Goal: Task Accomplishment & Management: Complete application form

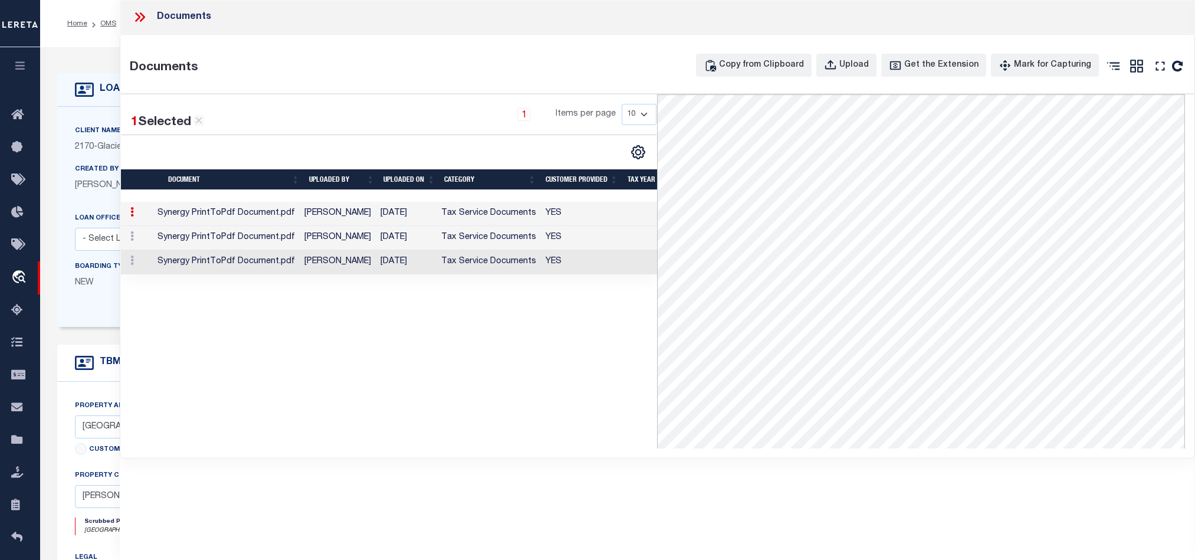
select select "7330"
select select "20"
select select "NonEscrow"
click at [135, 22] on icon at bounding box center [139, 16] width 15 height 15
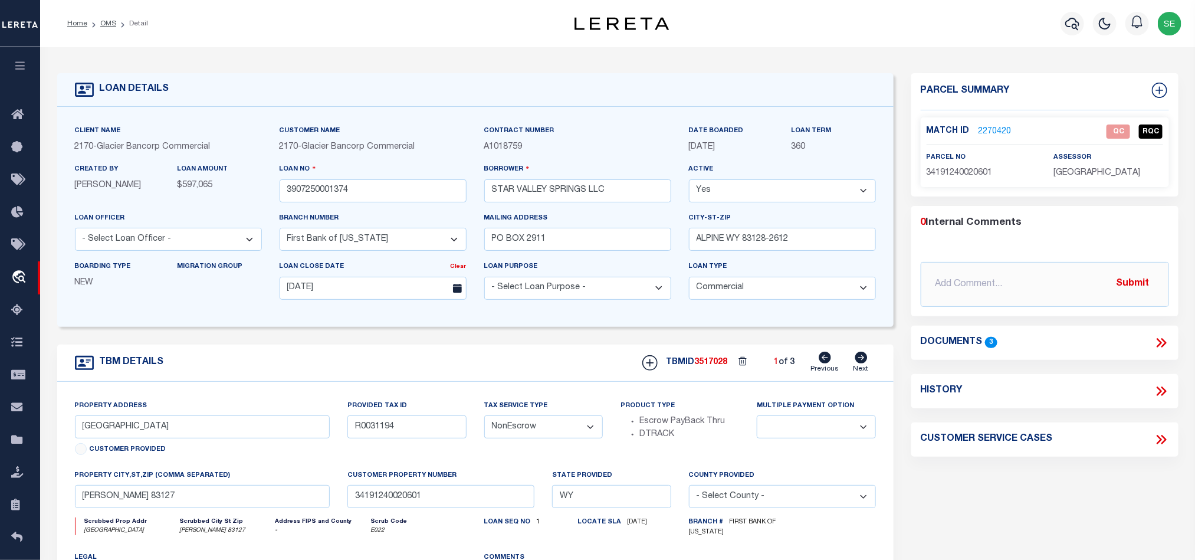
click at [1006, 496] on div "Parcel Summary Match ID 2270420 0" at bounding box center [1045, 398] width 285 height 651
click at [1028, 487] on div "Parcel Summary Match ID 2270420 0" at bounding box center [1045, 398] width 285 height 651
click at [996, 130] on link "2270420" at bounding box center [995, 132] width 33 height 12
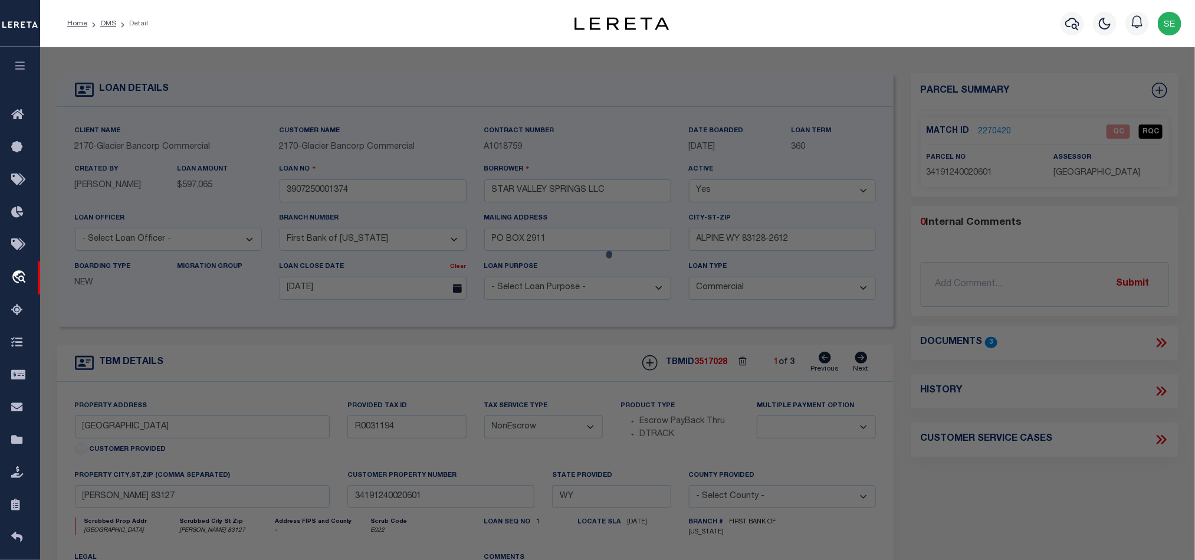
scroll to position [227, 0]
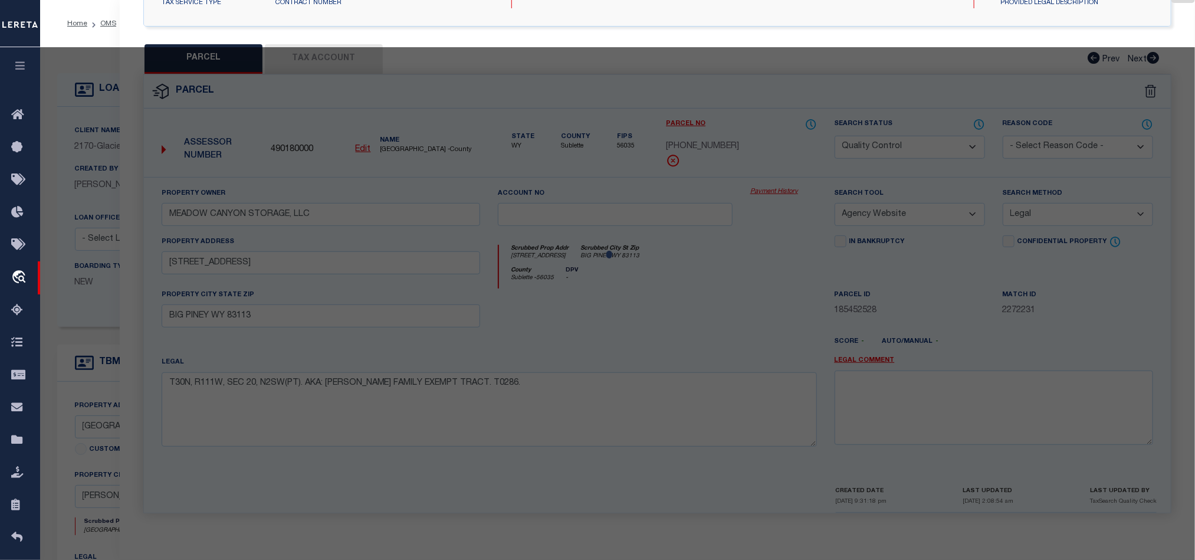
select select "AS"
select select
checkbox input "false"
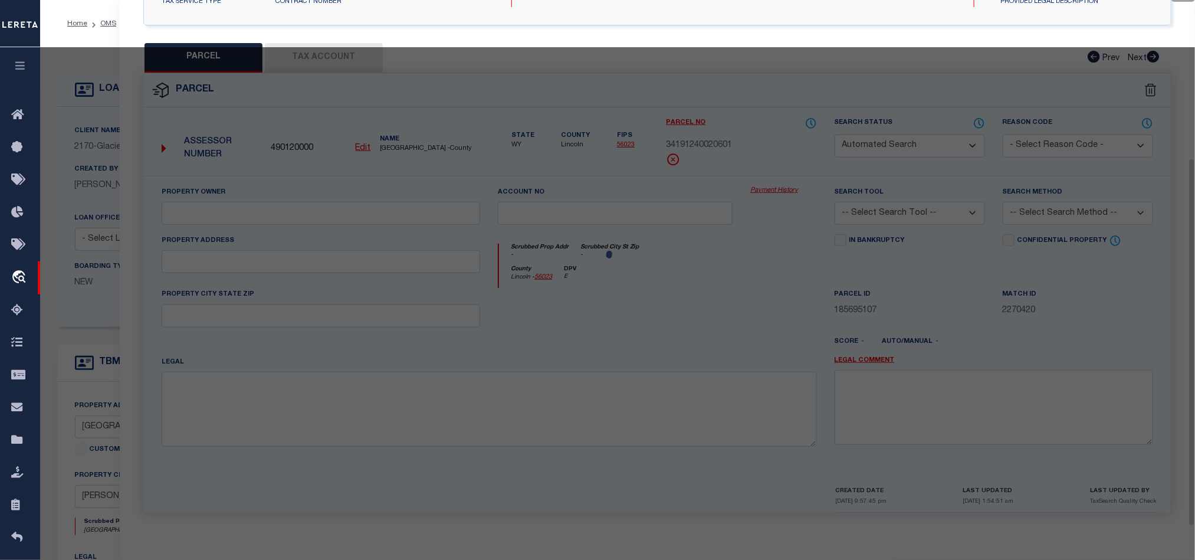
select select "QC"
type input "STAR VALLEY SPRINGS, LLC"
select select "AGW"
select select "LEG"
type input "[PERSON_NAME] 83127"
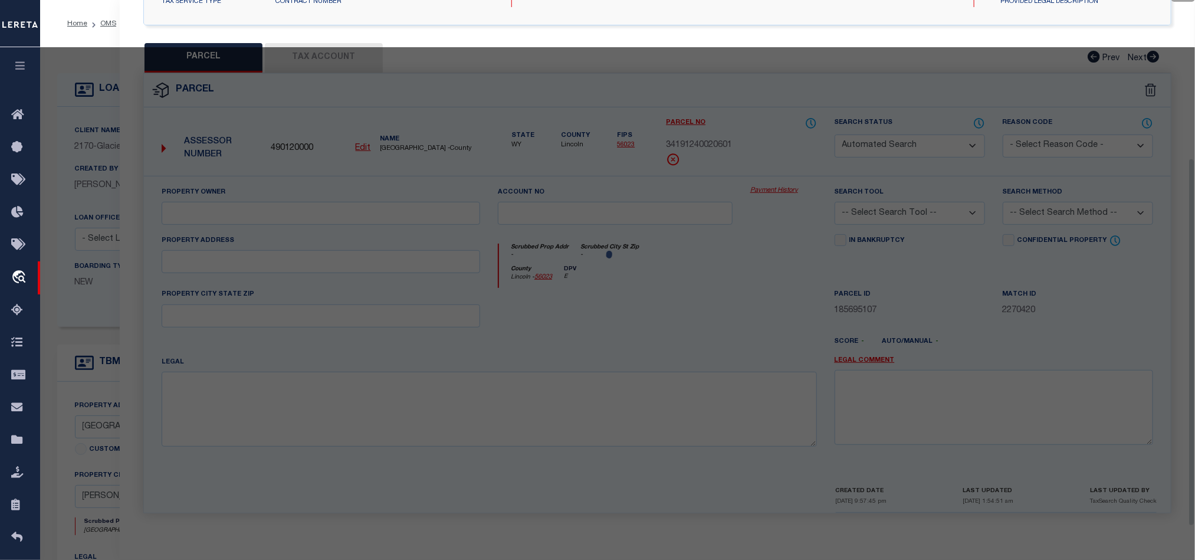
type textarea "T34 R119 S12 SW4SE4 PT TOTAL 10.40 ACRES"
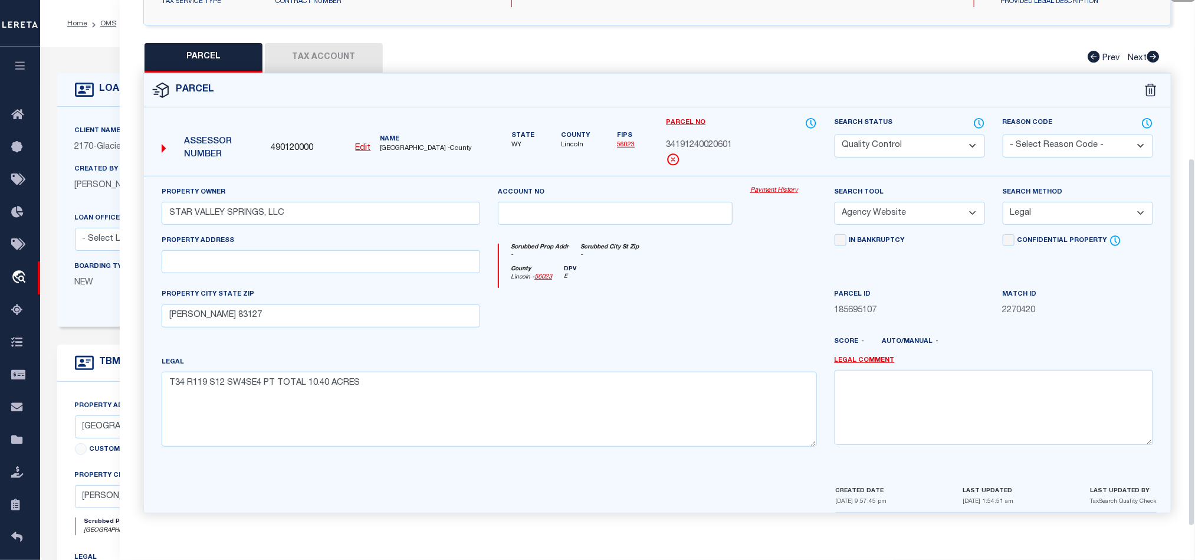
click at [331, 57] on button "Tax Account" at bounding box center [324, 57] width 118 height 29
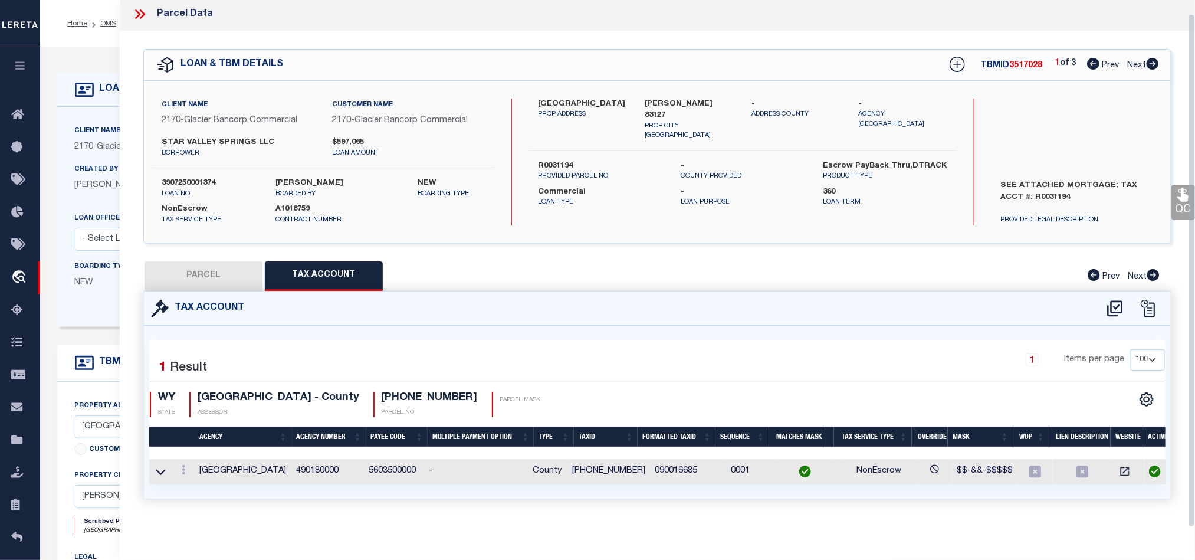
scroll to position [14, 0]
select select "100"
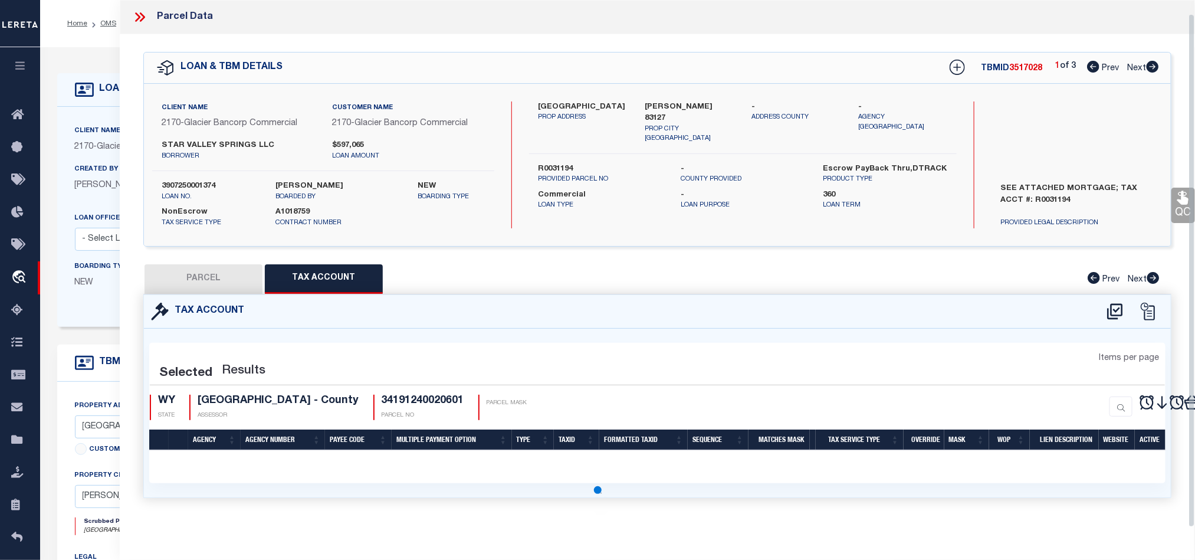
select select "100"
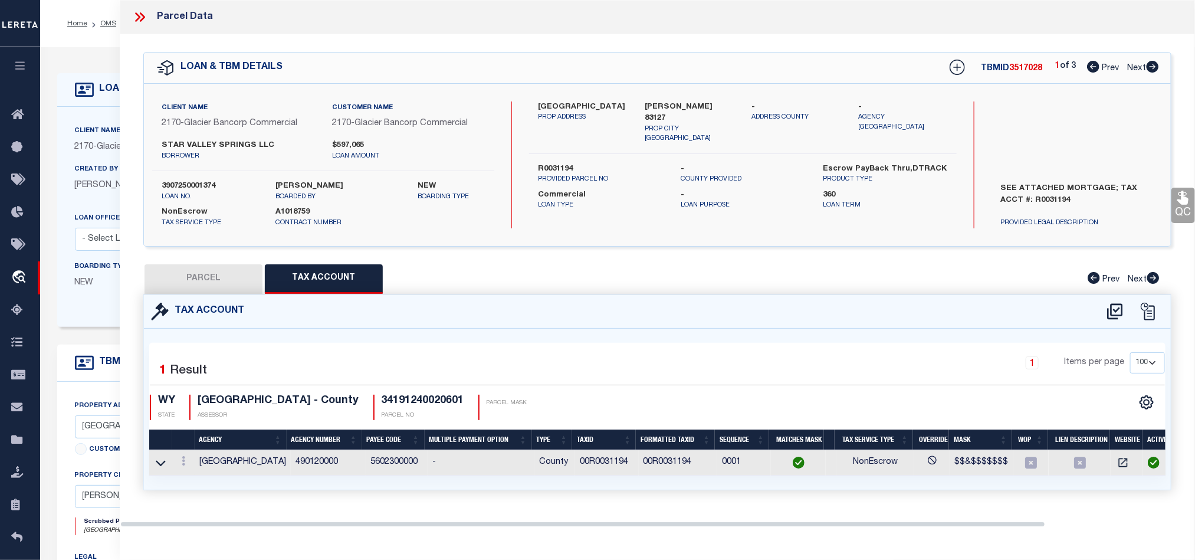
scroll to position [0, 0]
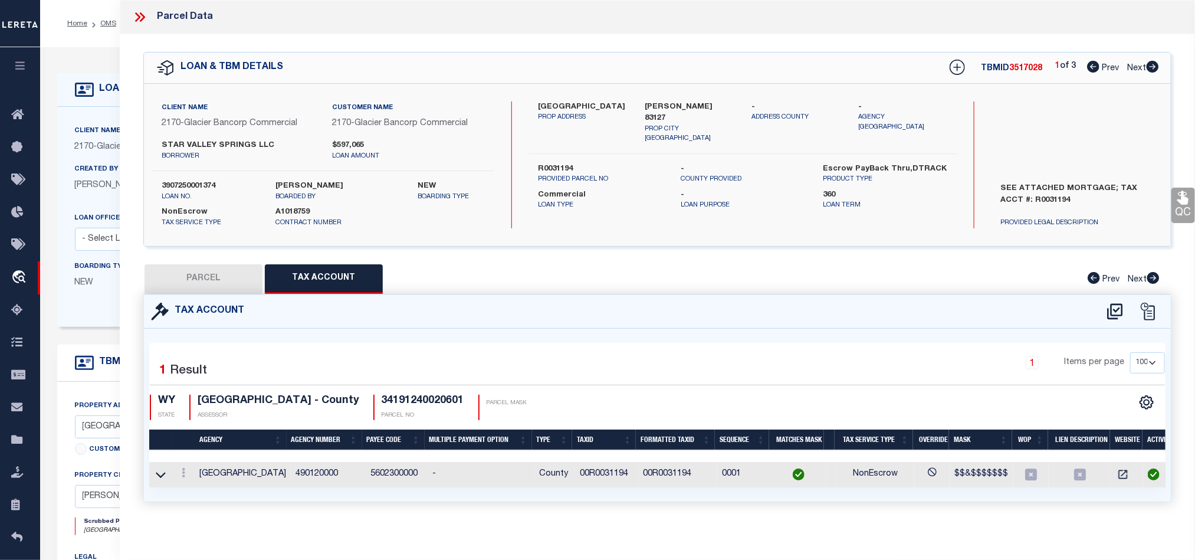
click at [230, 282] on button "PARCEL" at bounding box center [204, 278] width 118 height 29
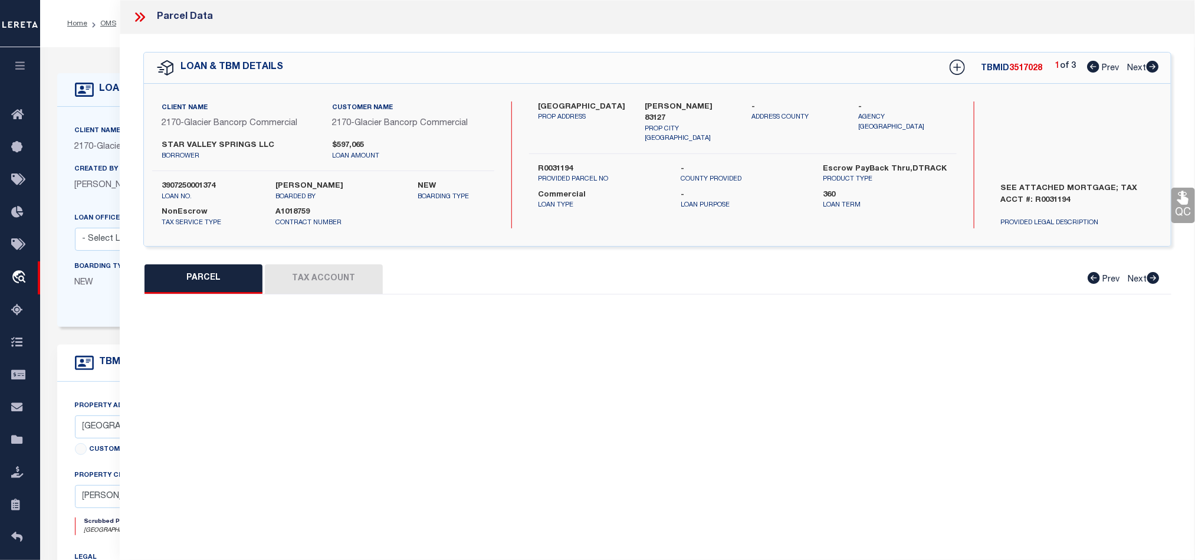
select select "AS"
select select
checkbox input "false"
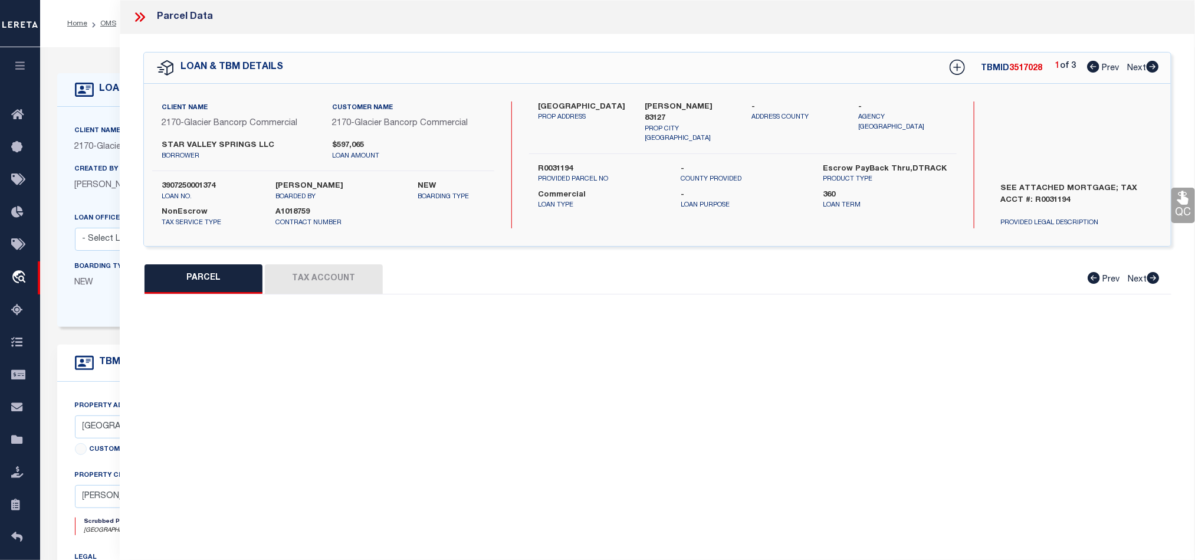
select select "QC"
type input "STAR VALLEY SPRINGS, LLC"
select select "AGW"
select select "LEG"
type input "[PERSON_NAME] 83127"
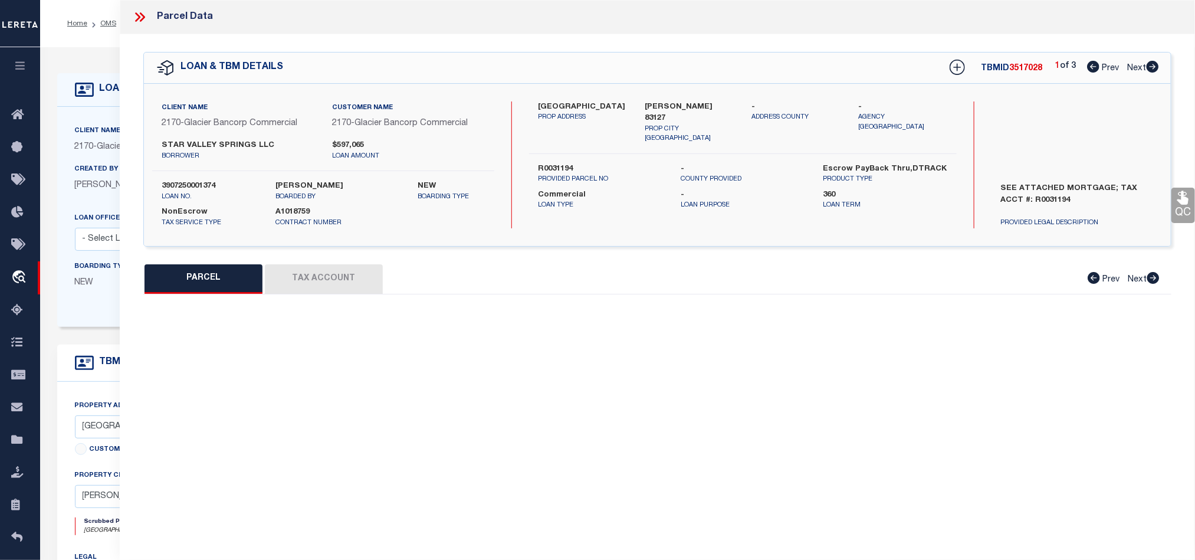
type textarea "T34 R119 S12 SW4SE4 PT TOTAL 10.40 ACRES"
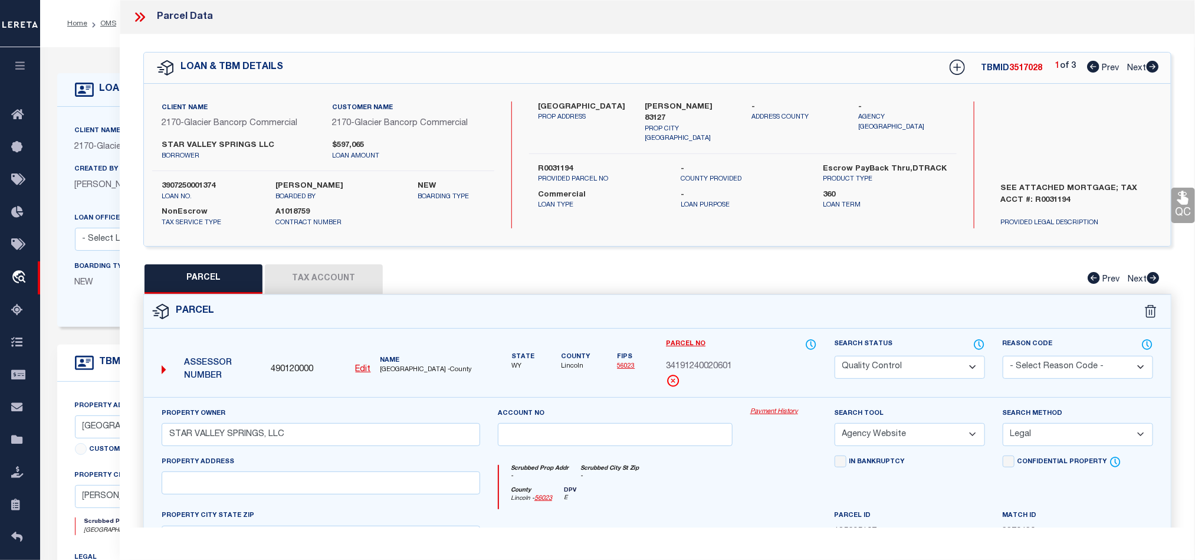
click at [700, 312] on div "Parcel" at bounding box center [657, 312] width 1027 height 34
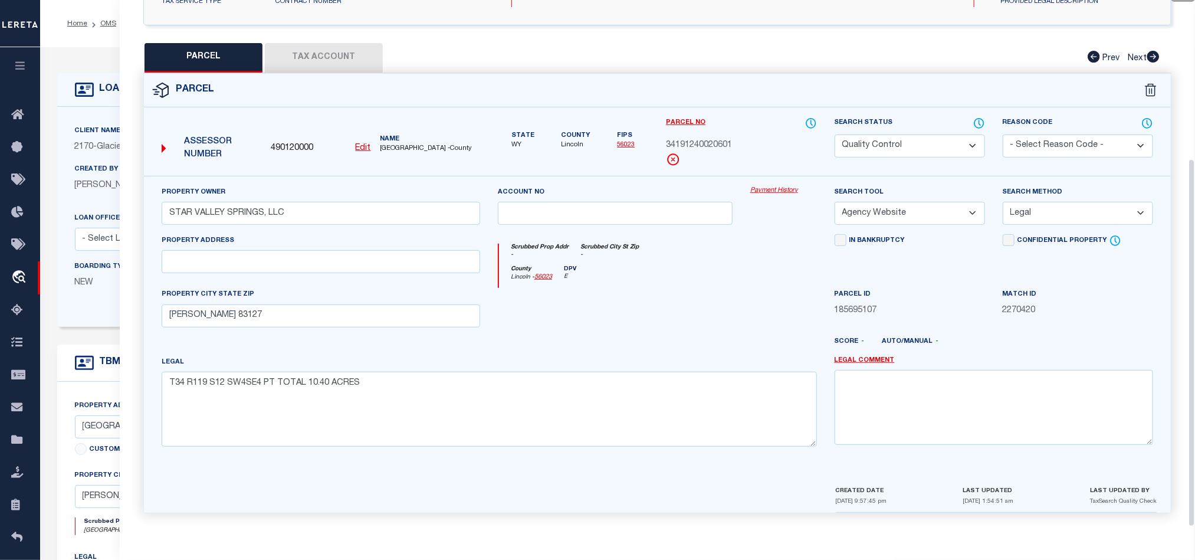
scroll to position [228, 0]
click at [675, 343] on div at bounding box center [699, 346] width 252 height 19
click at [307, 73] on div "Parcel Edit" at bounding box center [657, 293] width 1028 height 440
click at [331, 57] on button "Tax Account" at bounding box center [324, 57] width 118 height 29
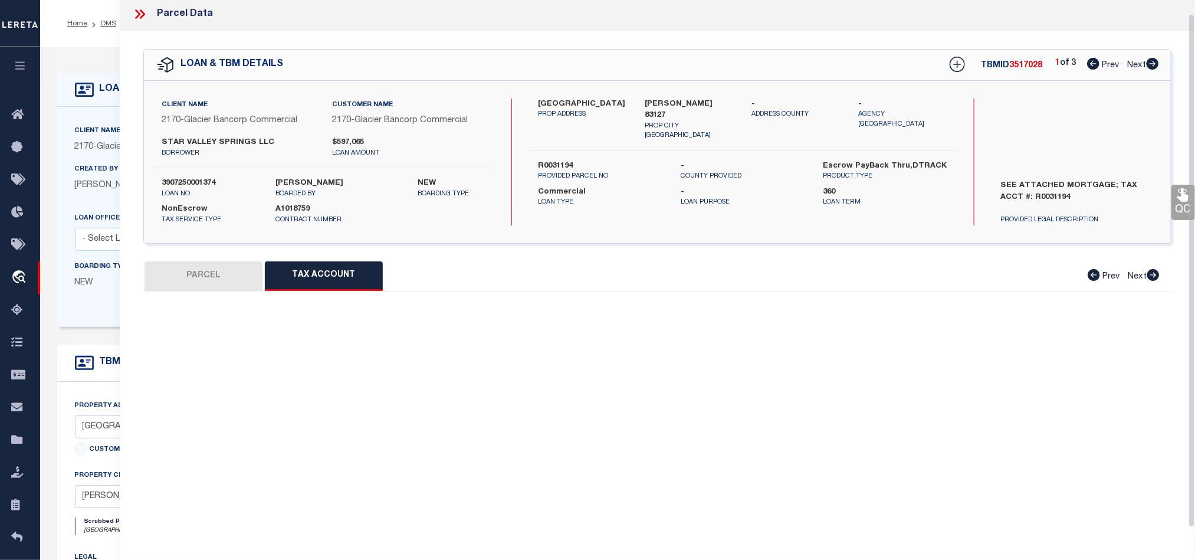
scroll to position [14, 0]
select select "100"
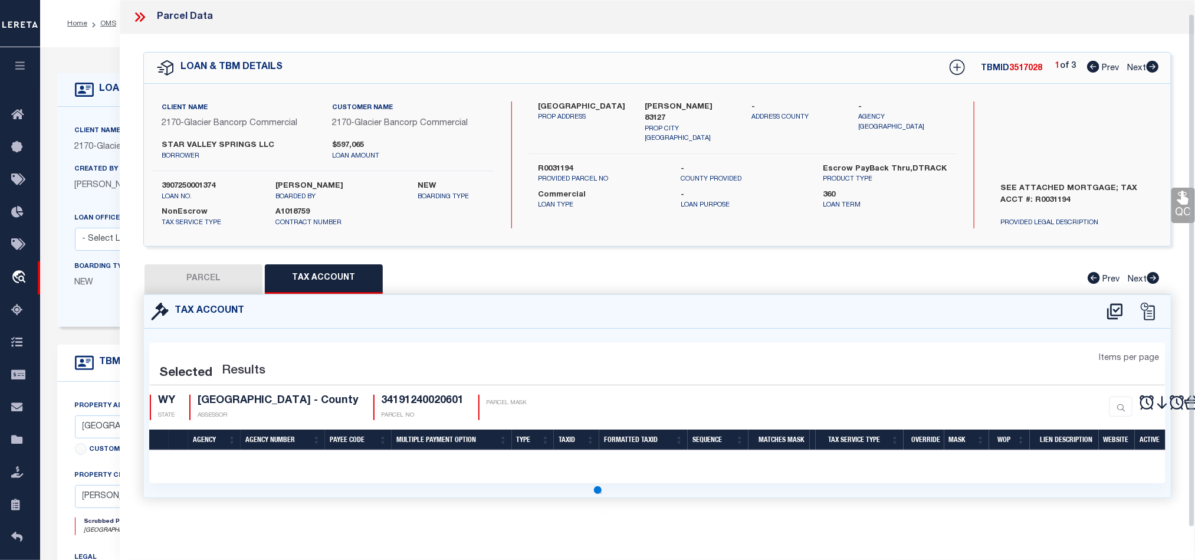
select select "100"
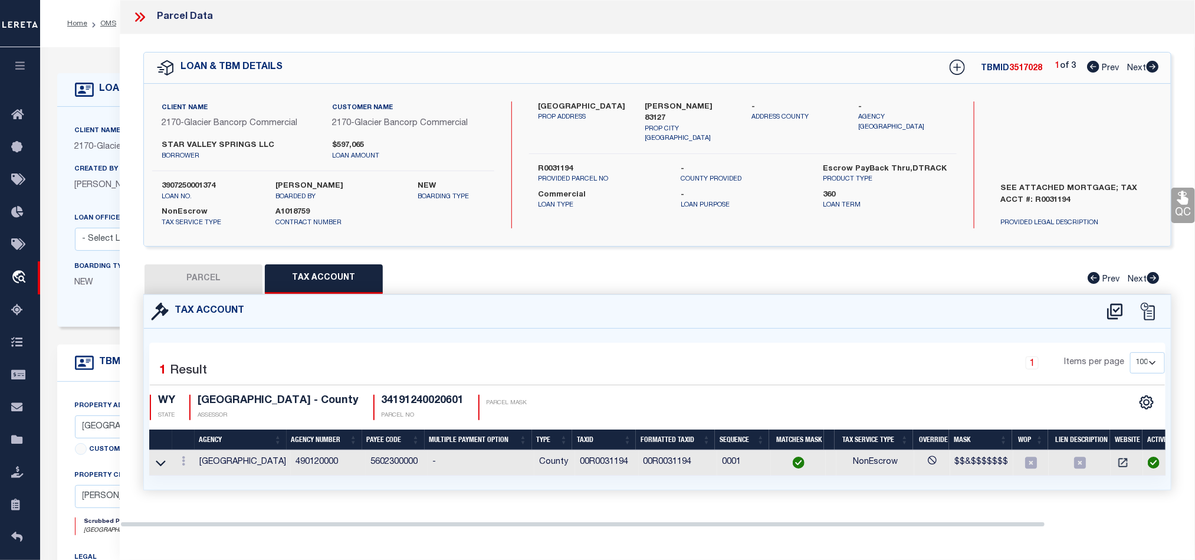
scroll to position [0, 0]
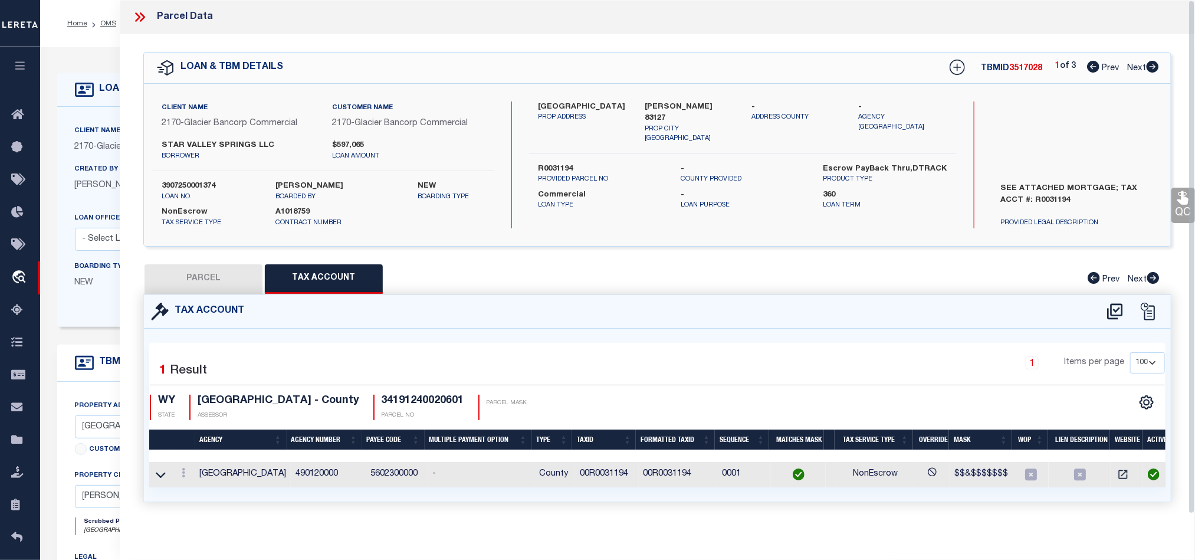
click at [208, 282] on button "PARCEL" at bounding box center [204, 278] width 118 height 29
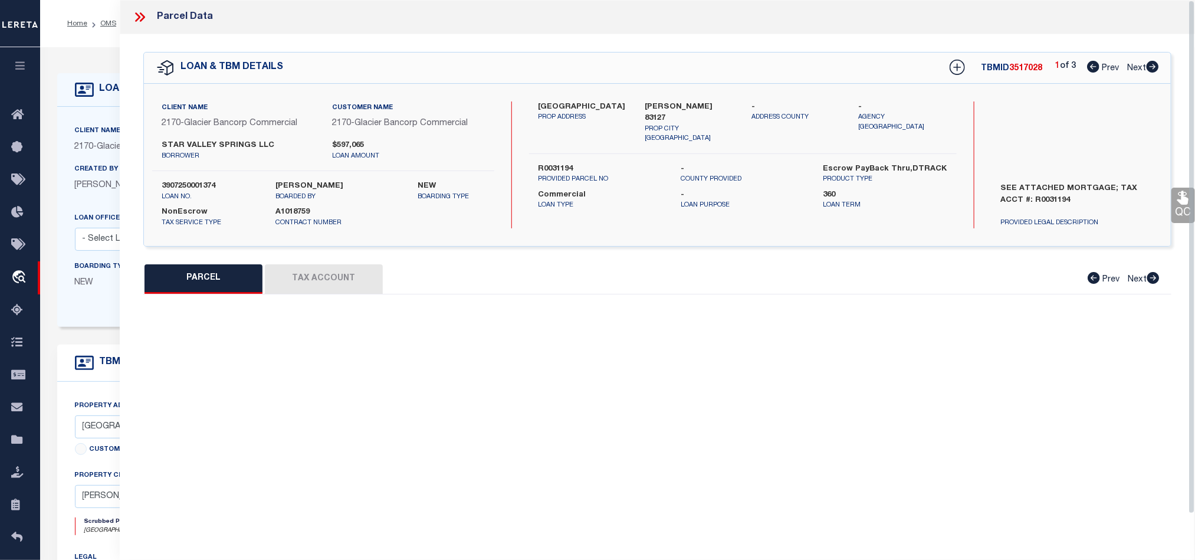
select select "AS"
select select
checkbox input "false"
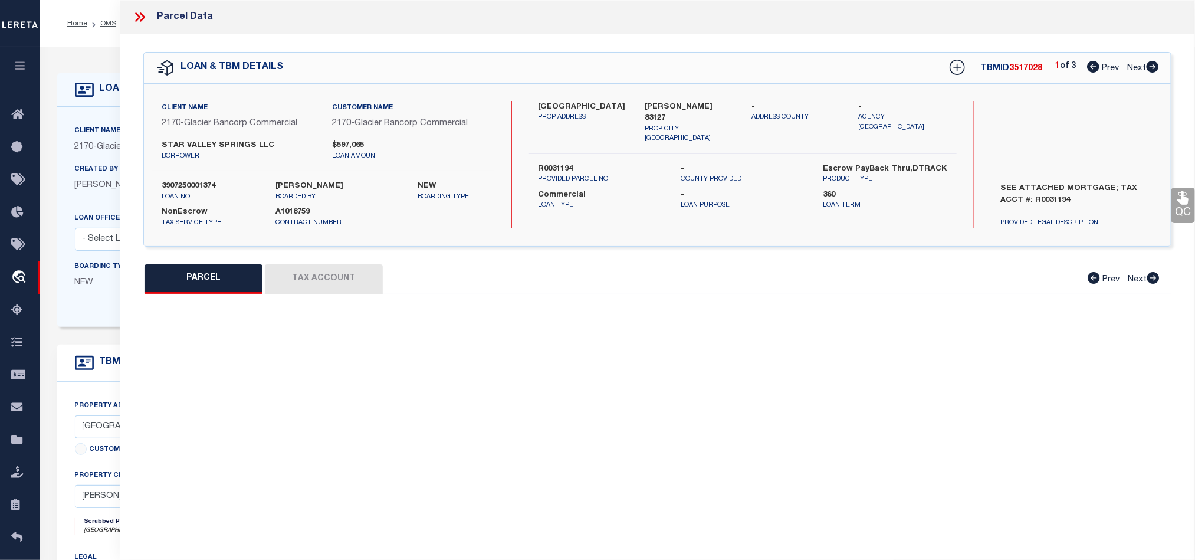
select select "QC"
type input "STAR VALLEY SPRINGS, LLC"
select select "AGW"
select select "LEG"
type input "[PERSON_NAME] 83127"
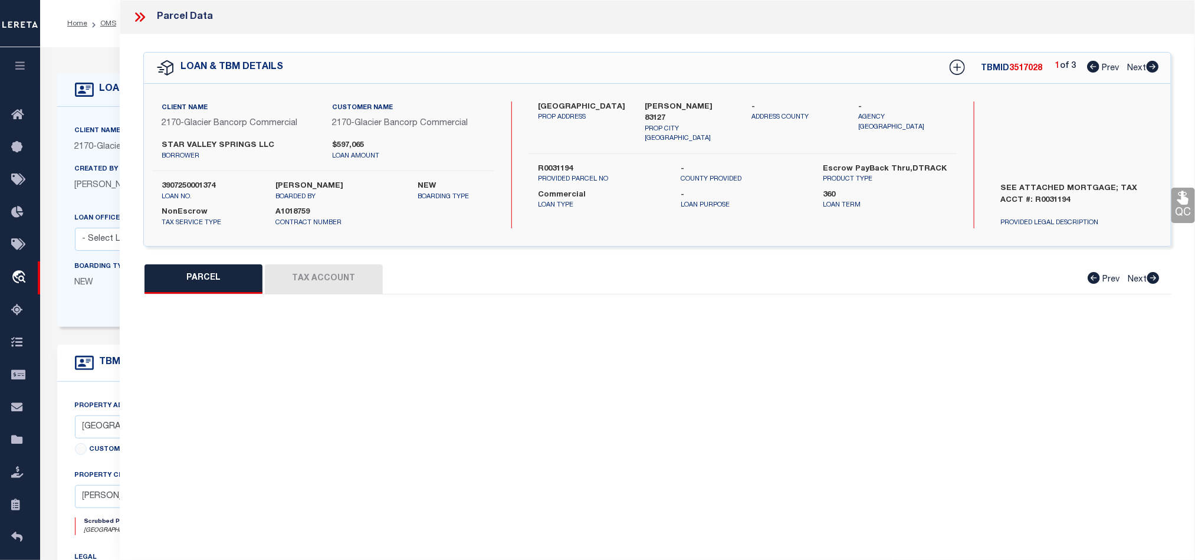
type textarea "T34 R119 S12 SW4SE4 PT TOTAL 10.40 ACRES"
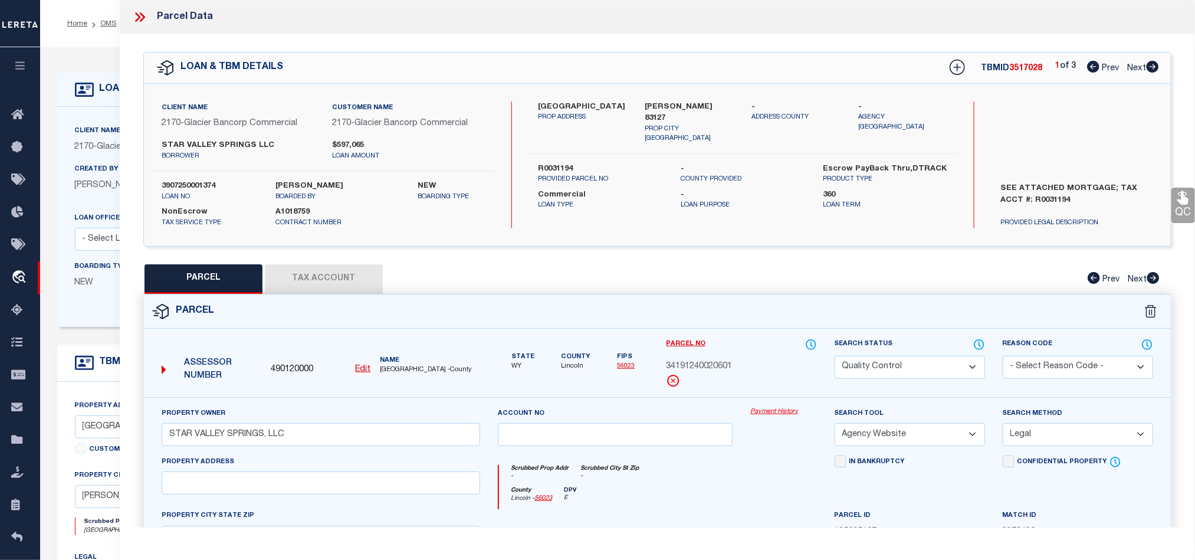
click at [751, 324] on div "Parcel" at bounding box center [657, 312] width 1027 height 34
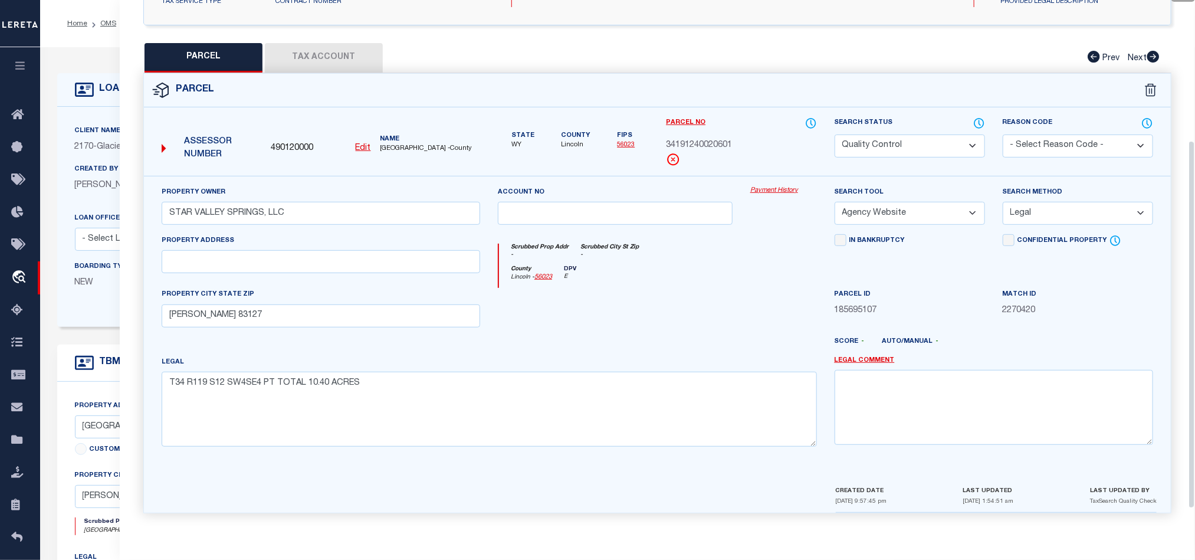
scroll to position [228, 0]
click at [655, 323] on div at bounding box center [615, 312] width 252 height 48
click at [644, 303] on div at bounding box center [615, 312] width 252 height 48
click at [685, 281] on div "County [GEOGRAPHIC_DATA] - 56023 DPV E" at bounding box center [657, 276] width 317 height 23
click at [903, 135] on select "Automated Search Bad Parcel Complete Duplicate Parcel High Dollar Reporting In …" at bounding box center [910, 145] width 150 height 23
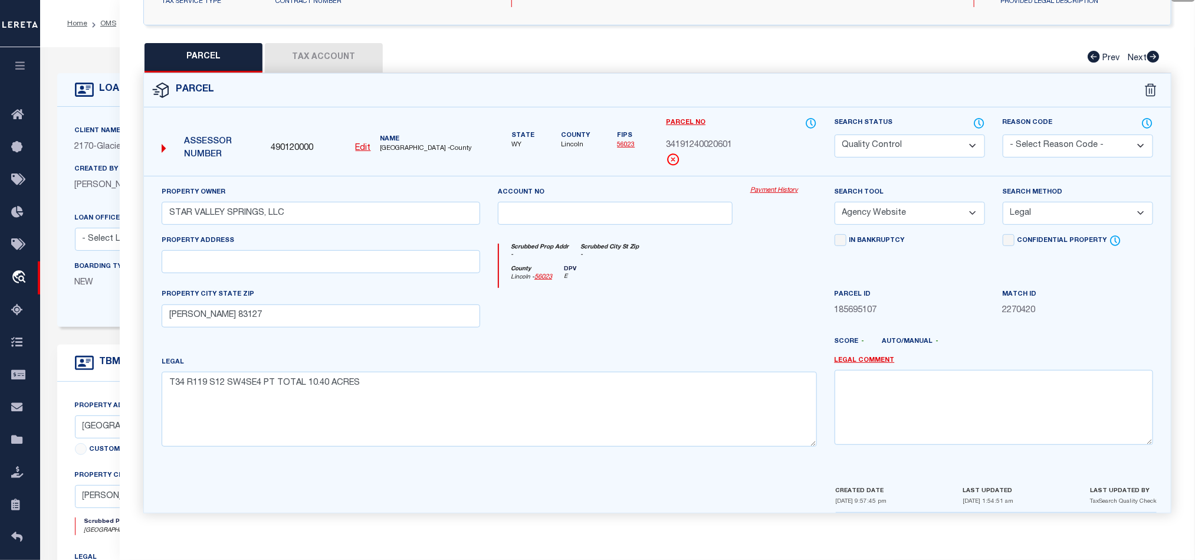
select select "CP"
drag, startPoint x: 618, startPoint y: 286, endPoint x: 1054, endPoint y: 294, distance: 436.0
click at [618, 288] on div at bounding box center [615, 312] width 252 height 48
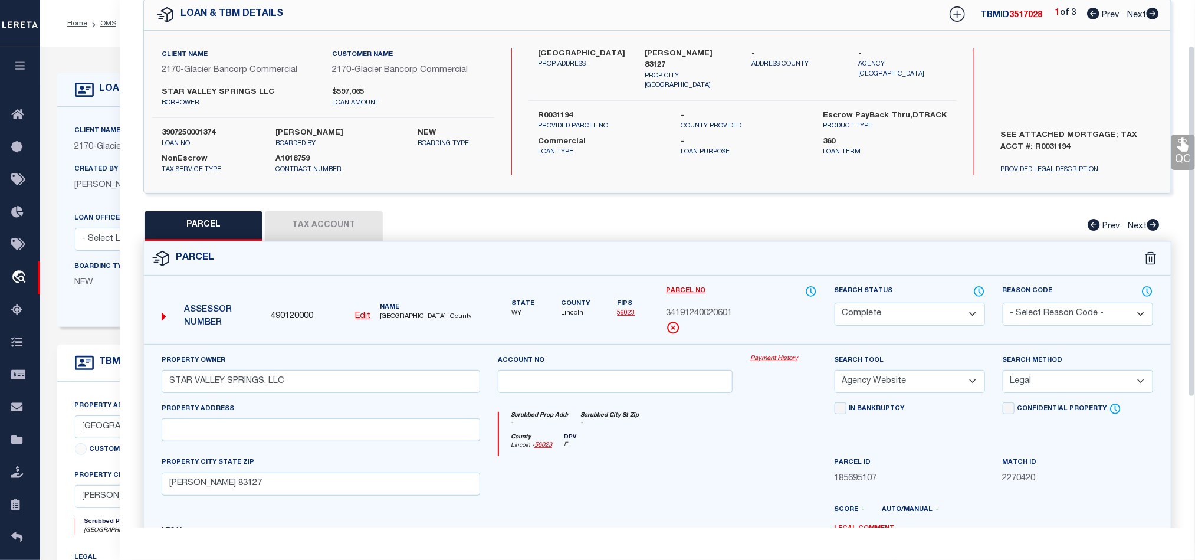
scroll to position [51, 0]
click at [1179, 152] on icon at bounding box center [1183, 146] width 15 height 15
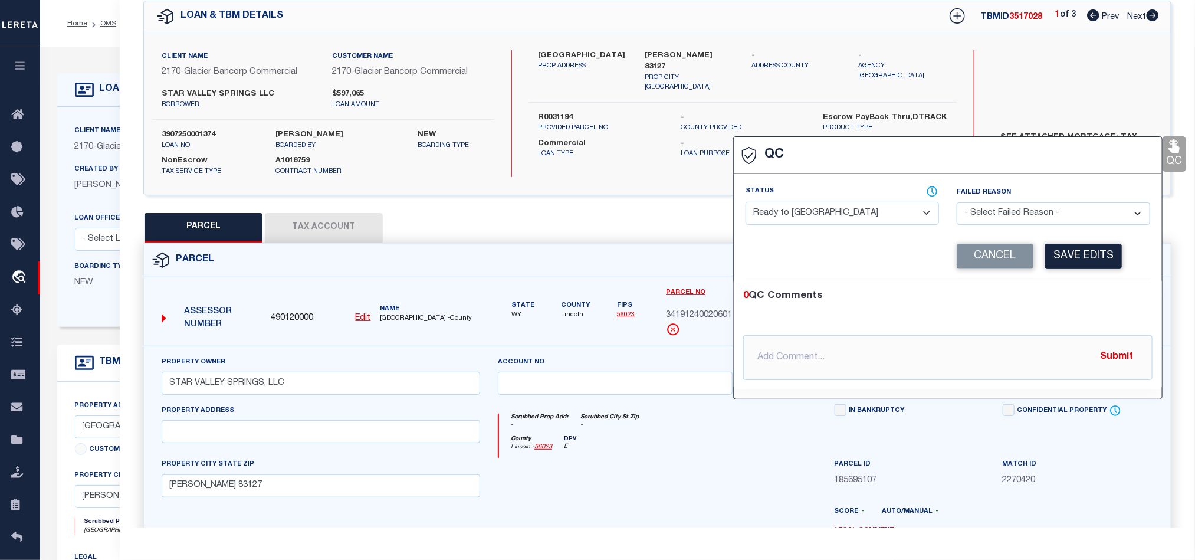
click at [841, 215] on select "- Select Status - Ready to QC Correct Incorrect" at bounding box center [842, 213] width 193 height 23
select select "COR"
click at [1067, 291] on div "0 QC Comments" at bounding box center [945, 295] width 405 height 15
click at [1078, 260] on button "Save Edits" at bounding box center [1083, 256] width 77 height 25
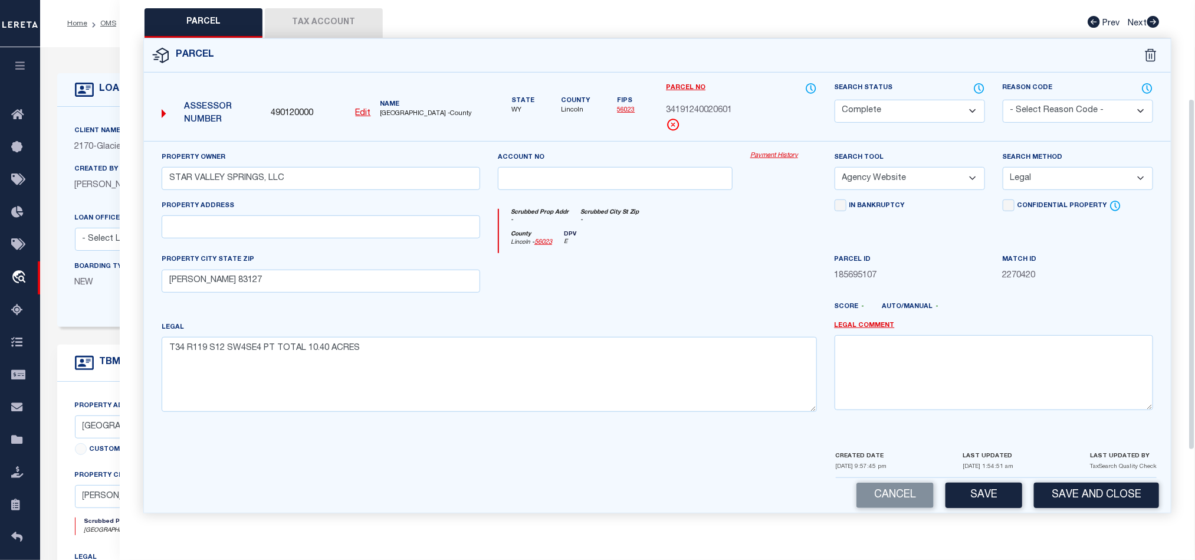
scroll to position [264, 0]
click at [963, 485] on button "Save" at bounding box center [984, 495] width 77 height 25
select select "AS"
select select
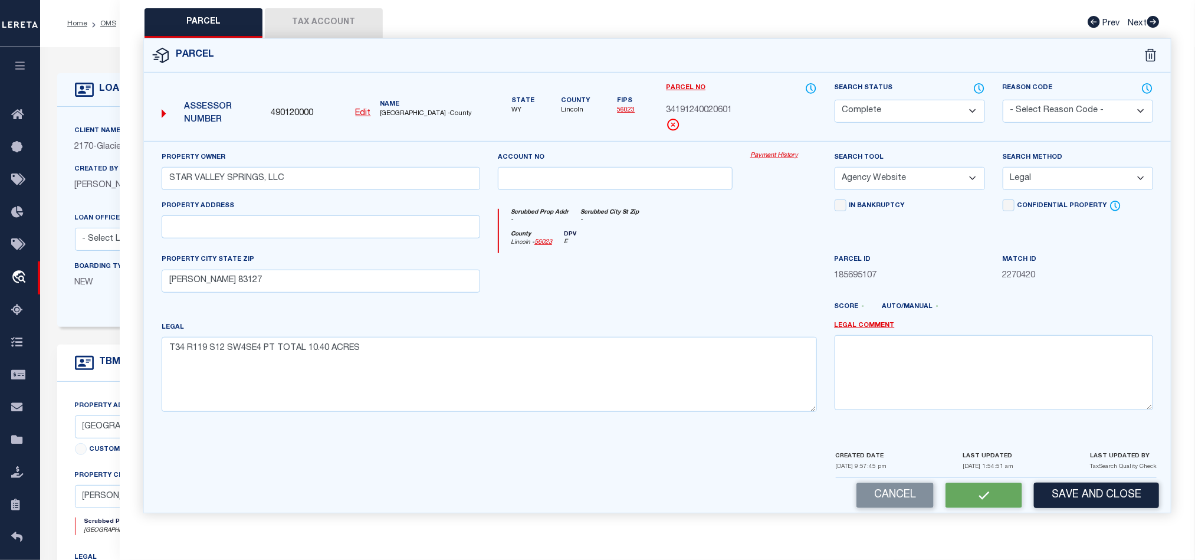
checkbox input "false"
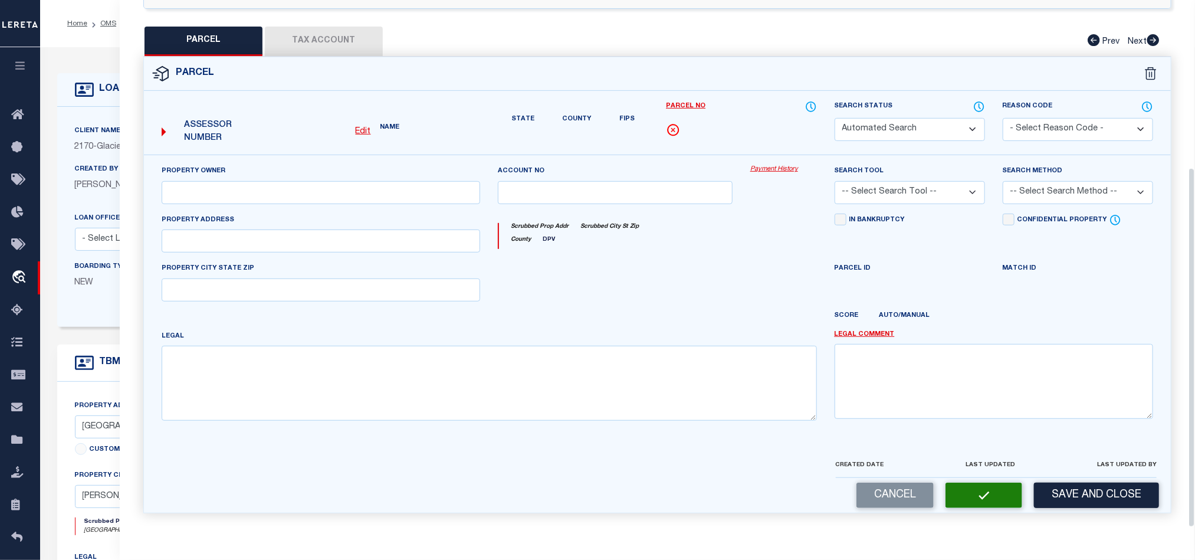
select select "CP"
type input "STAR VALLEY SPRINGS, LLC"
select select "AGW"
select select "LEG"
type input "[PERSON_NAME] 83127"
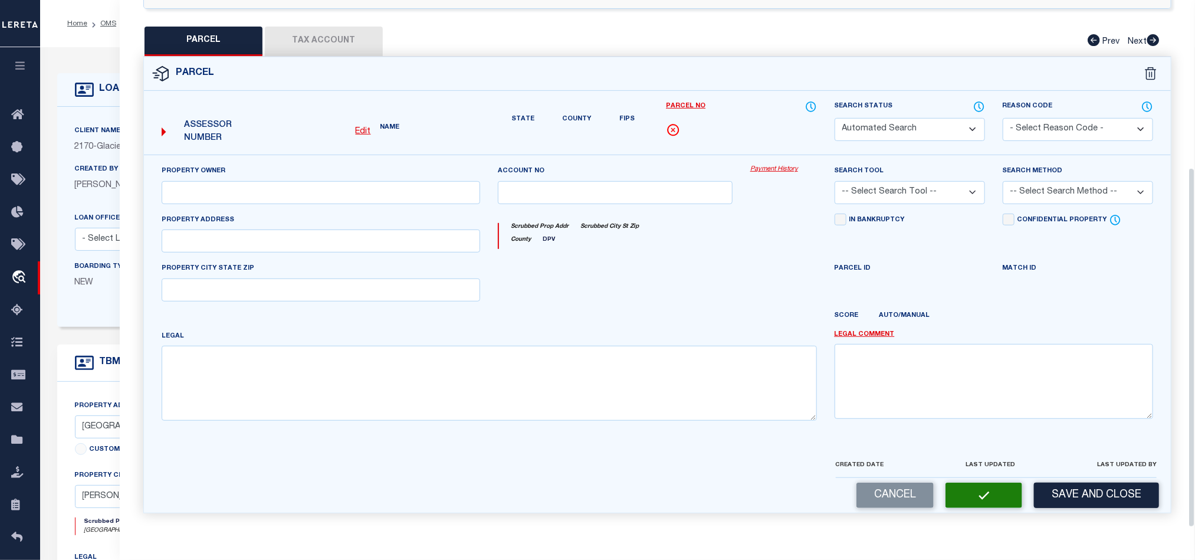
type textarea "T34 R119 S12 SW4SE4 PT TOTAL 10.40 ACRES"
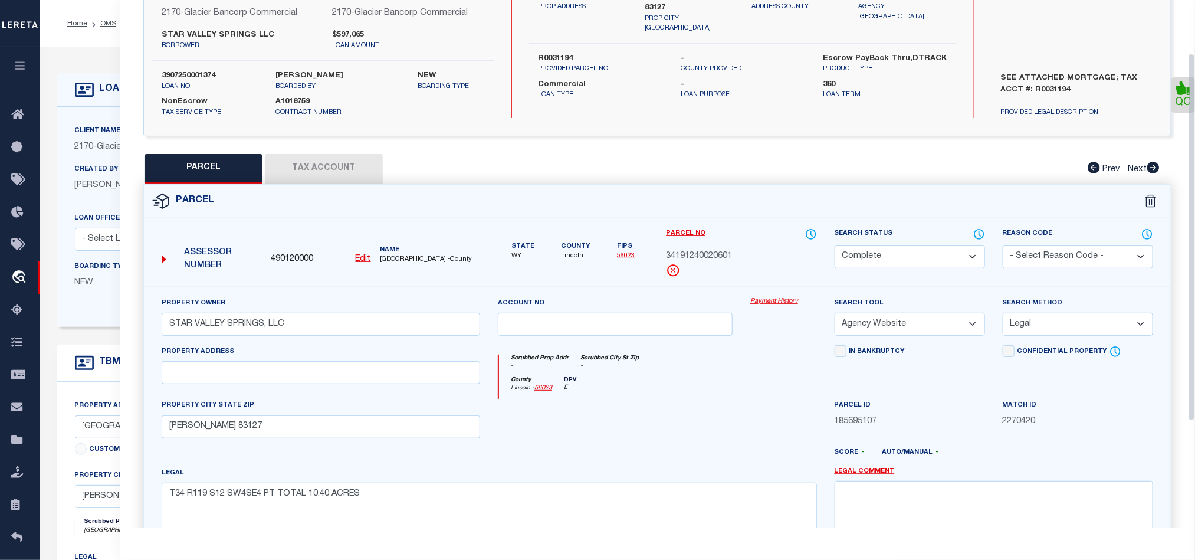
scroll to position [0, 0]
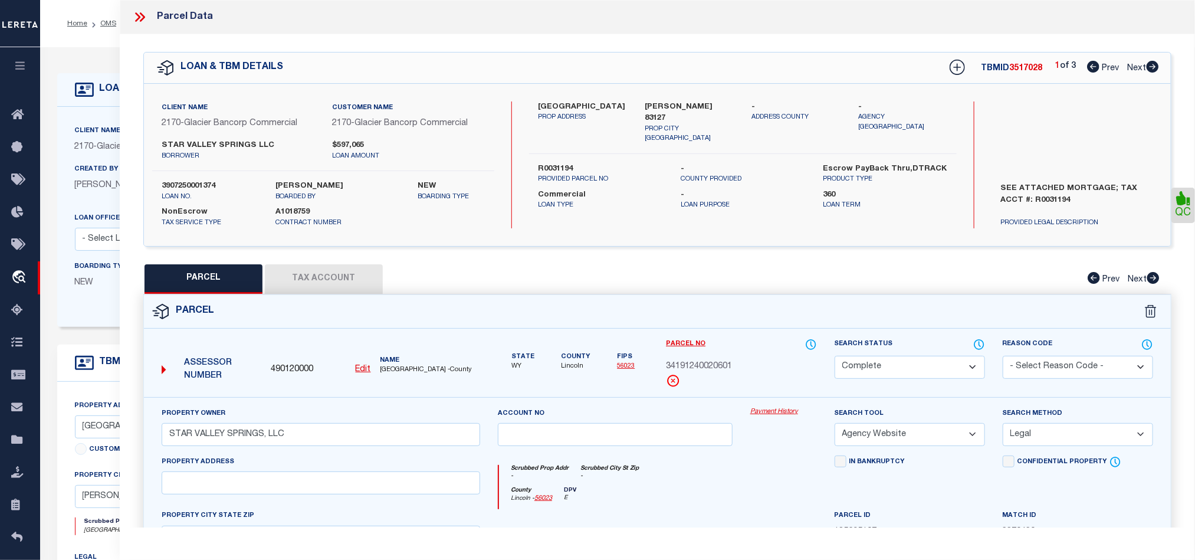
click at [1150, 64] on icon at bounding box center [1153, 67] width 12 height 12
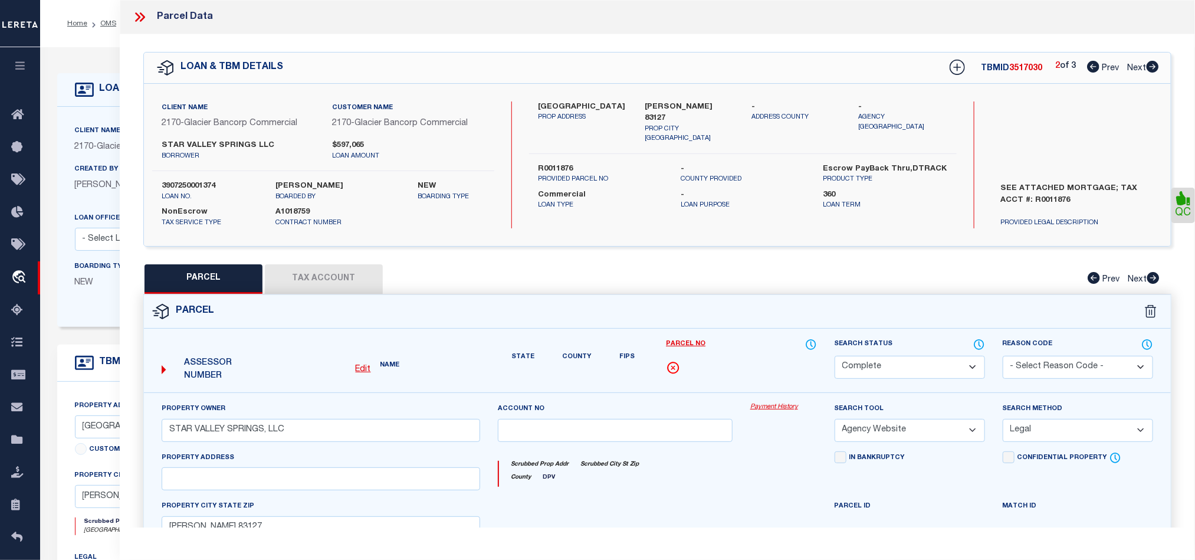
select select "AS"
select select
checkbox input "false"
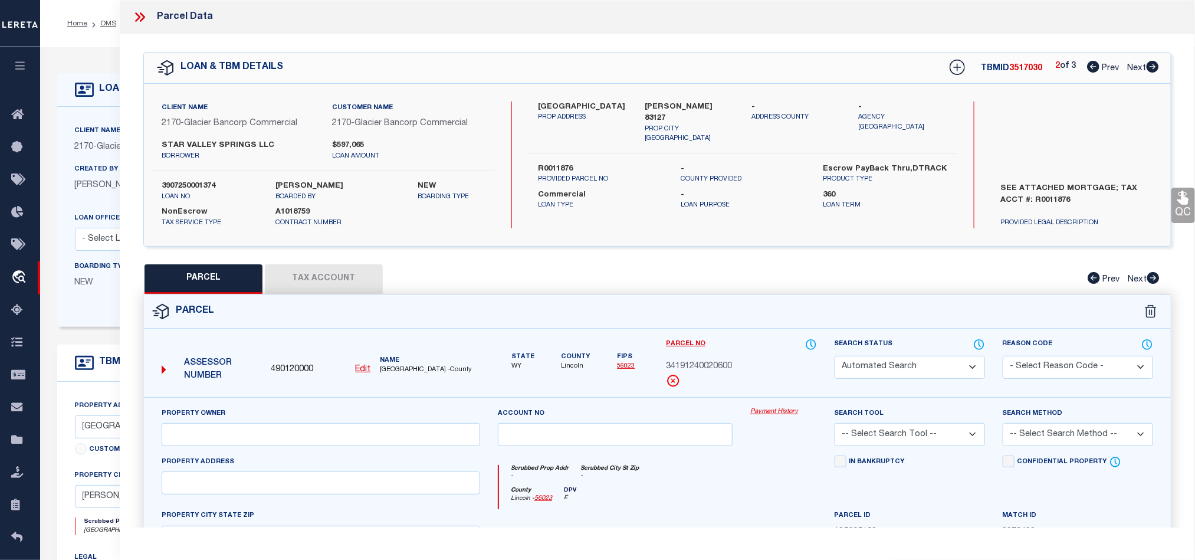
select select "QC"
type input "STAR VALLEY SPRINGS, LLC"
select select "AGW"
select select "LEG"
type input "[PERSON_NAME] 83127"
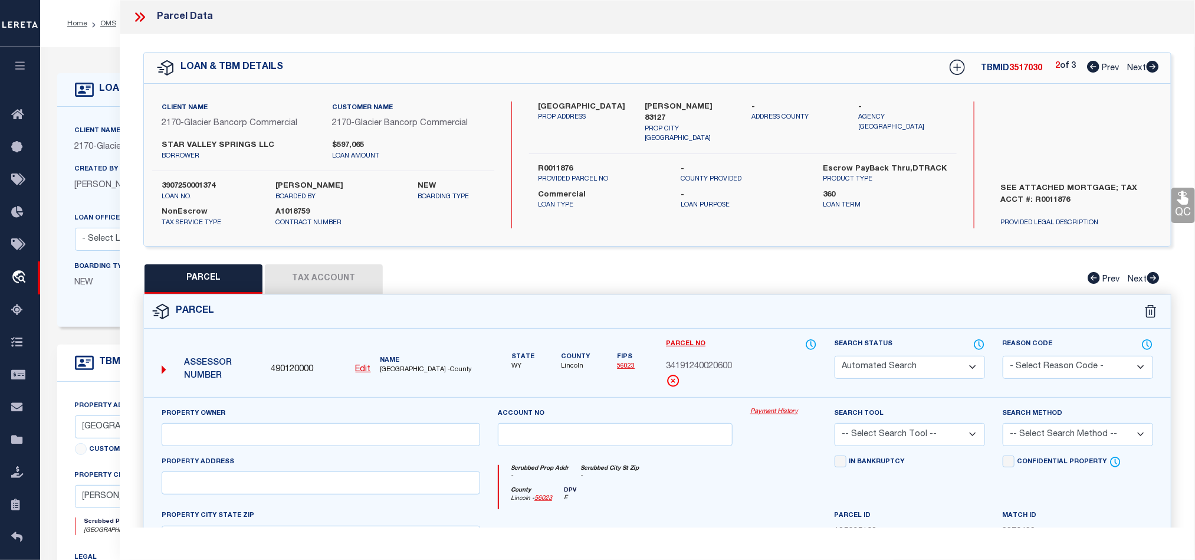
type textarea "T34 R119 S12 SE4SE4 PT TOTAL 38.79 ACRES"
click at [321, 271] on button "Tax Account" at bounding box center [324, 278] width 118 height 29
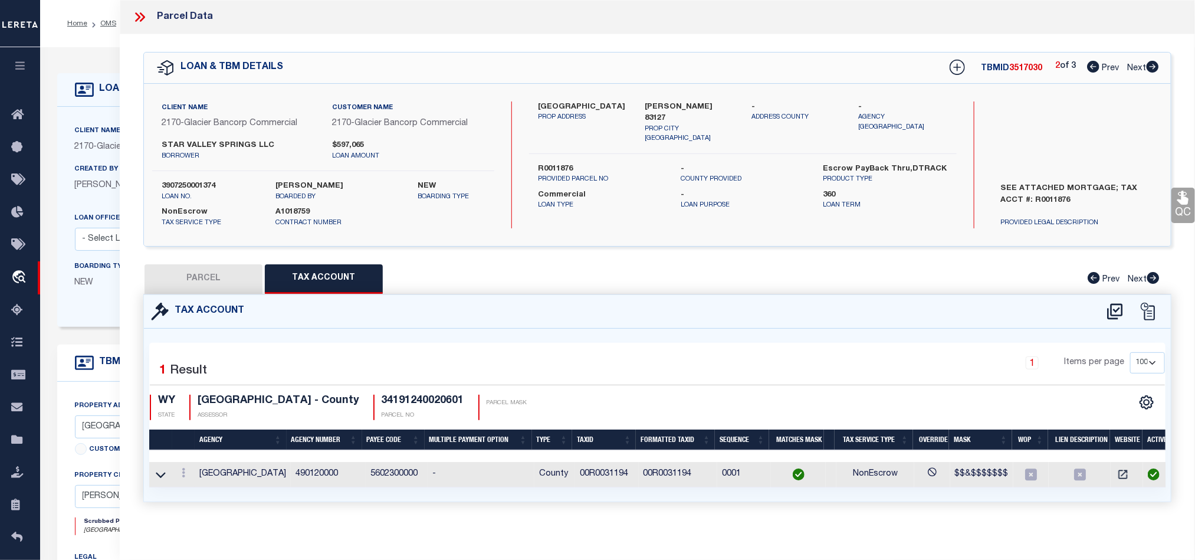
select select "100"
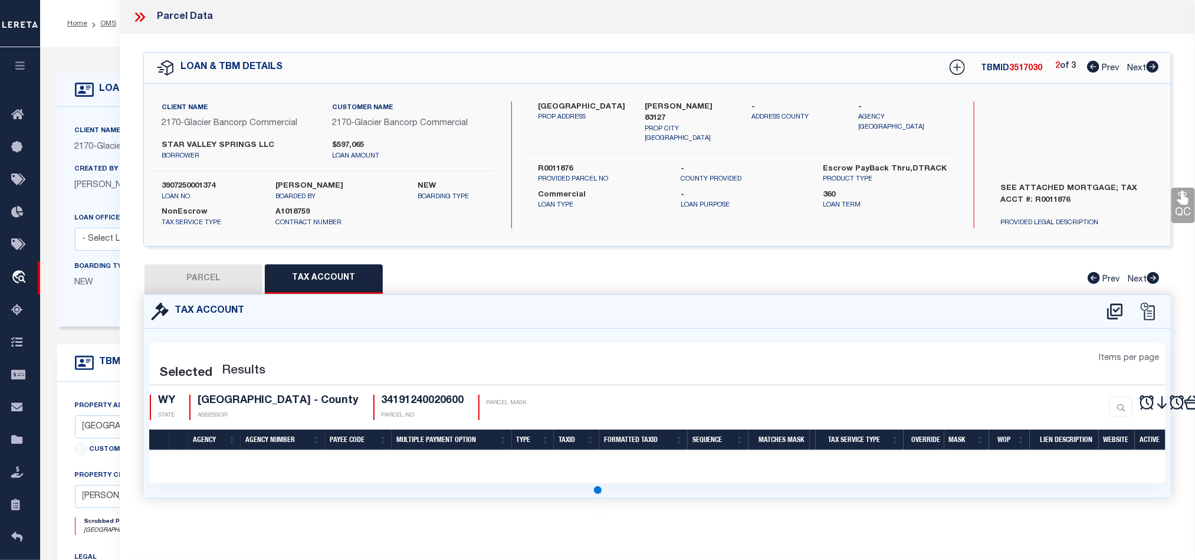
select select "100"
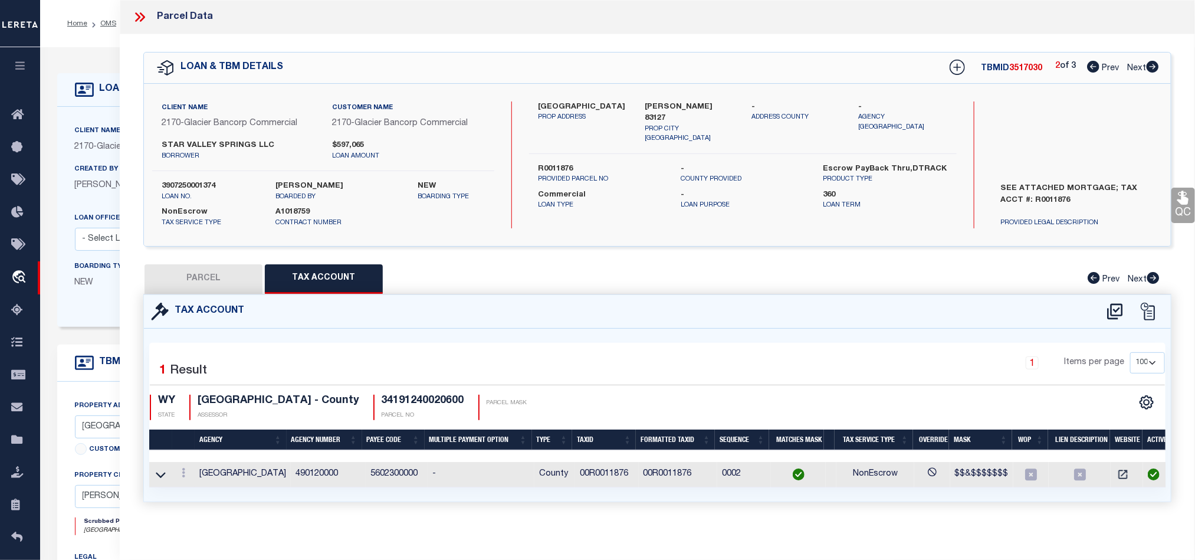
click at [207, 283] on button "PARCEL" at bounding box center [204, 278] width 118 height 29
select select "AS"
select select
checkbox input "false"
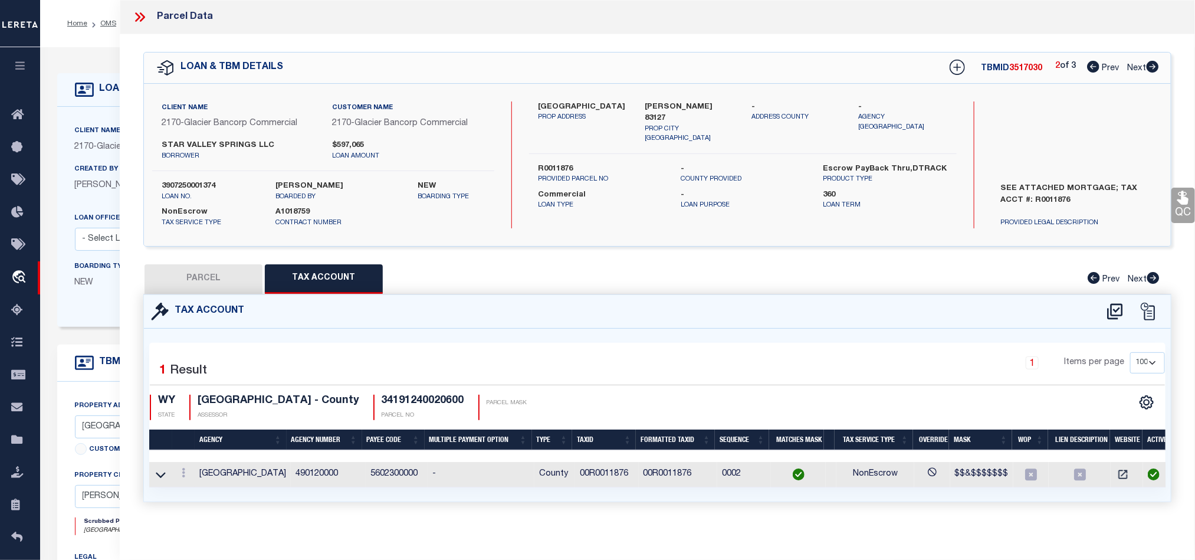
checkbox input "false"
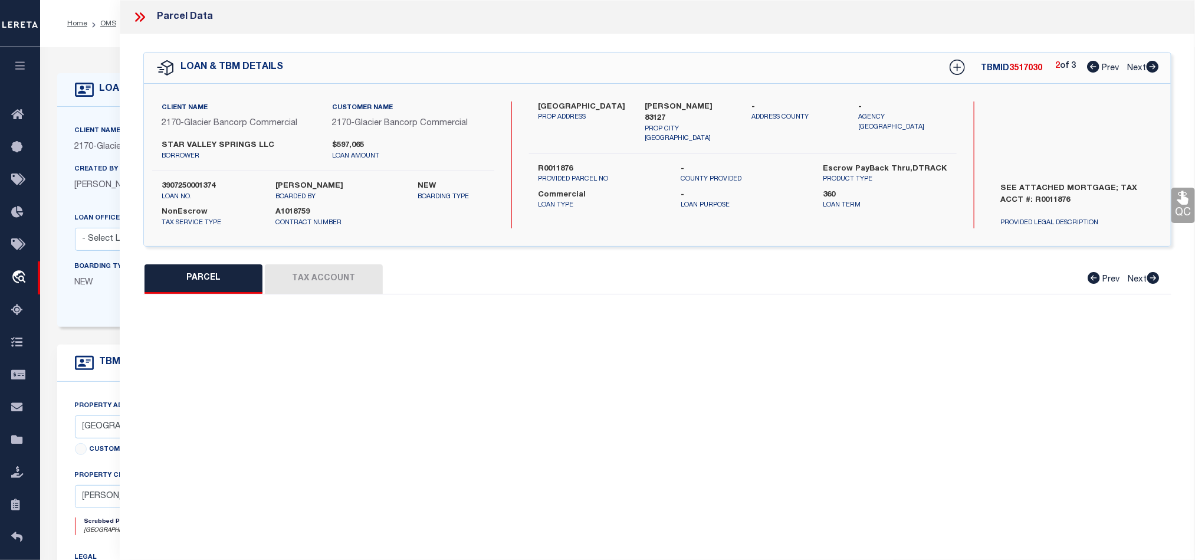
select select "QC"
type input "STAR VALLEY SPRINGS, LLC"
select select "AGW"
select select "LEG"
type input "[PERSON_NAME] 83127"
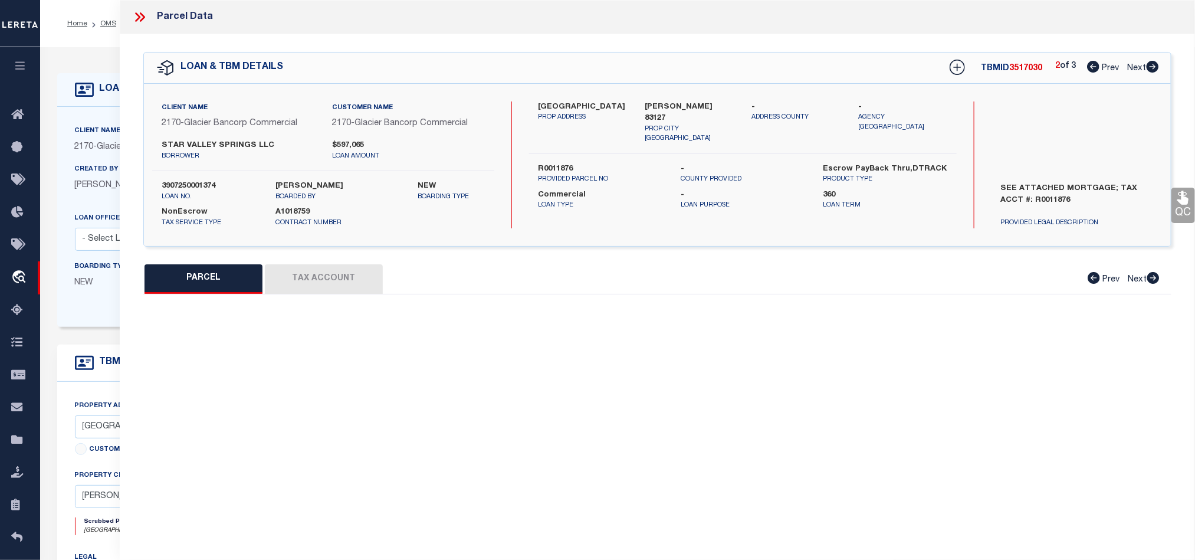
type textarea "T34 R119 S12 SE4SE4 PT TOTAL 38.79 ACRES"
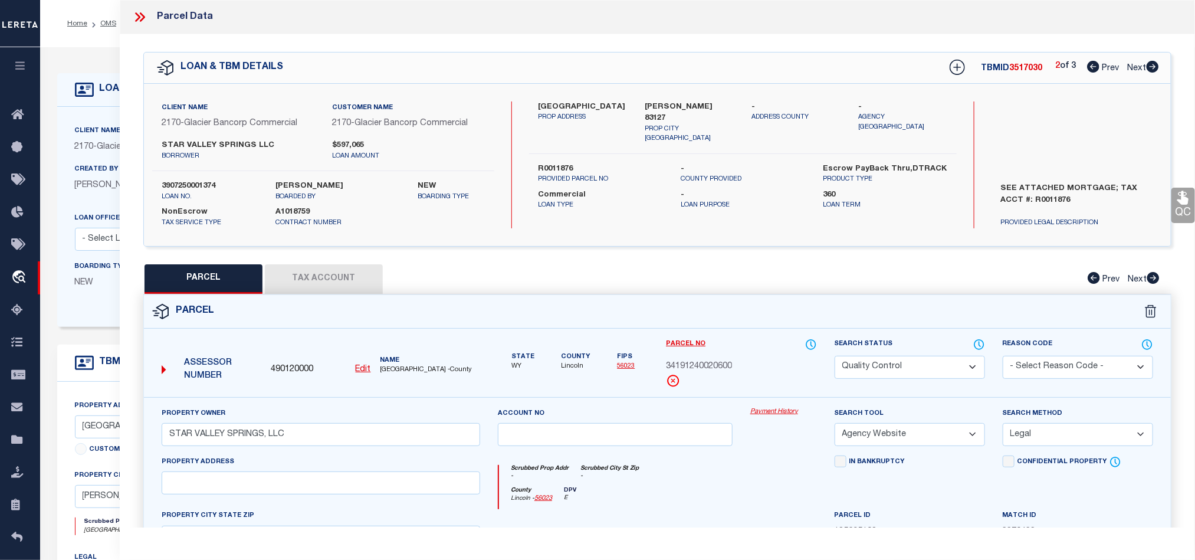
click at [736, 319] on div "Parcel" at bounding box center [657, 312] width 1027 height 34
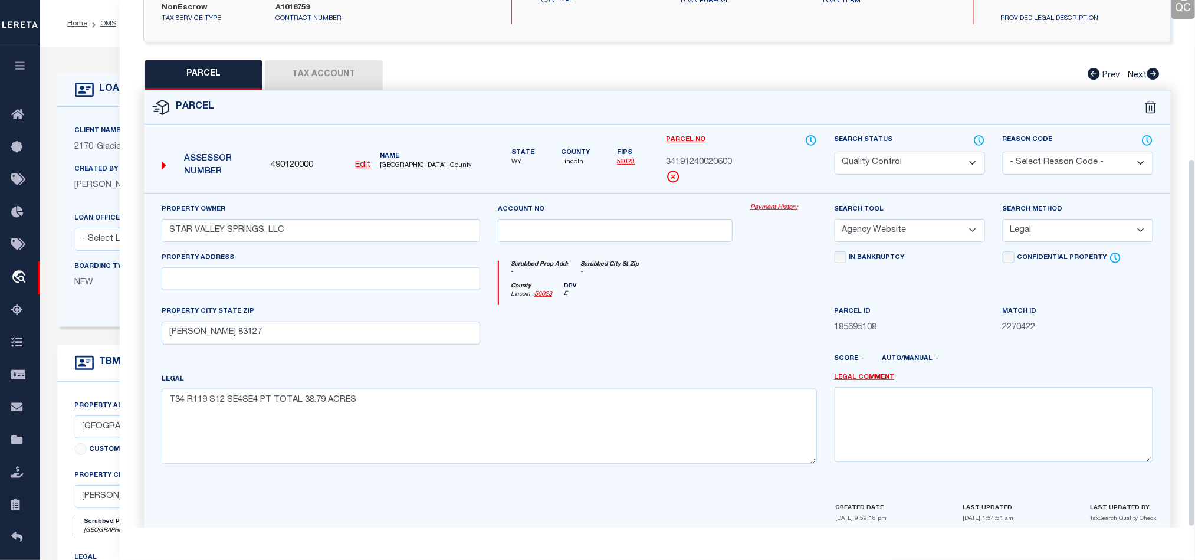
scroll to position [228, 0]
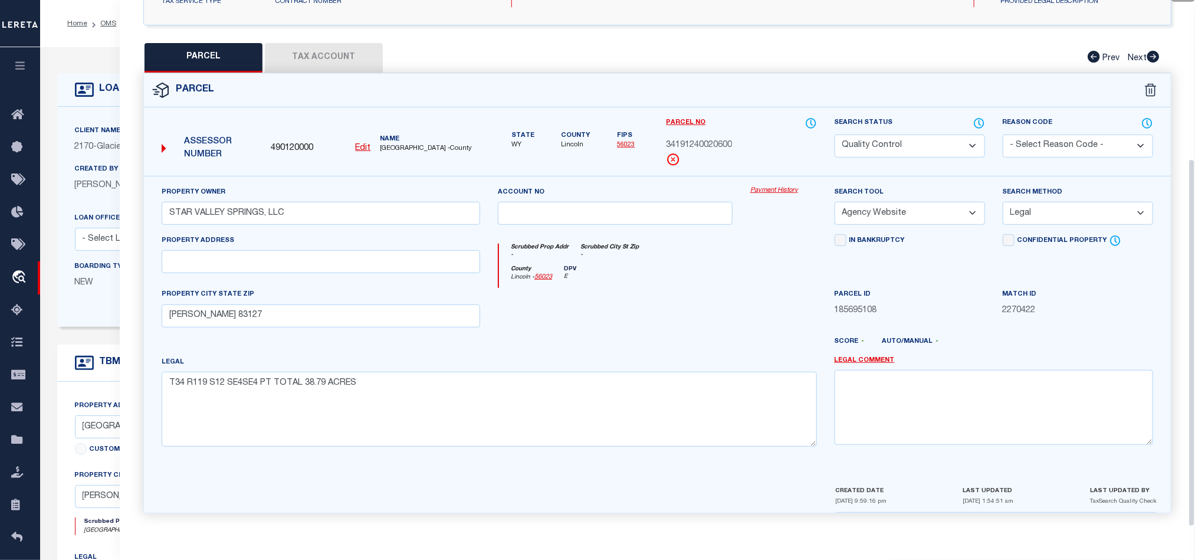
click at [678, 350] on div at bounding box center [699, 346] width 252 height 19
click at [919, 117] on label "Search Status" at bounding box center [910, 123] width 150 height 13
click at [894, 136] on select "Automated Search Bad Parcel Complete Duplicate Parcel High Dollar Reporting In …" at bounding box center [910, 145] width 150 height 23
select select "CP"
drag, startPoint x: 713, startPoint y: 241, endPoint x: 1091, endPoint y: 253, distance: 377.7
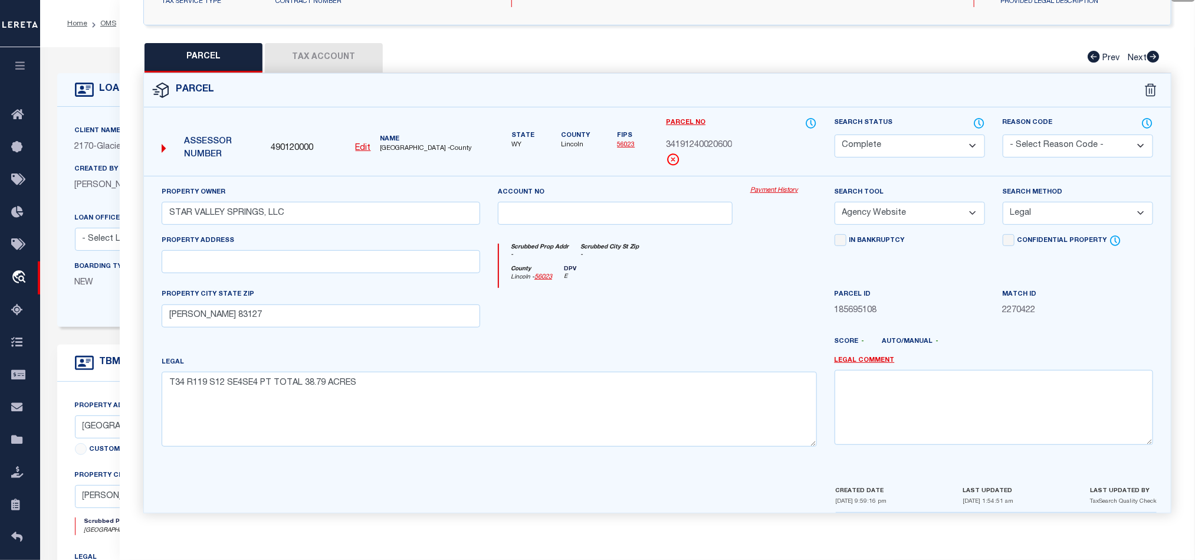
click at [713, 244] on div "Scrubbed Prop Addr - Scrubbed City [GEOGRAPHIC_DATA] -" at bounding box center [657, 255] width 317 height 22
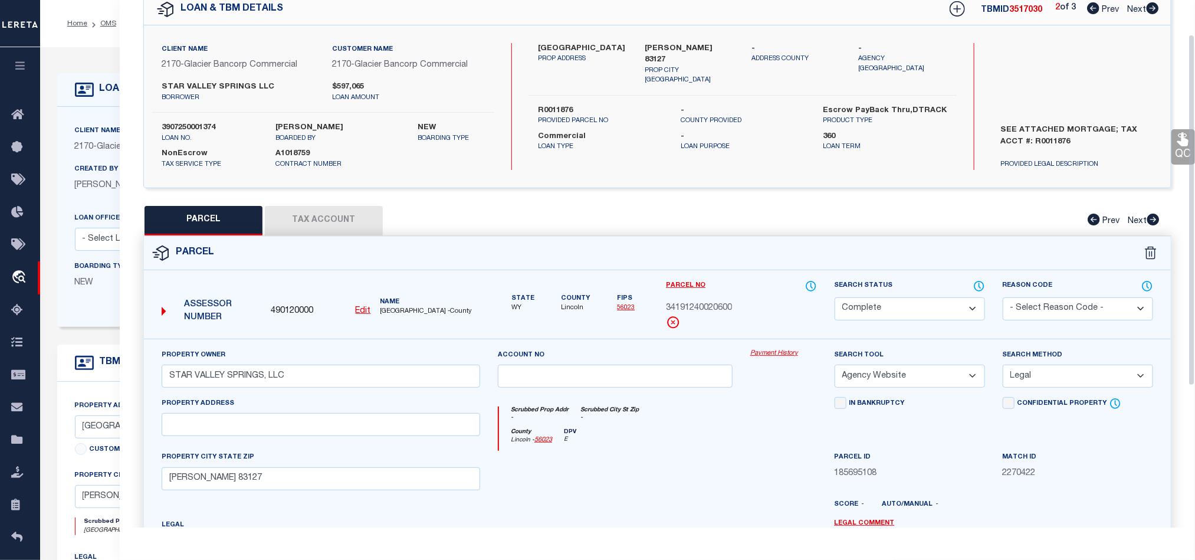
scroll to position [51, 0]
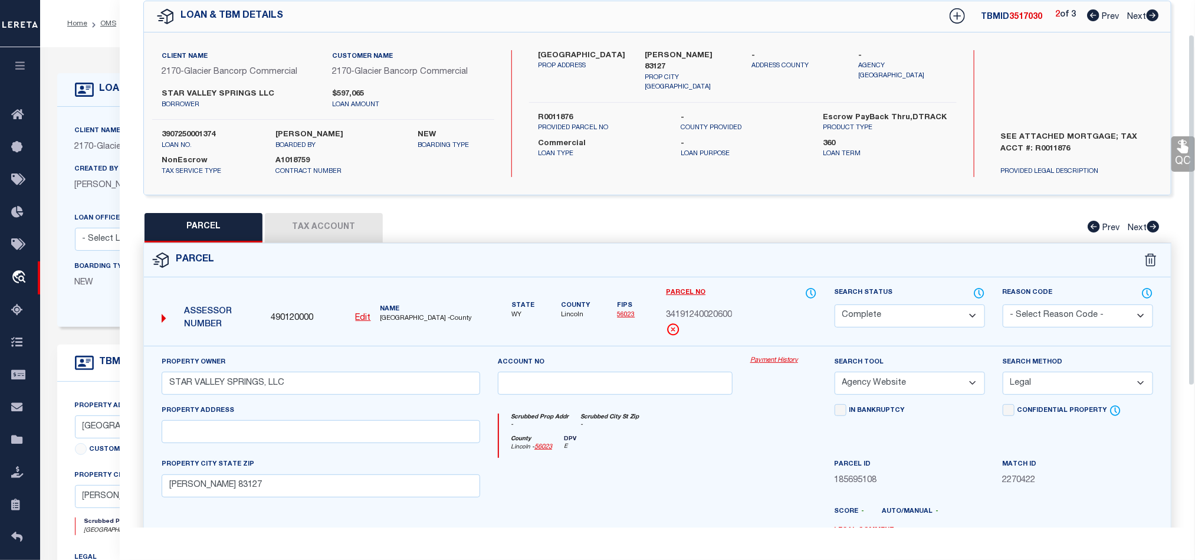
drag, startPoint x: 1181, startPoint y: 146, endPoint x: 1170, endPoint y: 161, distance: 19.0
click at [1181, 146] on icon at bounding box center [1183, 146] width 15 height 15
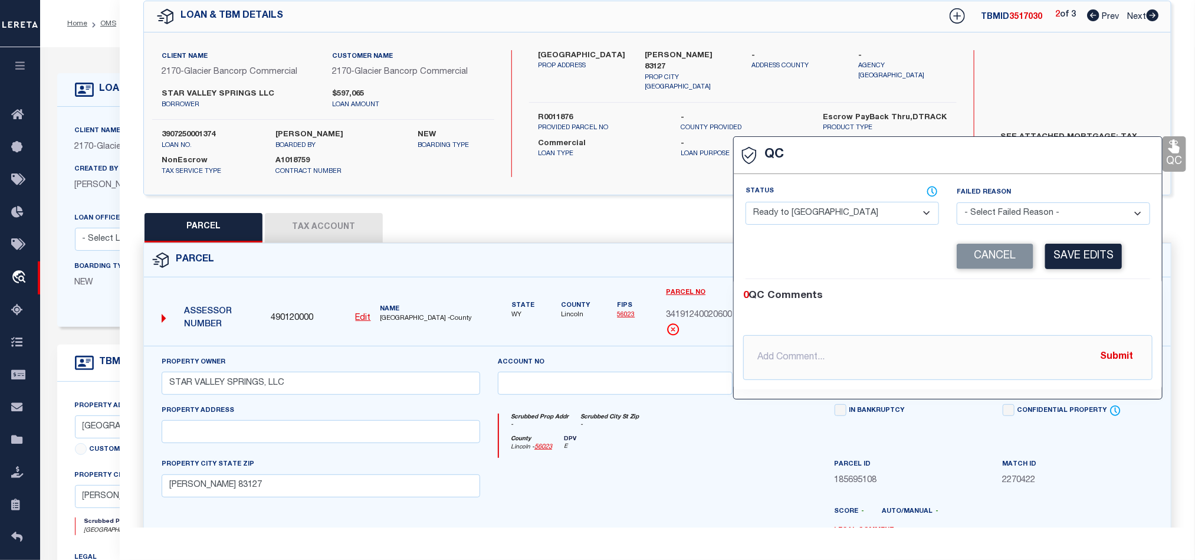
drag, startPoint x: 830, startPoint y: 218, endPoint x: 835, endPoint y: 225, distance: 8.8
click at [830, 218] on select "- Select Status - Ready to QC Correct Incorrect" at bounding box center [842, 213] width 193 height 23
select select "COR"
click at [1078, 284] on div "0 QC Comments @[PERSON_NAME] @[PERSON_NAME] @[PERSON_NAME] @[PERSON_NAME] @[PER…" at bounding box center [948, 334] width 428 height 110
click at [1077, 251] on button "Save Edits" at bounding box center [1083, 256] width 77 height 25
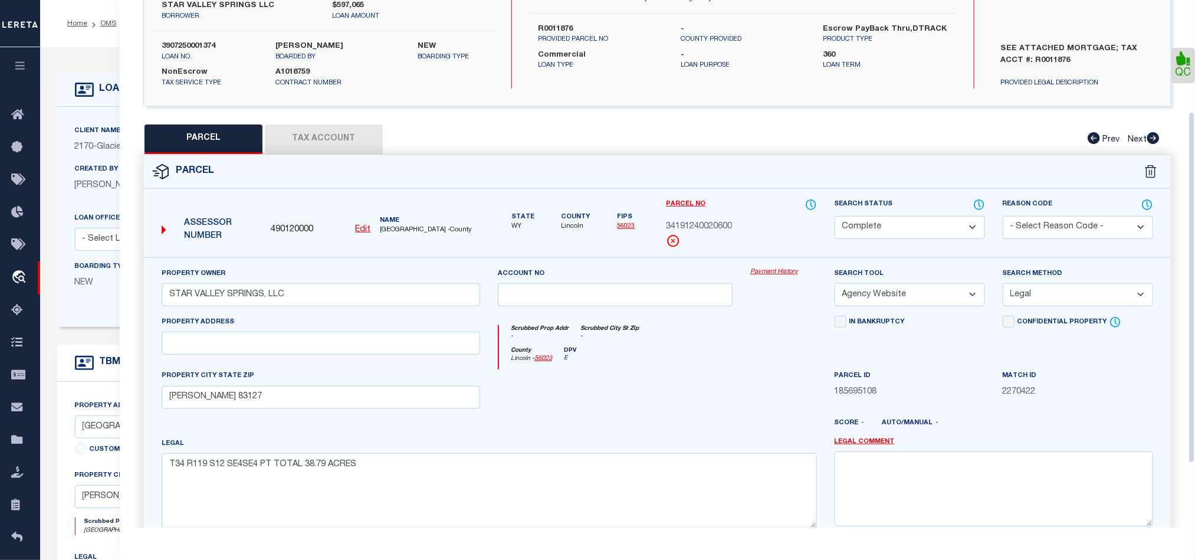
scroll to position [264, 0]
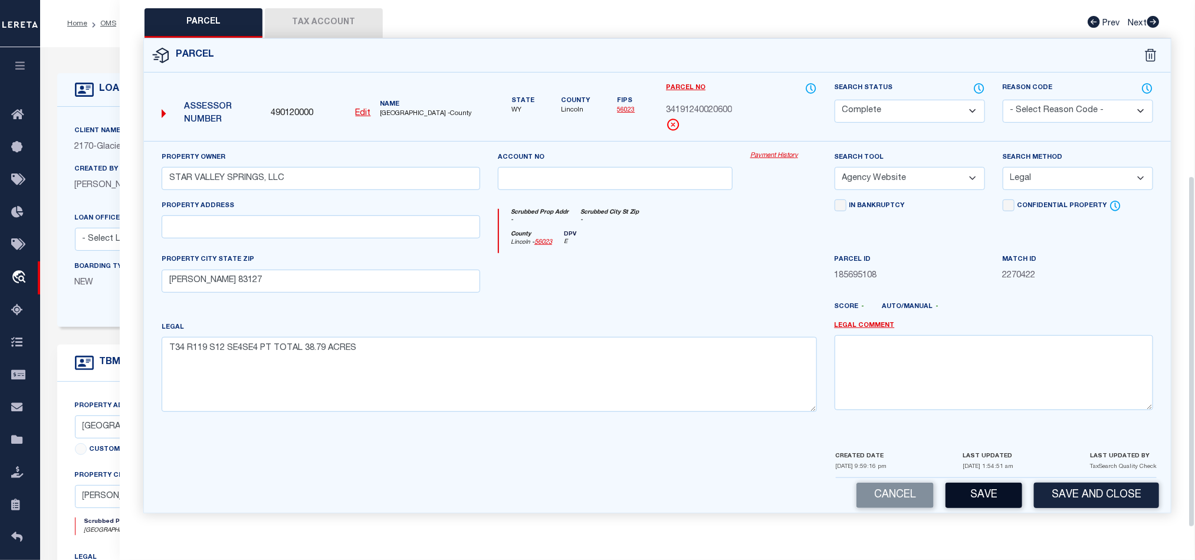
click at [982, 492] on button "Save" at bounding box center [984, 495] width 77 height 25
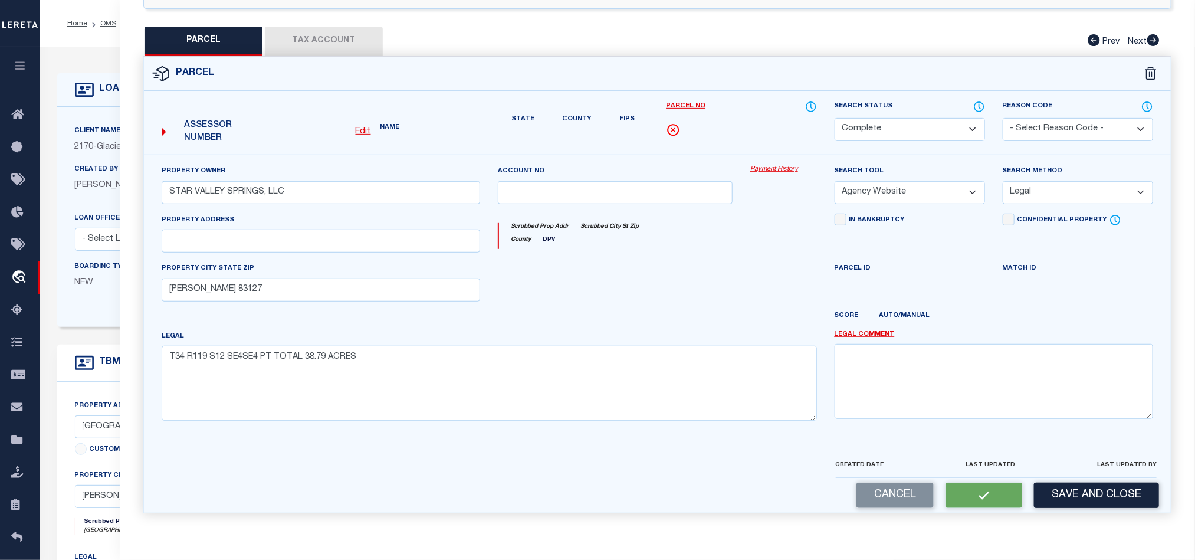
select select "AS"
select select
checkbox input "false"
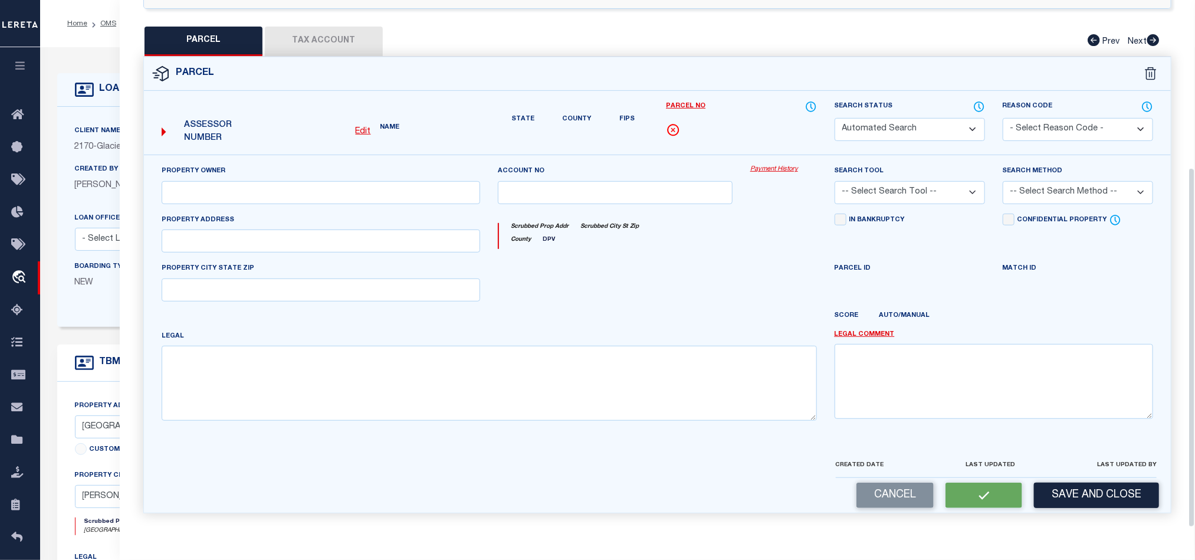
select select "CP"
type input "STAR VALLEY SPRINGS, LLC"
select select "AGW"
select select "LEG"
type input "[PERSON_NAME] 83127"
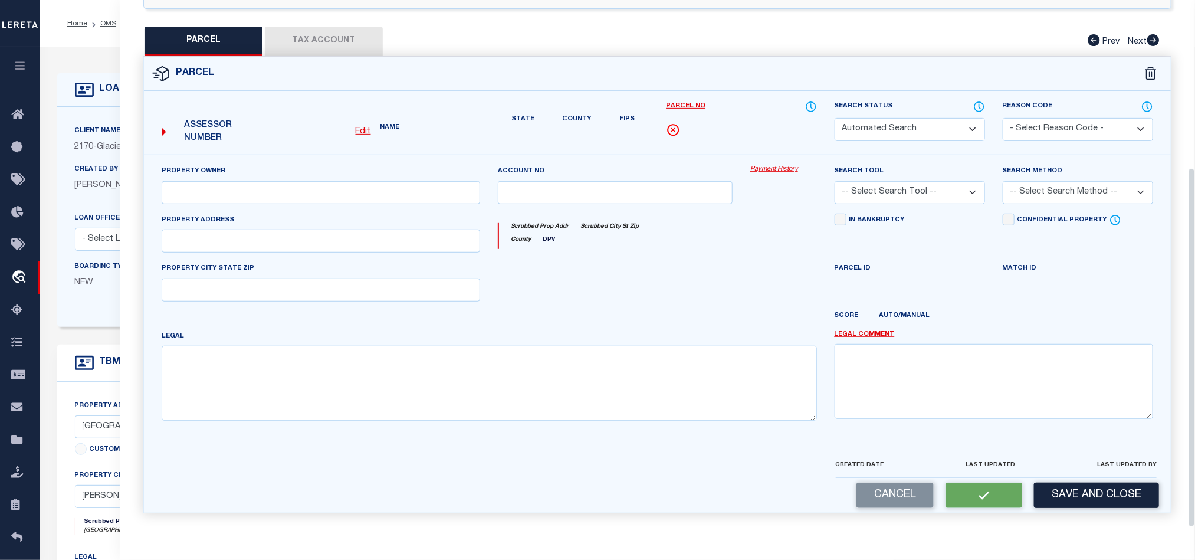
type textarea "T34 R119 S12 SE4SE4 PT TOTAL 38.79 ACRES"
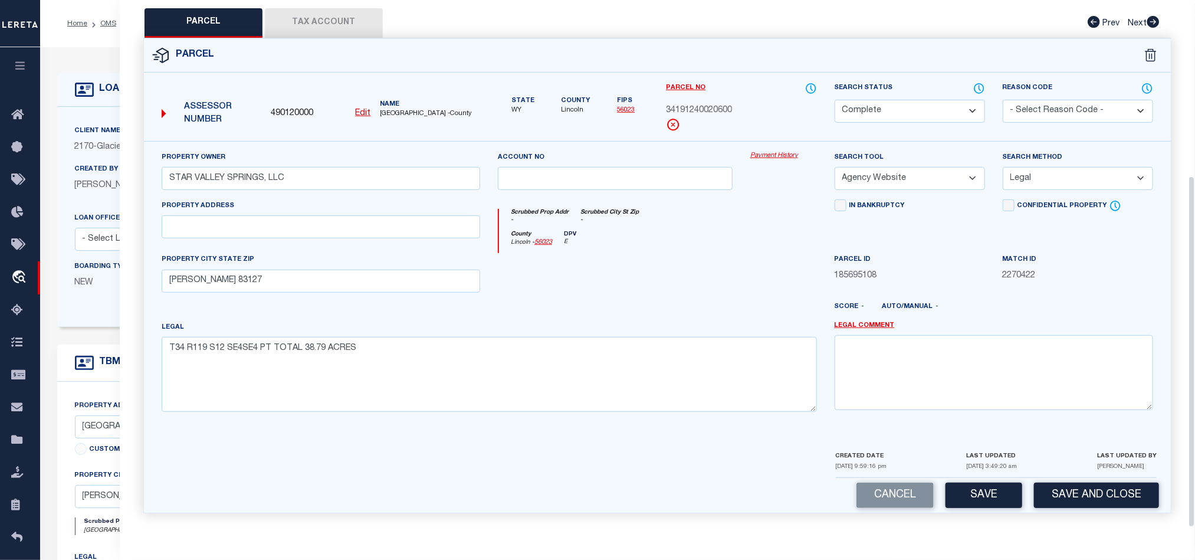
click at [750, 294] on div at bounding box center [783, 277] width 84 height 48
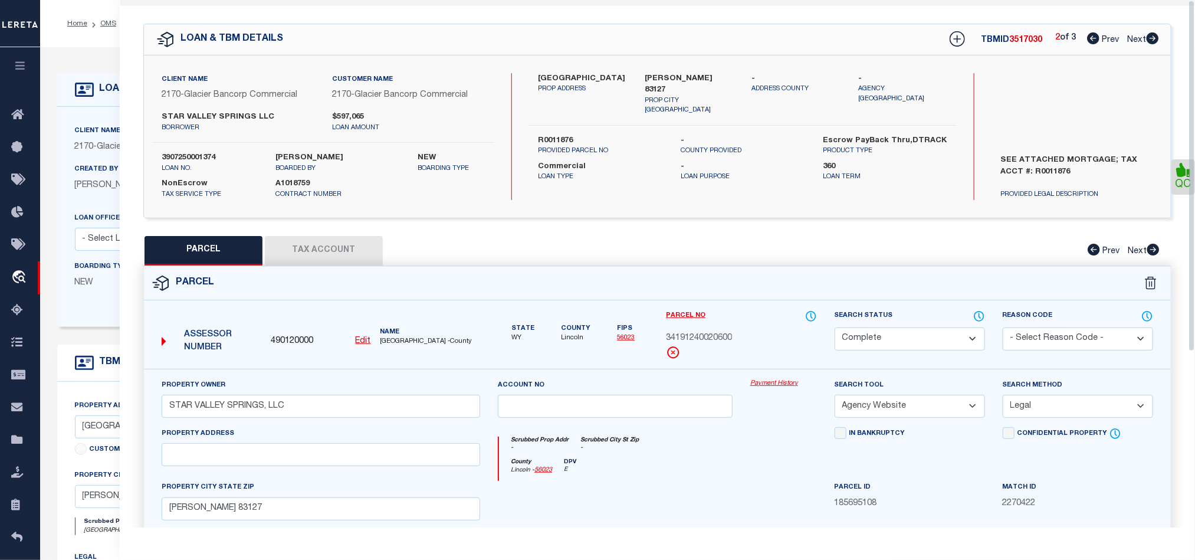
scroll to position [0, 0]
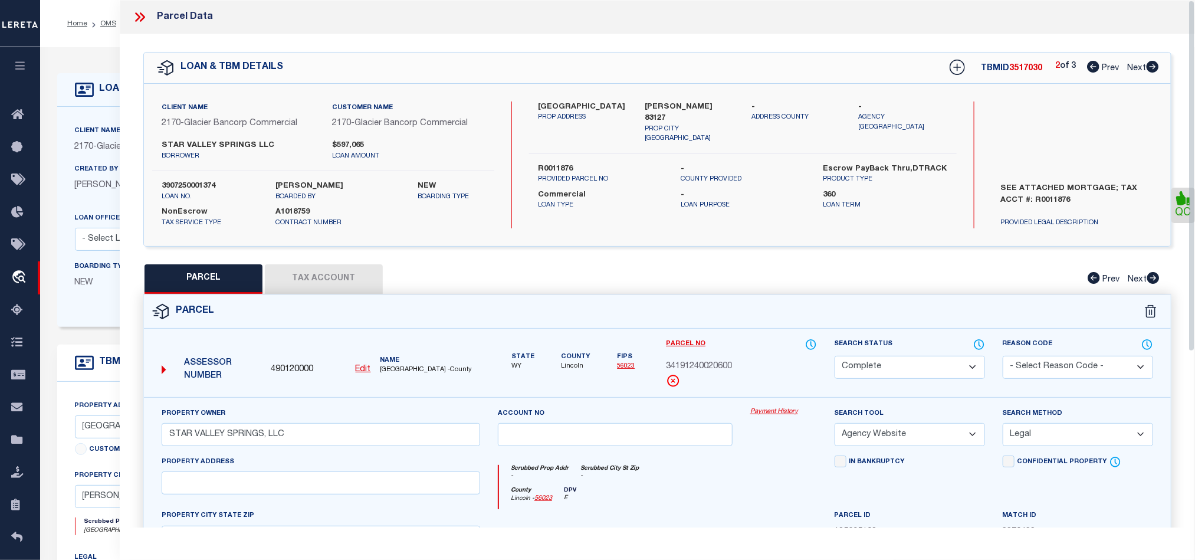
click at [1152, 64] on icon at bounding box center [1153, 67] width 12 height 12
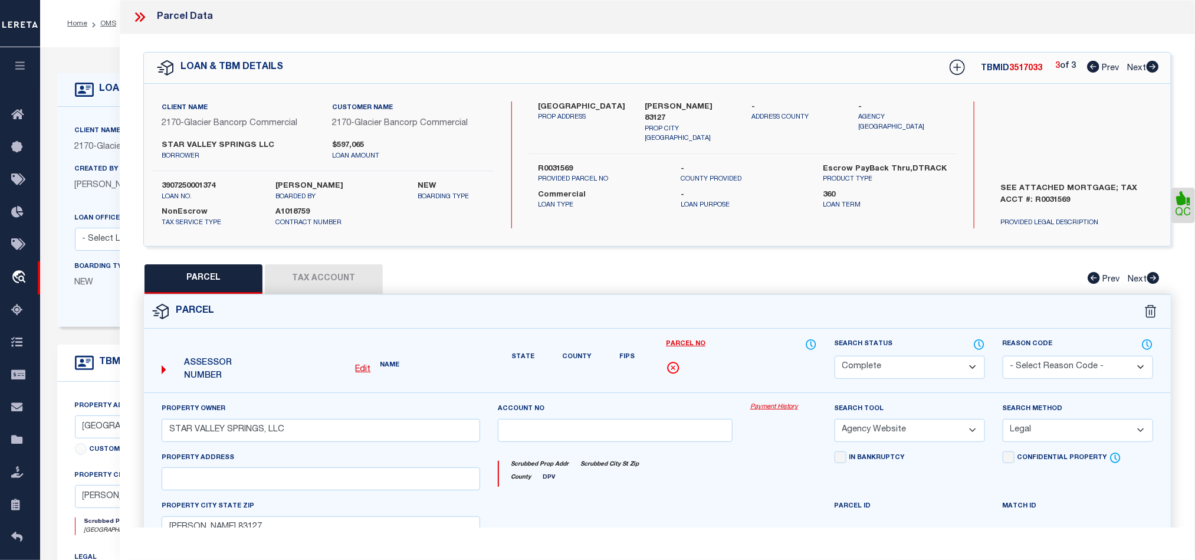
select select "AS"
select select
checkbox input "false"
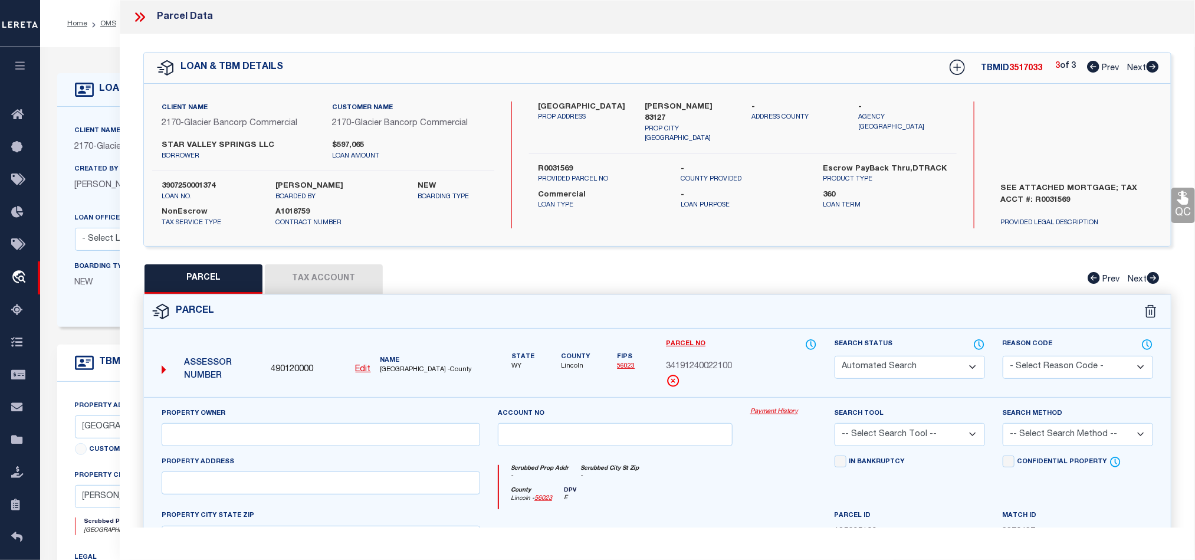
select select "QC"
type input "STAR VALLEY SPRINGS, LLC"
select select "AGW"
select select "LEG"
type input "[PERSON_NAME] 83127"
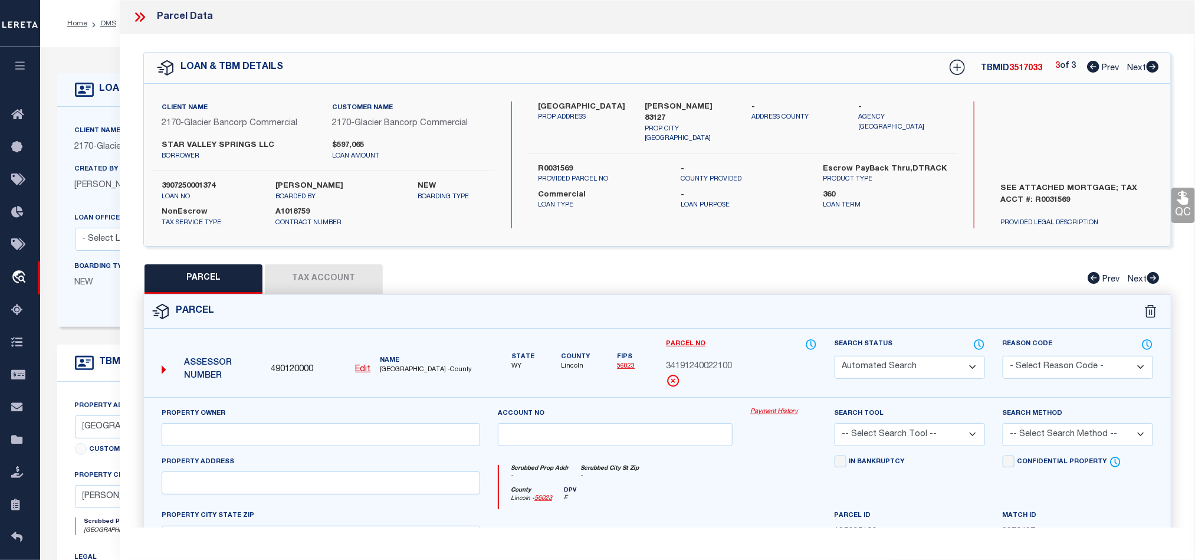
type textarea "TO THE MOON SUBD L 01 BLK 01 TOTAL 7.104 ACRES T34 R119 S12"
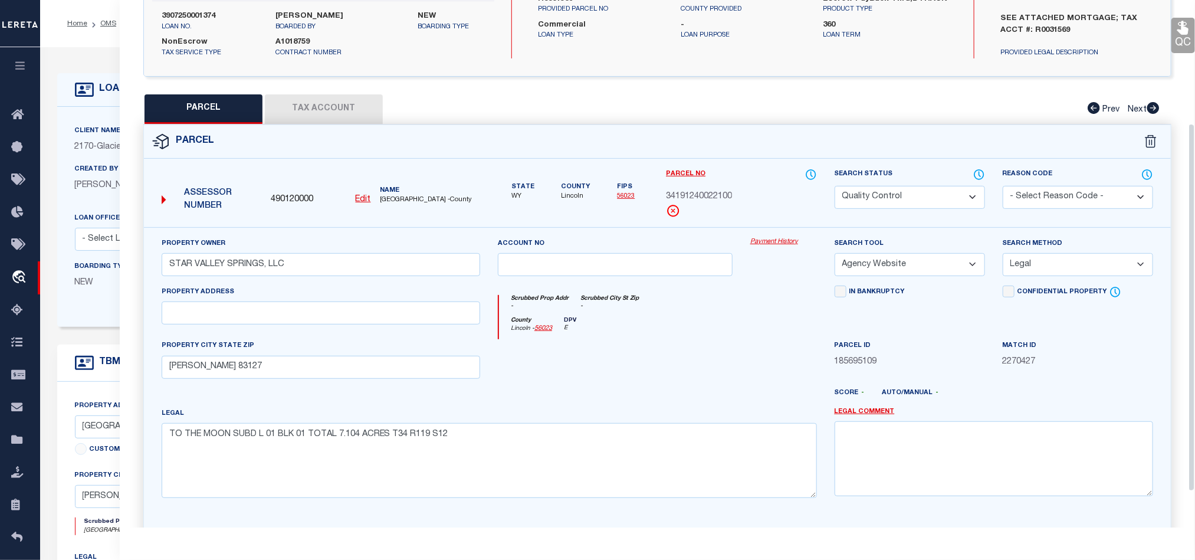
scroll to position [177, 0]
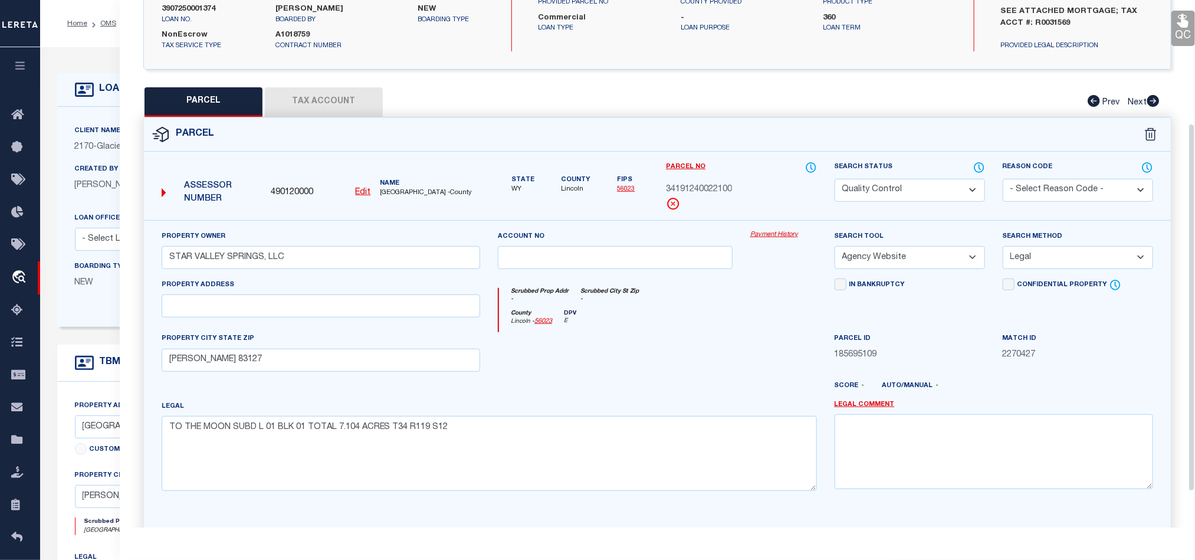
click at [699, 342] on div at bounding box center [615, 356] width 252 height 48
drag, startPoint x: 892, startPoint y: 189, endPoint x: 887, endPoint y: 201, distance: 12.2
click at [892, 189] on select "Automated Search Bad Parcel Complete Duplicate Parcel High Dollar Reporting In …" at bounding box center [910, 190] width 150 height 23
select select "CP"
drag, startPoint x: 637, startPoint y: 368, endPoint x: 1119, endPoint y: 110, distance: 546.8
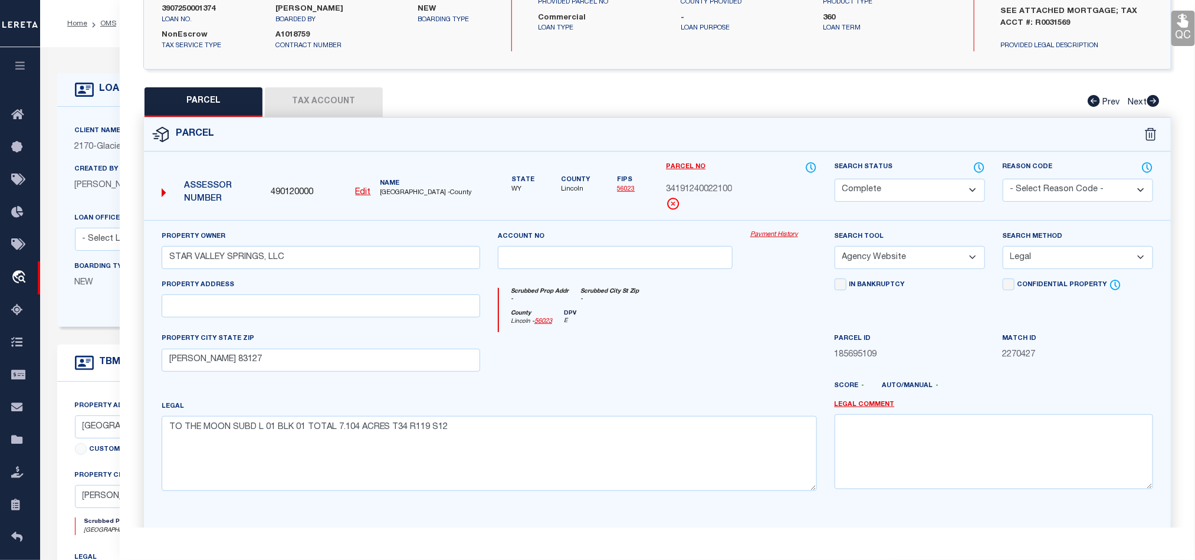
click at [637, 368] on div at bounding box center [615, 356] width 252 height 48
click at [1183, 27] on icon at bounding box center [1182, 21] width 11 height 14
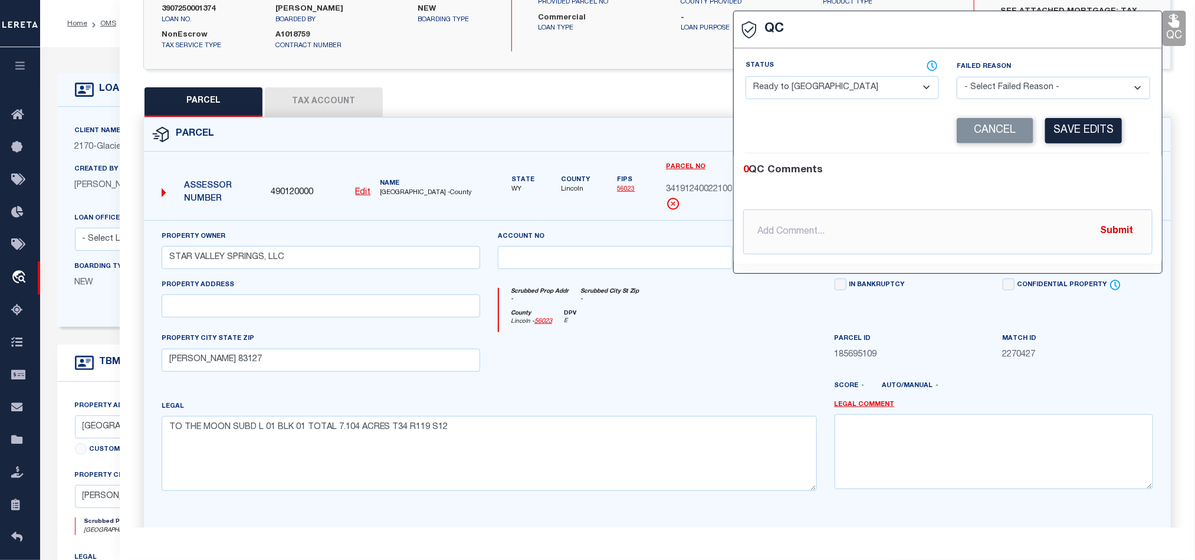
drag, startPoint x: 800, startPoint y: 87, endPoint x: 807, endPoint y: 87, distance: 7.1
click at [800, 87] on select "- Select Status - Ready to QC Correct Incorrect" at bounding box center [842, 87] width 193 height 23
select select "COR"
click at [1020, 158] on div "0 QC Comments @[PERSON_NAME] @[PERSON_NAME] @[PERSON_NAME] @[PERSON_NAME] @[PER…" at bounding box center [948, 208] width 428 height 110
click at [1048, 136] on button "Save Edits" at bounding box center [1083, 130] width 77 height 25
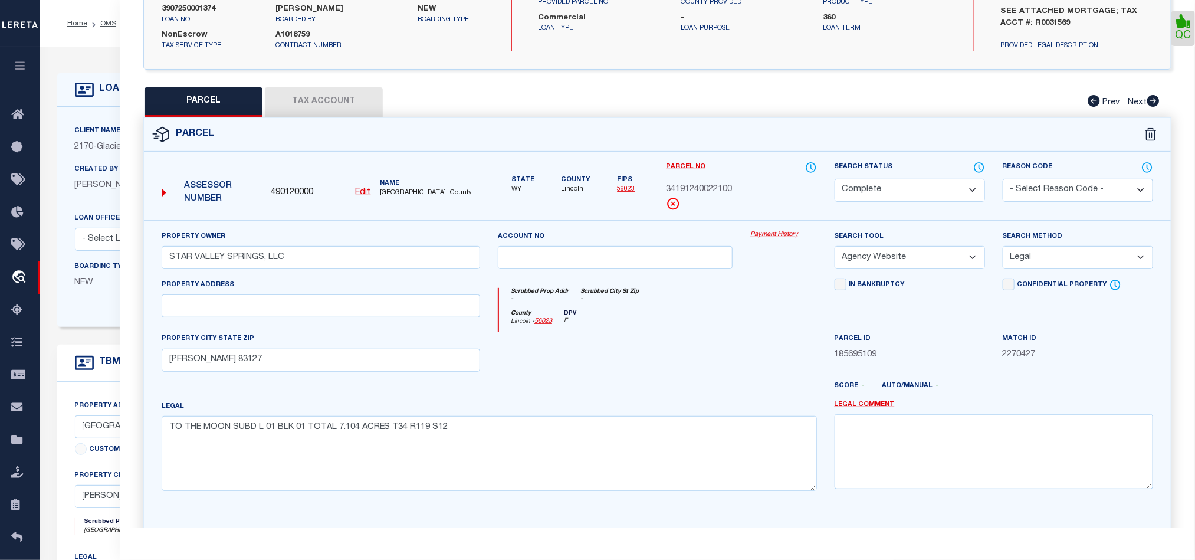
click at [287, 116] on button "Tax Account" at bounding box center [324, 101] width 118 height 29
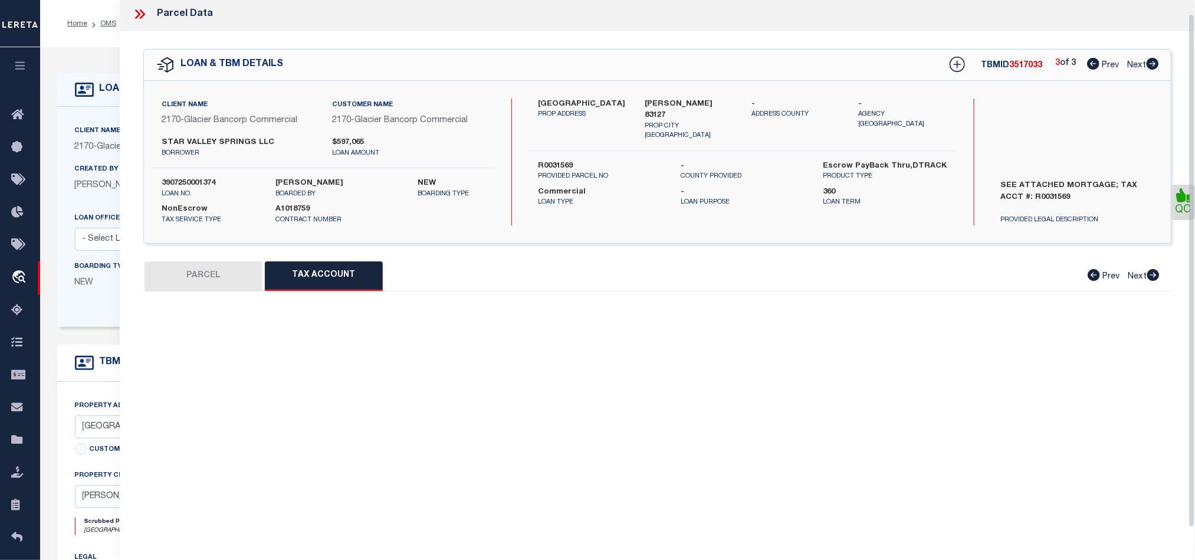
scroll to position [14, 0]
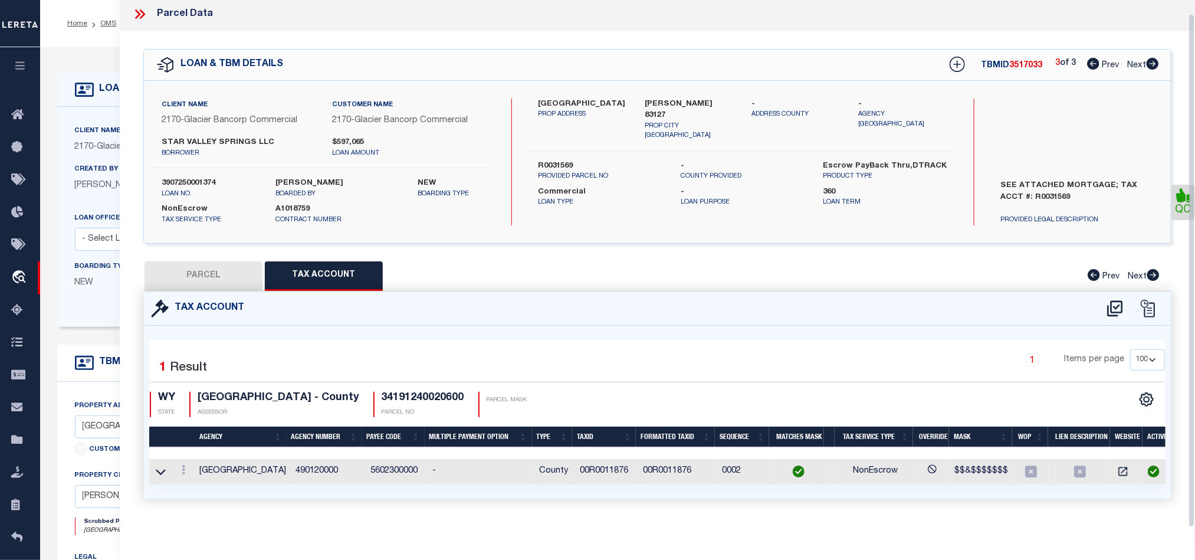
select select "100"
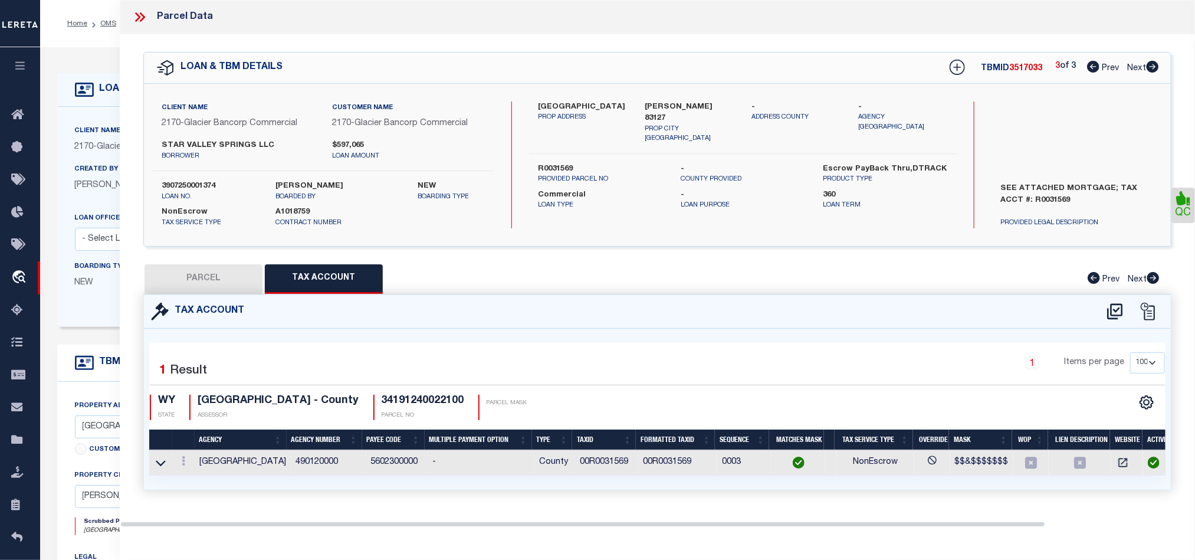
scroll to position [0, 0]
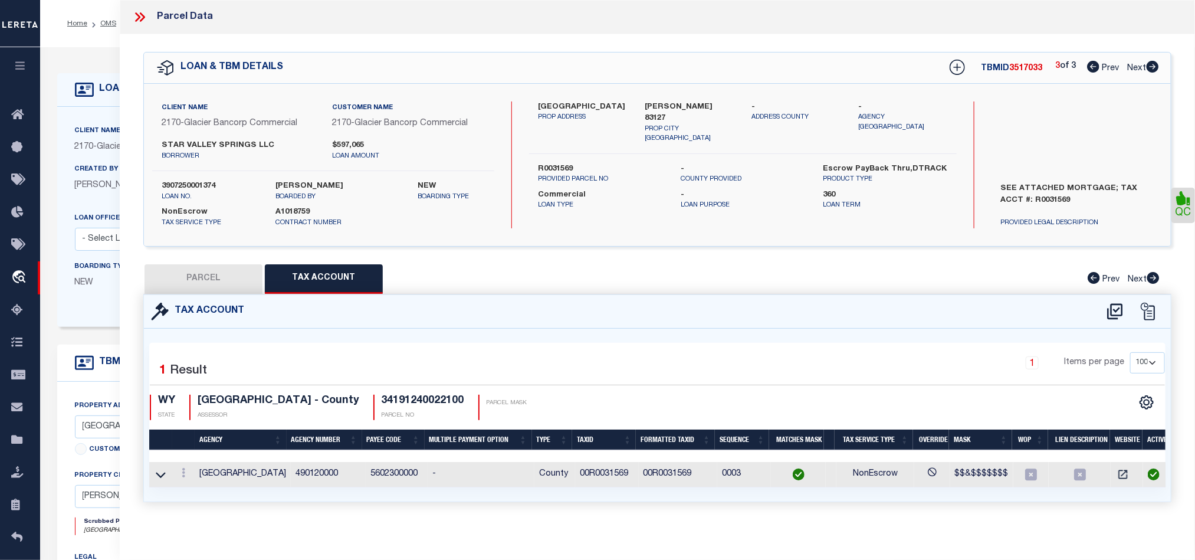
click at [219, 271] on button "PARCEL" at bounding box center [204, 278] width 118 height 29
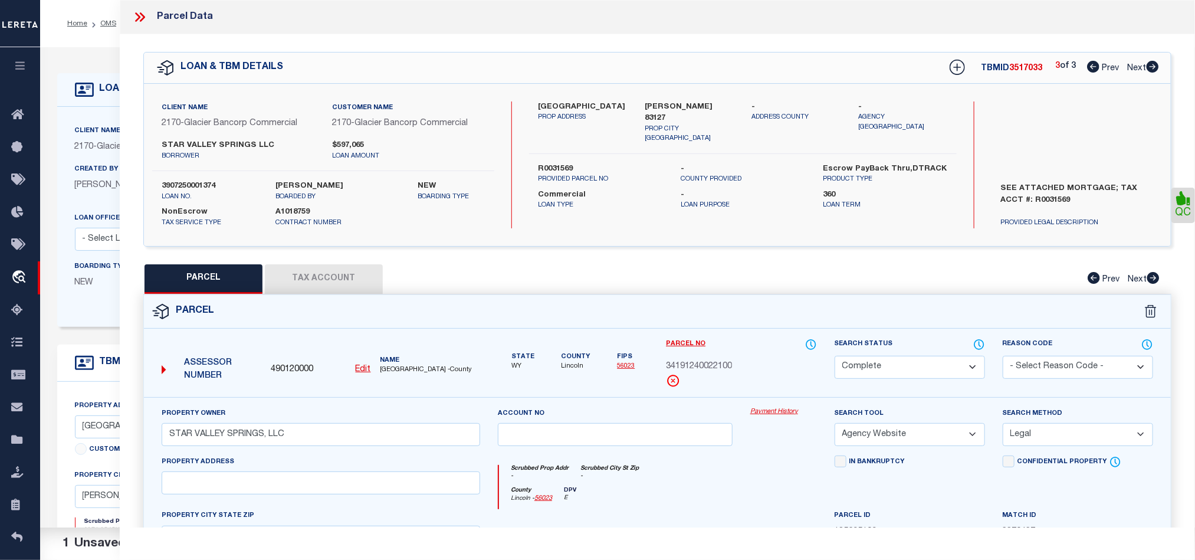
click at [750, 317] on div "Parcel" at bounding box center [657, 312] width 1027 height 34
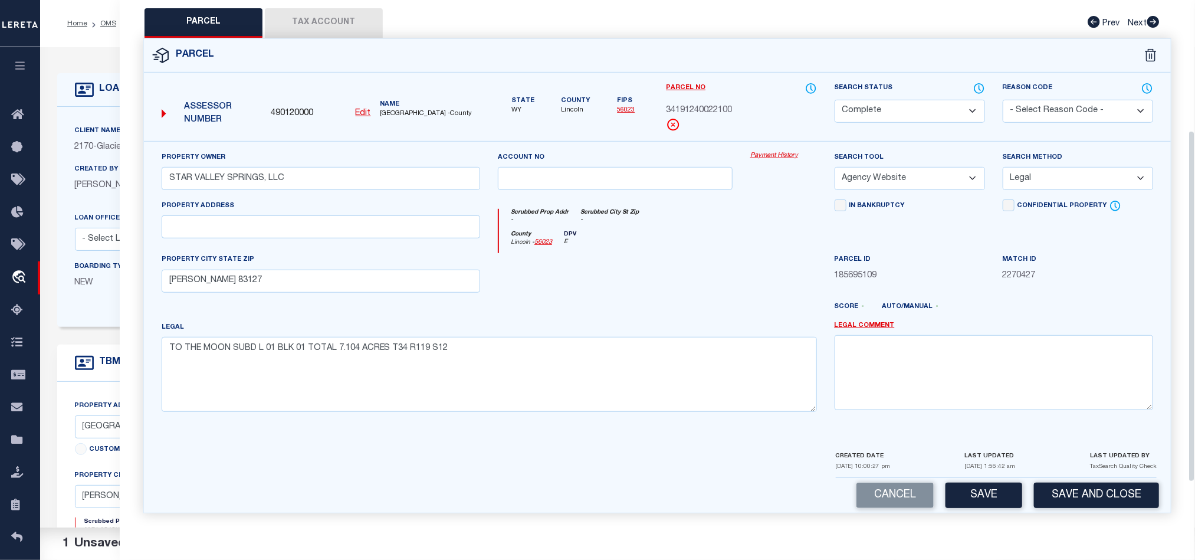
scroll to position [264, 0]
click at [1082, 490] on button "Save and Close" at bounding box center [1096, 495] width 125 height 25
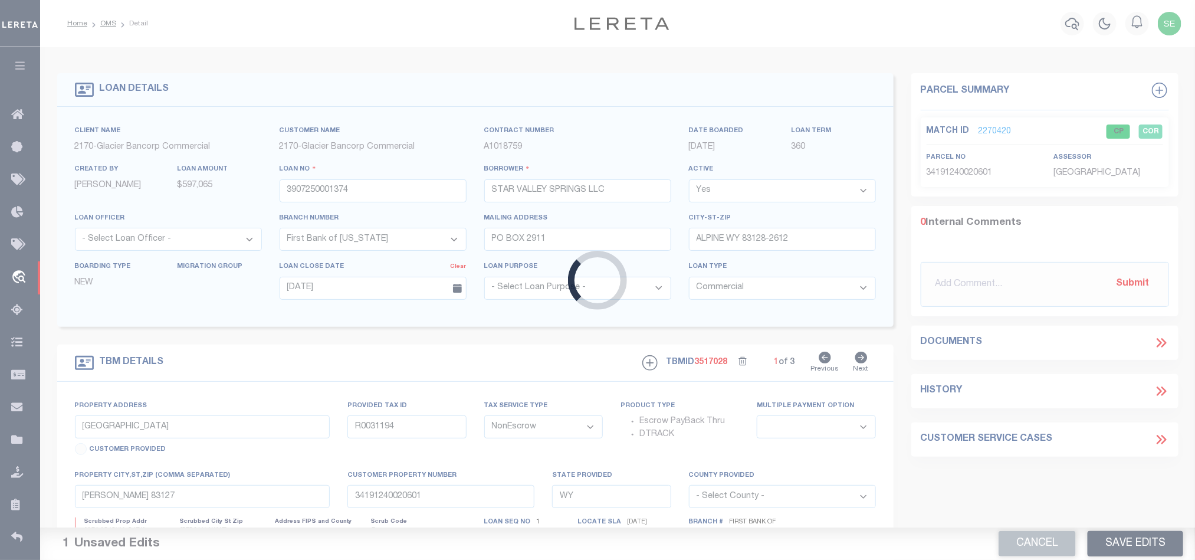
select select
select select "7330"
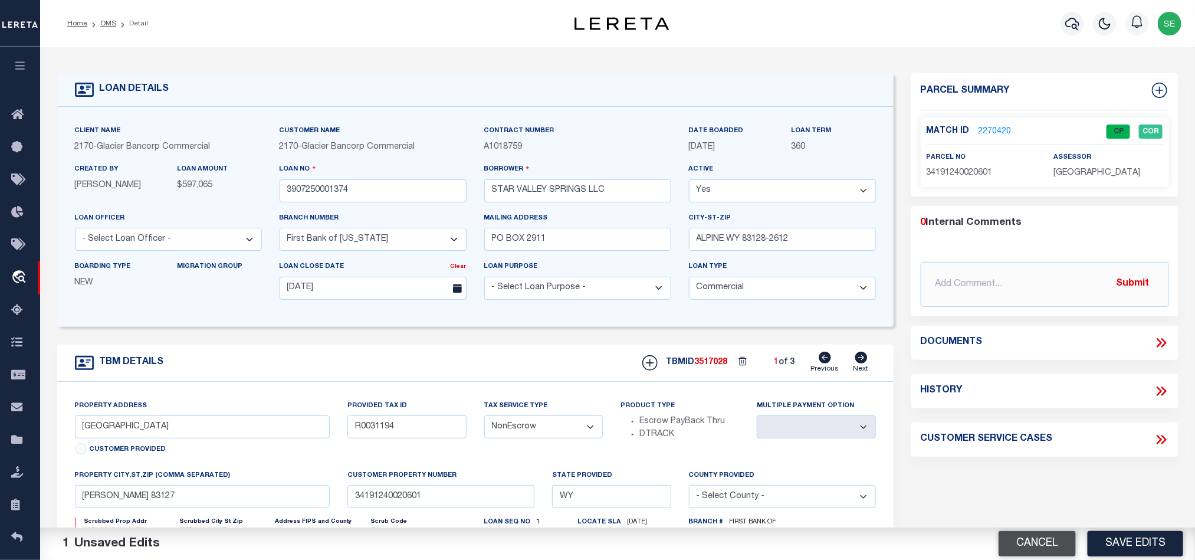
drag, startPoint x: 1023, startPoint y: 534, endPoint x: 1032, endPoint y: 554, distance: 21.7
click at [1023, 534] on button "Cancel" at bounding box center [1037, 543] width 77 height 25
click at [1032, 540] on div "Parcel Summary Match ID 2270420 0" at bounding box center [1045, 398] width 285 height 651
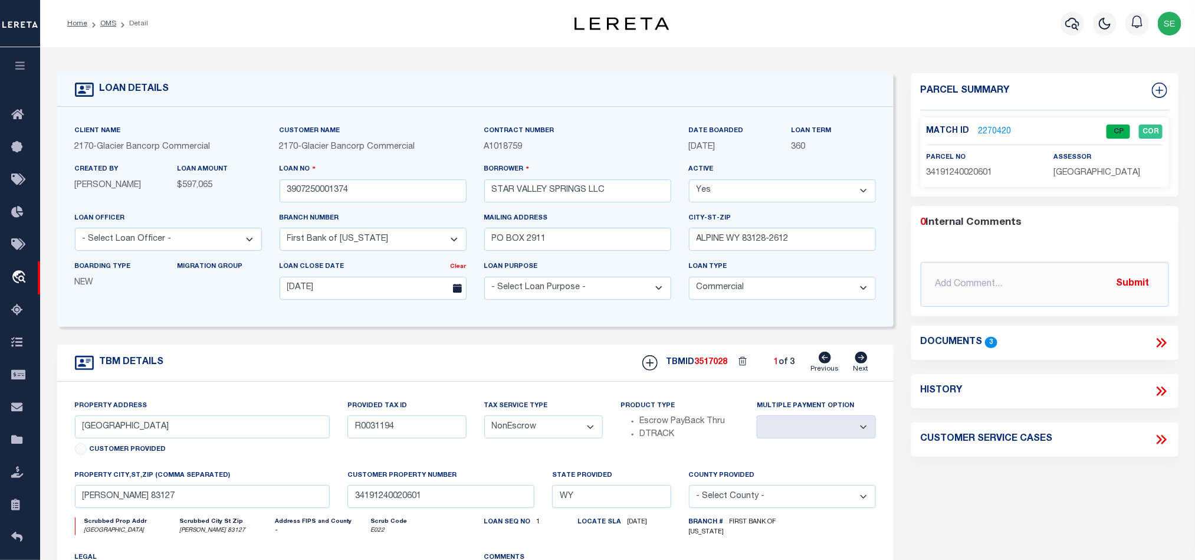
click at [998, 126] on link "2270420" at bounding box center [995, 132] width 33 height 12
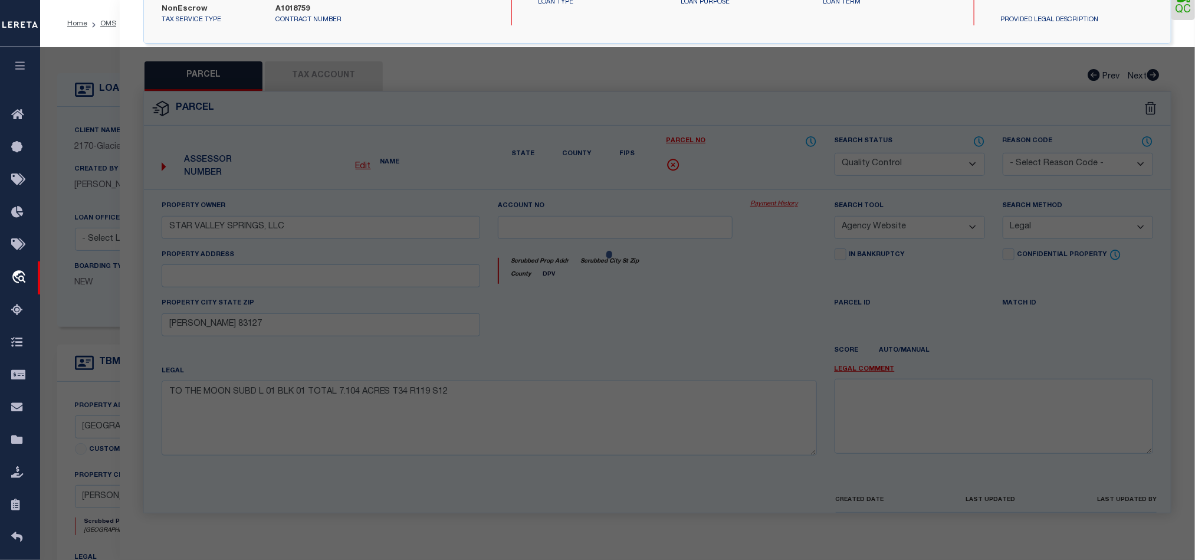
select select "AS"
select select
checkbox input "false"
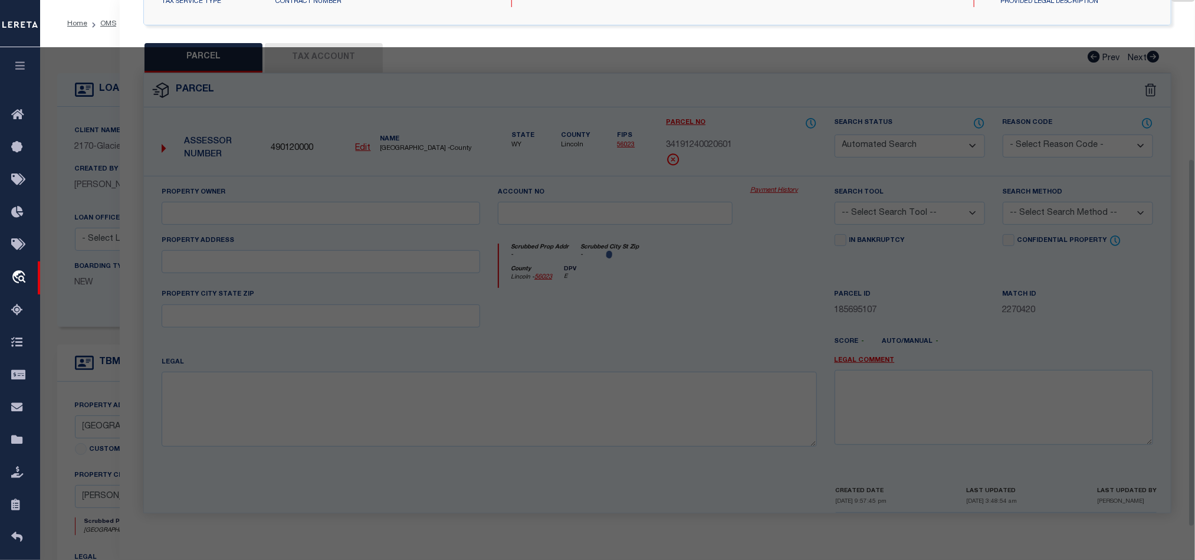
select select "CP"
type input "STAR VALLEY SPRINGS, LLC"
select select "AGW"
select select "LEG"
type input "[PERSON_NAME] 83127"
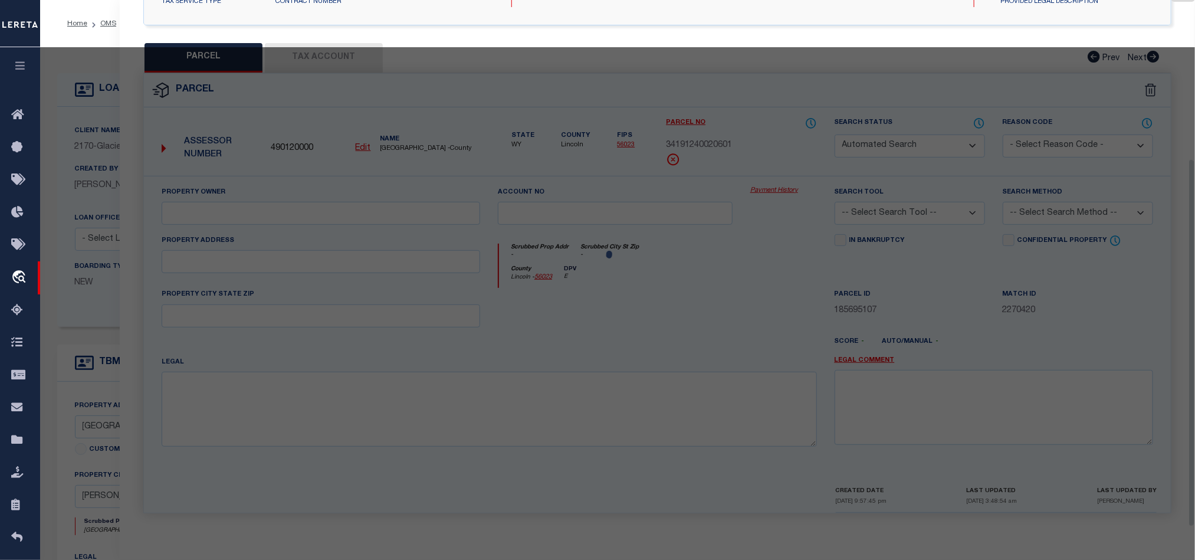
type textarea "T34 R119 S12 SW4SE4 PT TOTAL 10.40 ACRES"
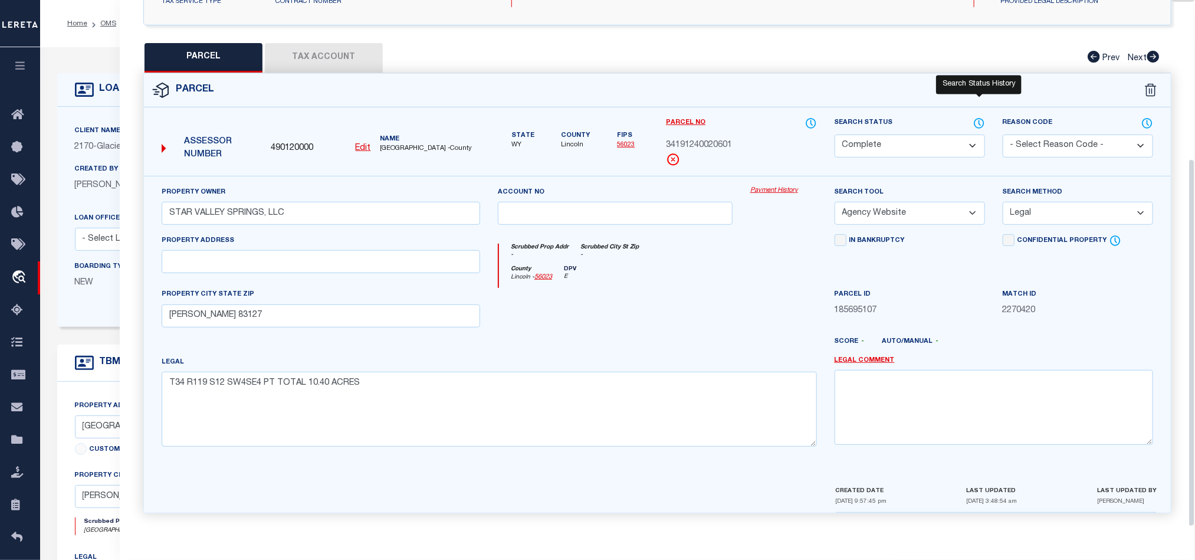
click at [972, 117] on label "Search Status" at bounding box center [910, 123] width 150 height 13
click at [977, 119] on icon at bounding box center [979, 123] width 12 height 13
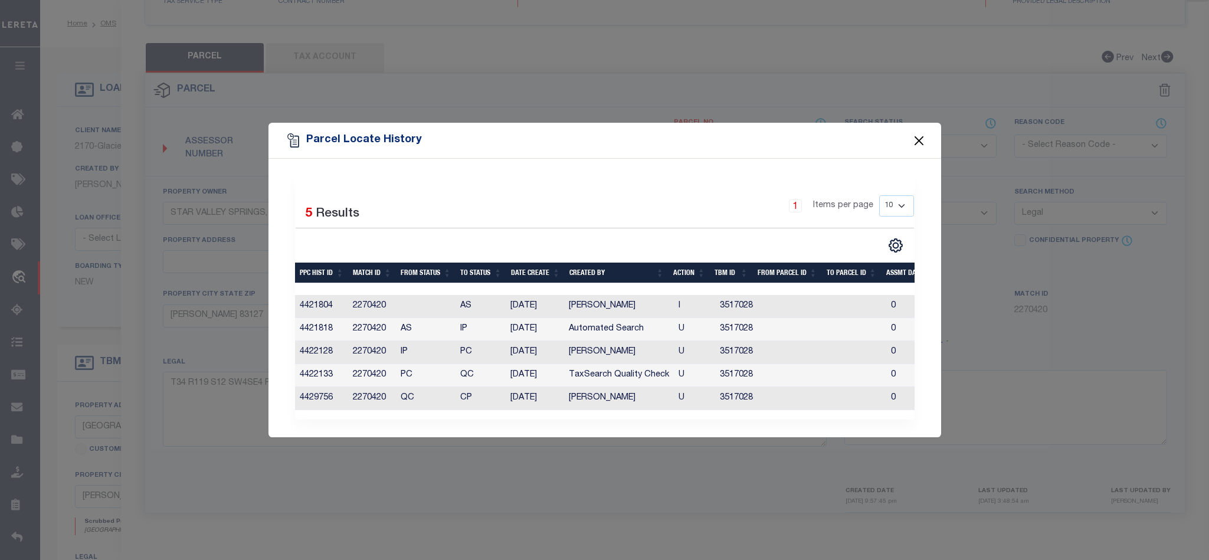
click at [917, 137] on button "Close" at bounding box center [918, 140] width 15 height 15
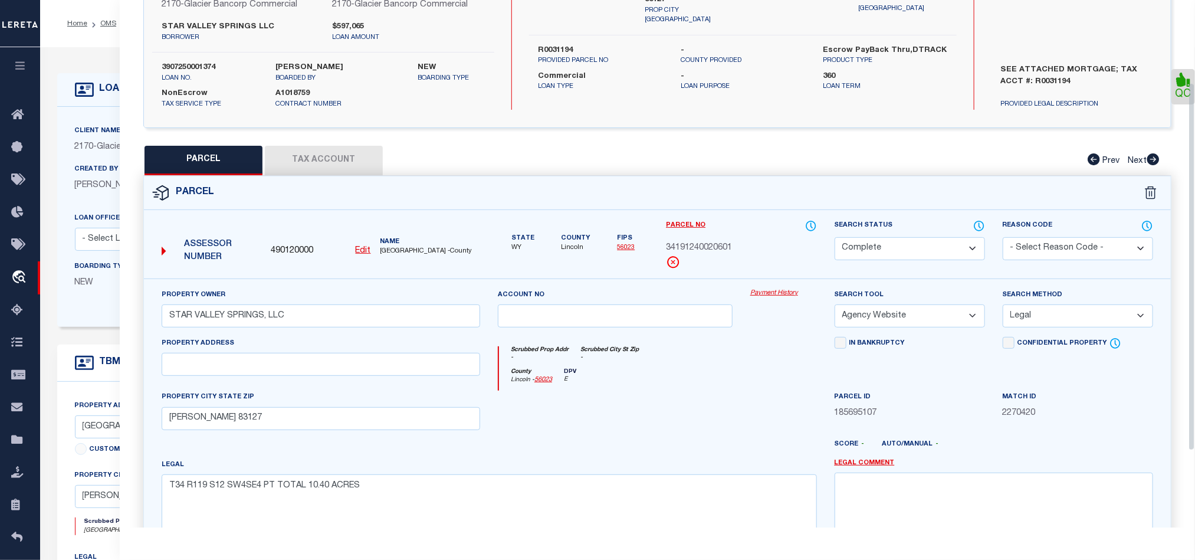
scroll to position [0, 0]
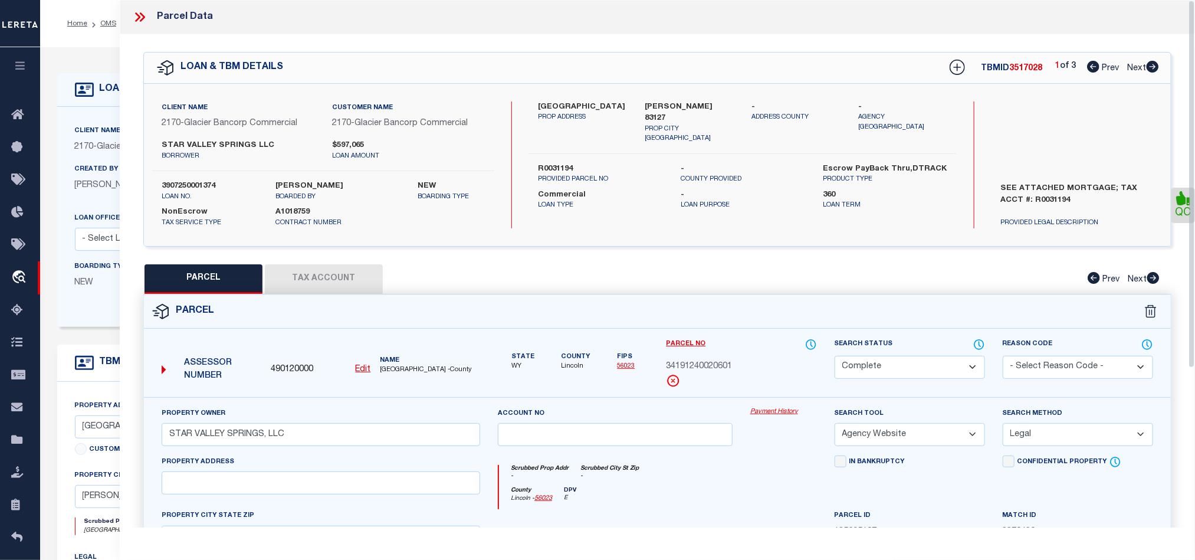
click at [140, 19] on icon at bounding box center [139, 16] width 15 height 15
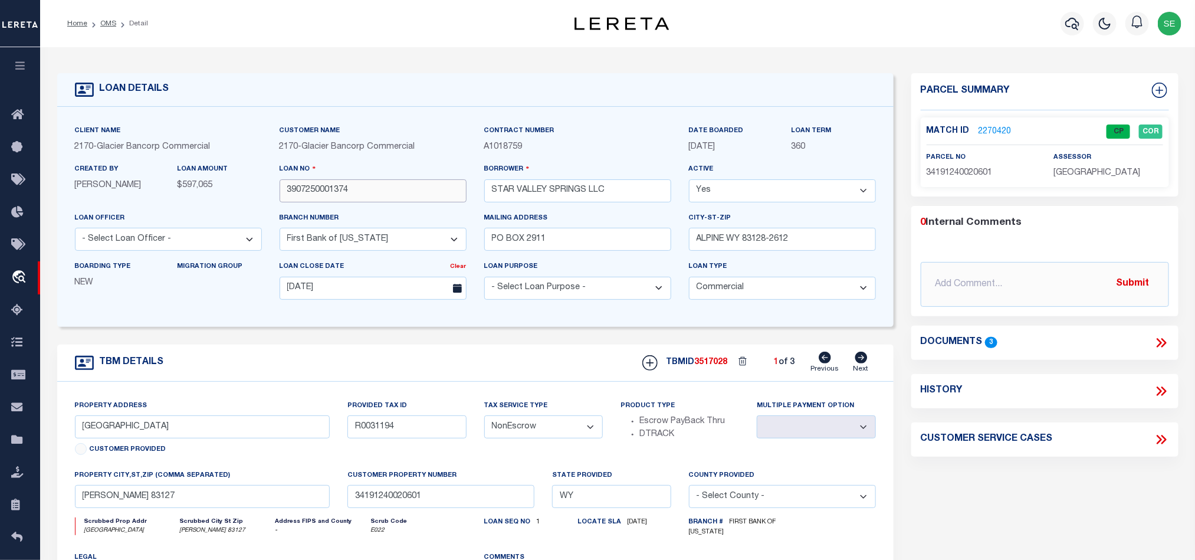
click at [404, 193] on input "3907250001374" at bounding box center [373, 190] width 187 height 23
click at [321, 193] on input "3907250001374" at bounding box center [373, 190] width 187 height 23
click at [711, 362] on div "TBMID 3517028 1 of 3 Previous Next" at bounding box center [755, 363] width 242 height 22
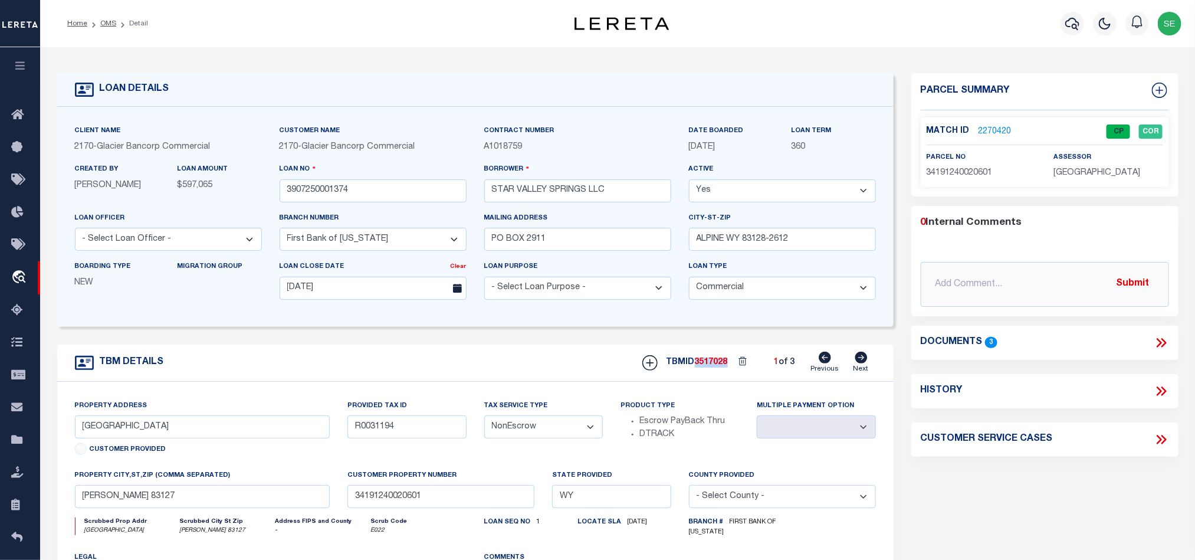
click at [711, 362] on div "TBMID 3517028 1 of 3 Previous Next" at bounding box center [755, 363] width 242 height 22
copy span "3517028"
click at [1110, 172] on span "[GEOGRAPHIC_DATA]" at bounding box center [1097, 173] width 87 height 8
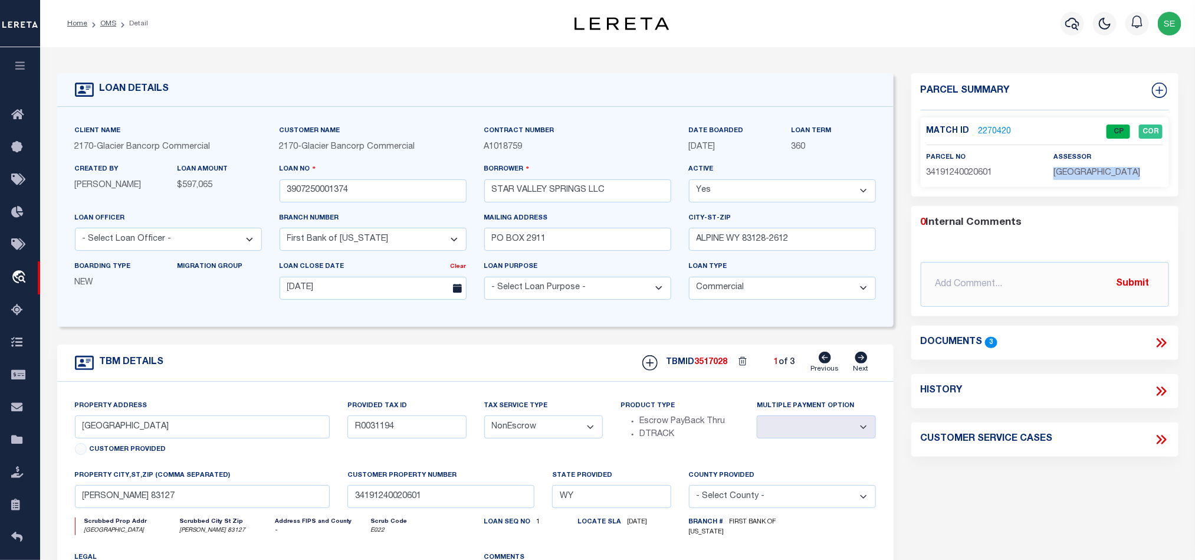
copy div "[GEOGRAPHIC_DATA]"
click at [970, 178] on p "34191240020601" at bounding box center [981, 173] width 109 height 13
copy span "34191240020601"
drag, startPoint x: 862, startPoint y: 362, endPoint x: 931, endPoint y: 342, distance: 71.7
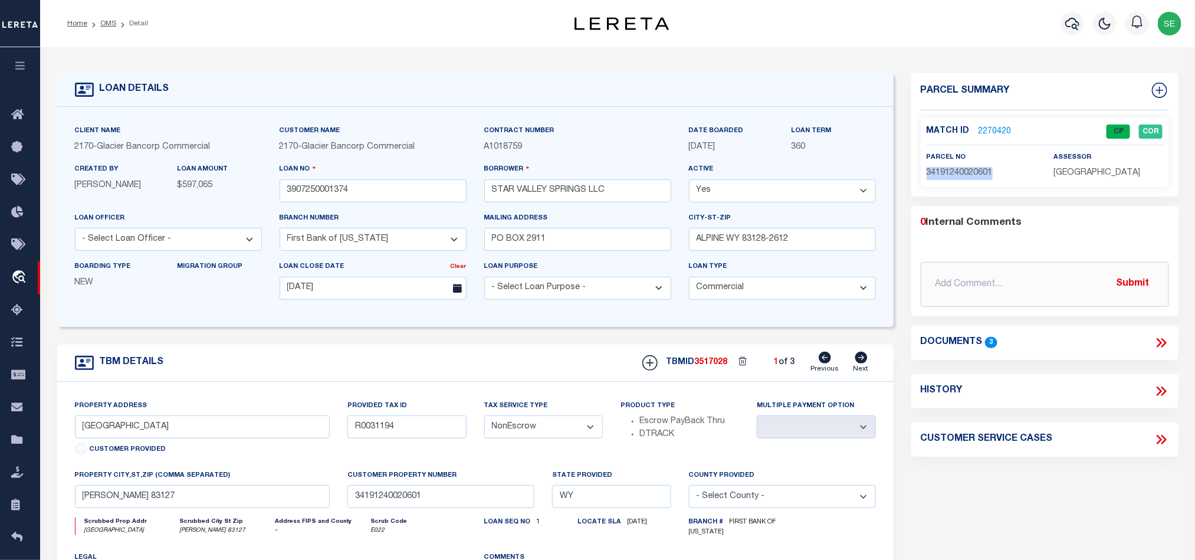
click at [862, 362] on icon at bounding box center [861, 358] width 12 height 12
type input "R0011876"
select select
type input "34191240020600"
type textarea "SEE ATTACHED MORTGAGE; TAX ACCT #: R0011876"
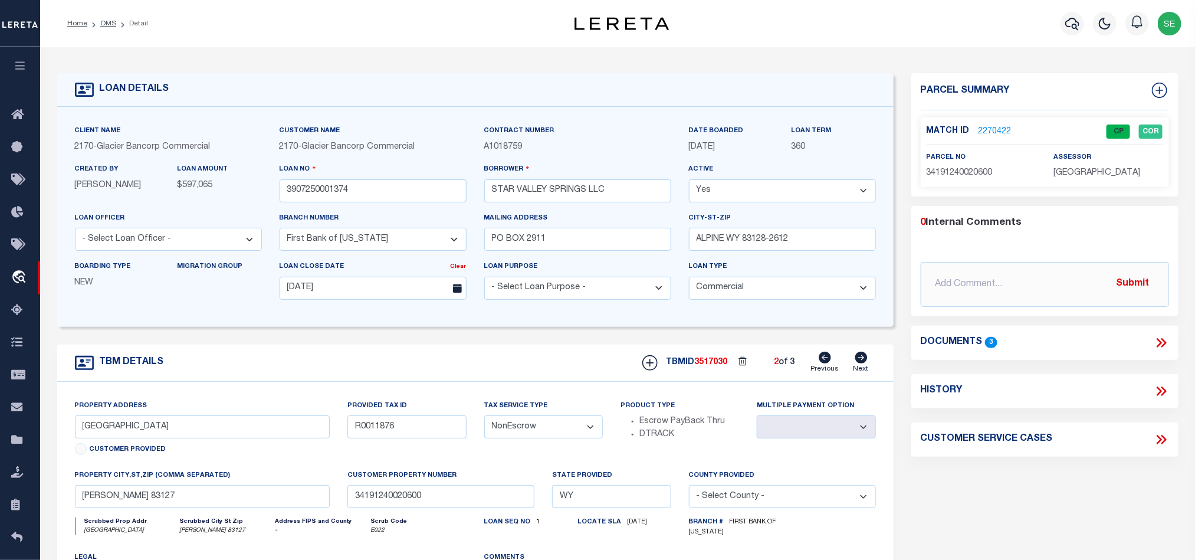
click at [416, 176] on div "Loan No 3907250001374" at bounding box center [373, 182] width 187 height 39
click at [408, 190] on input "3907250001374" at bounding box center [373, 190] width 187 height 23
click at [317, 188] on input "3907250001374" at bounding box center [373, 190] width 187 height 23
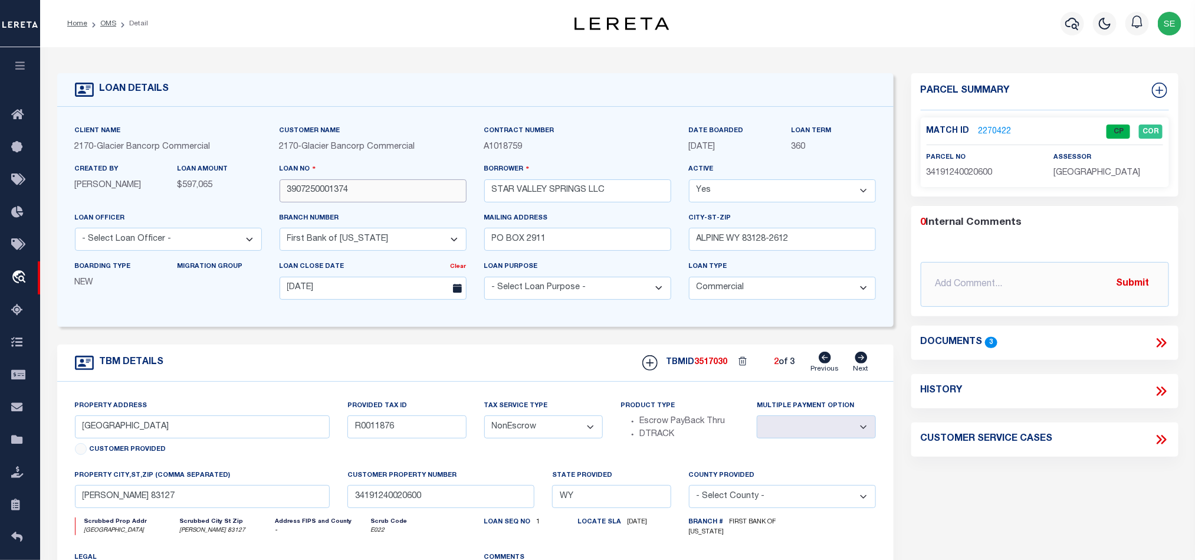
click at [317, 188] on input "3907250001374" at bounding box center [373, 190] width 187 height 23
click at [714, 365] on span "3517030" at bounding box center [711, 362] width 33 height 8
copy span "3517030"
click at [1095, 172] on span "[GEOGRAPHIC_DATA]" at bounding box center [1097, 173] width 87 height 8
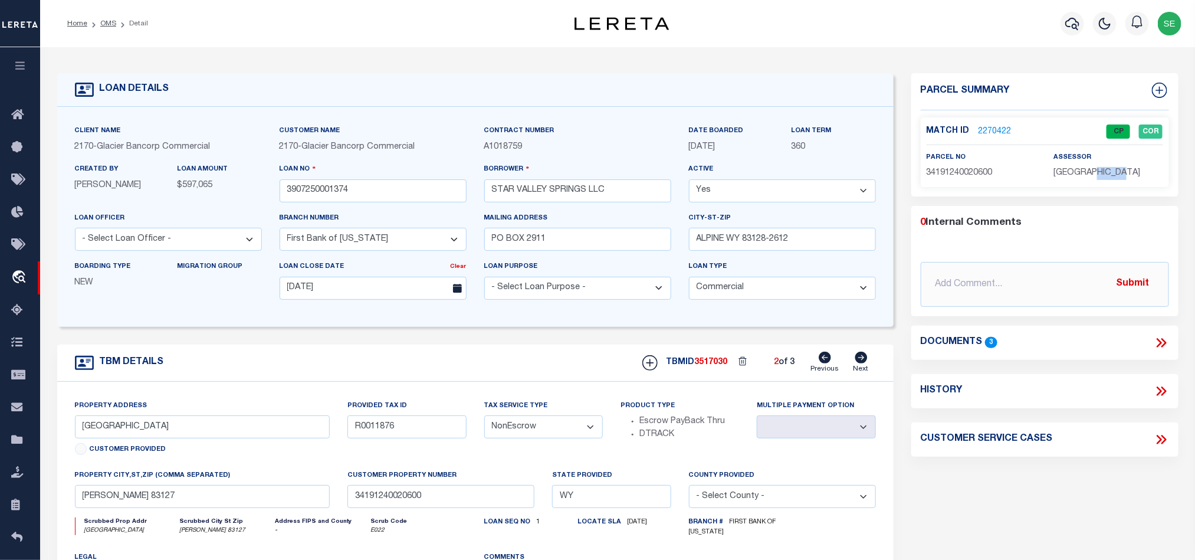
click at [1095, 172] on span "[GEOGRAPHIC_DATA]" at bounding box center [1097, 173] width 87 height 8
copy div "[GEOGRAPHIC_DATA]"
click at [958, 172] on span "34191240020600" at bounding box center [960, 173] width 66 height 8
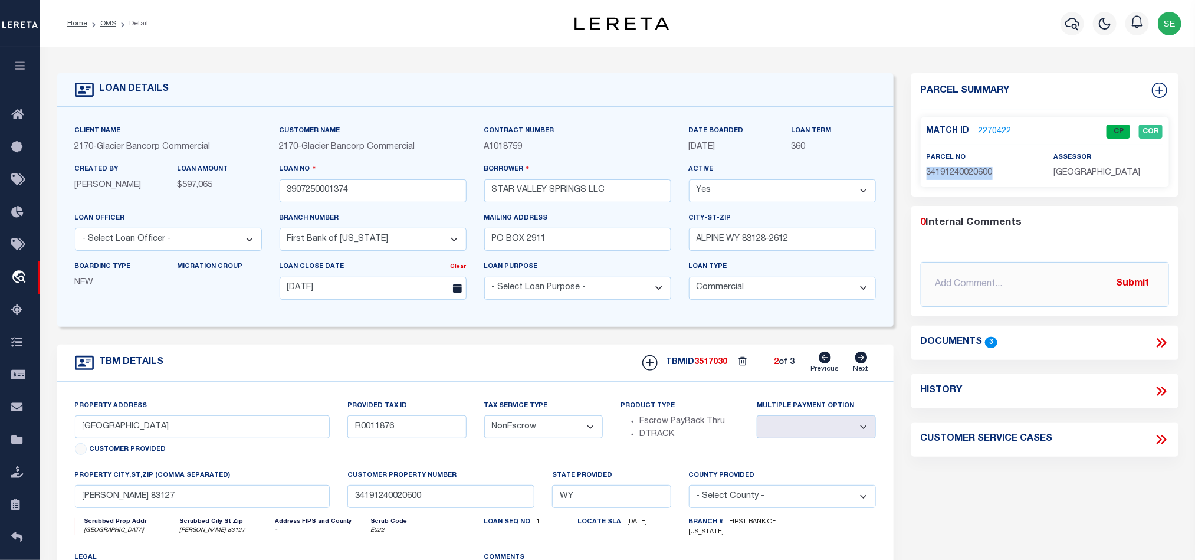
copy span "34191240020600"
click at [866, 362] on icon at bounding box center [861, 358] width 12 height 12
type input "R0031569"
select select
type input "34191240022100"
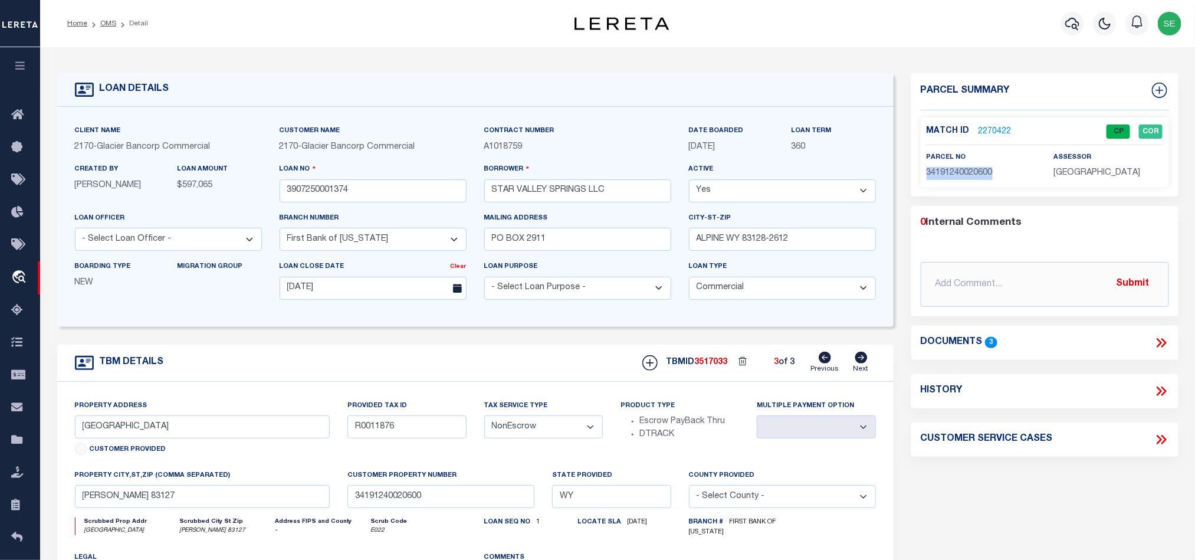
type textarea "SEE ATTACHED MORTGAGE; TAX ACCT #: R0031569"
click at [390, 200] on input "3907250001374" at bounding box center [373, 190] width 187 height 23
click at [316, 195] on input "3907250001374" at bounding box center [373, 190] width 187 height 23
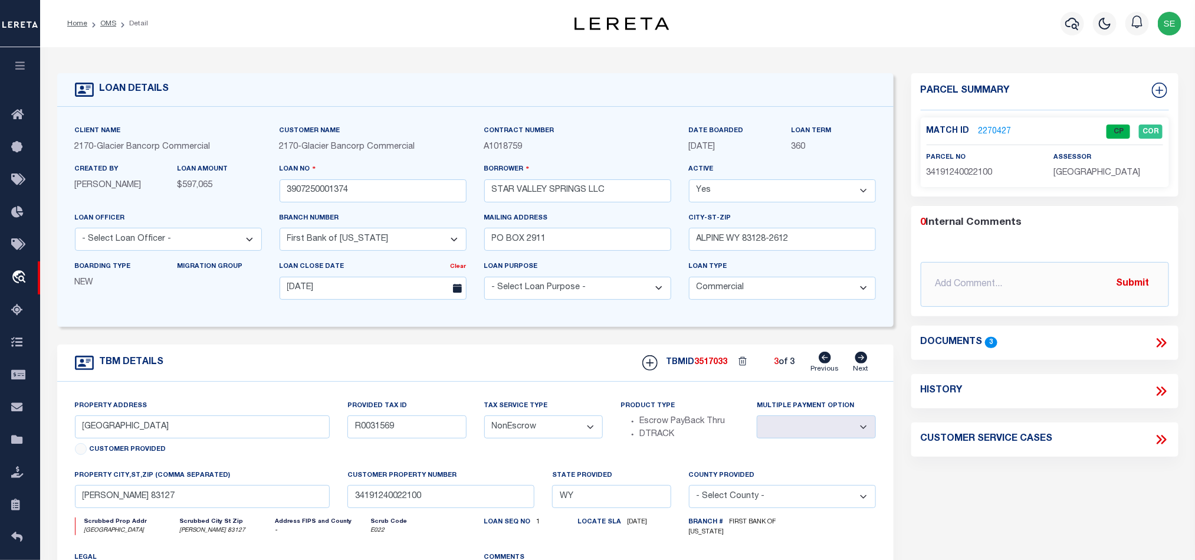
click at [713, 365] on span "3517033" at bounding box center [711, 362] width 33 height 8
copy span "3517033"
click at [1091, 175] on span "[GEOGRAPHIC_DATA]" at bounding box center [1097, 173] width 87 height 8
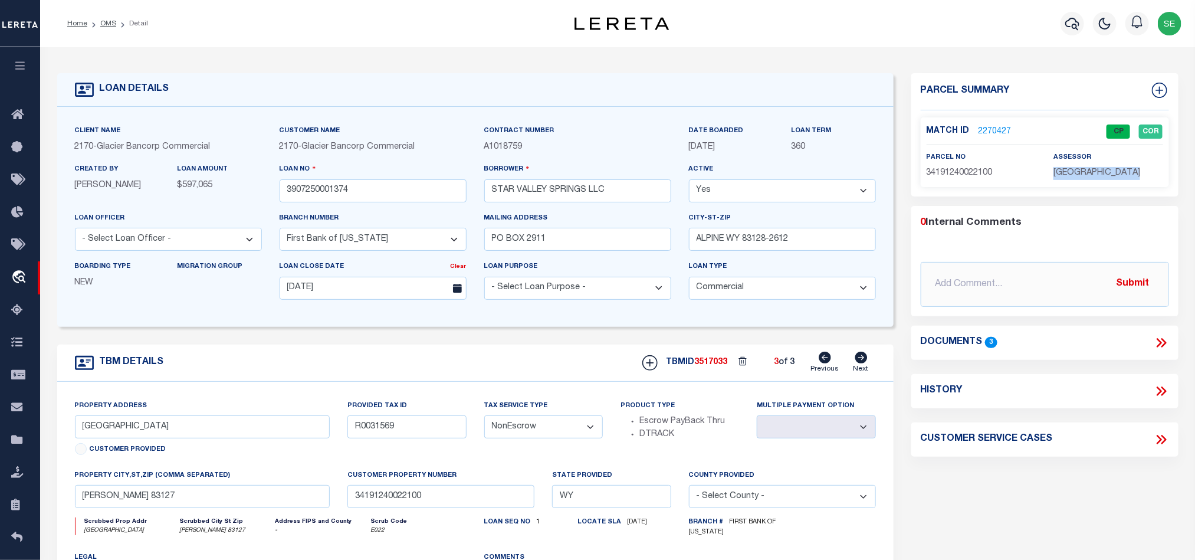
click at [1091, 175] on span "[GEOGRAPHIC_DATA]" at bounding box center [1097, 173] width 87 height 8
copy div "[GEOGRAPHIC_DATA]"
click at [977, 167] on p "34191240022100" at bounding box center [981, 173] width 109 height 13
copy span "34191240022100"
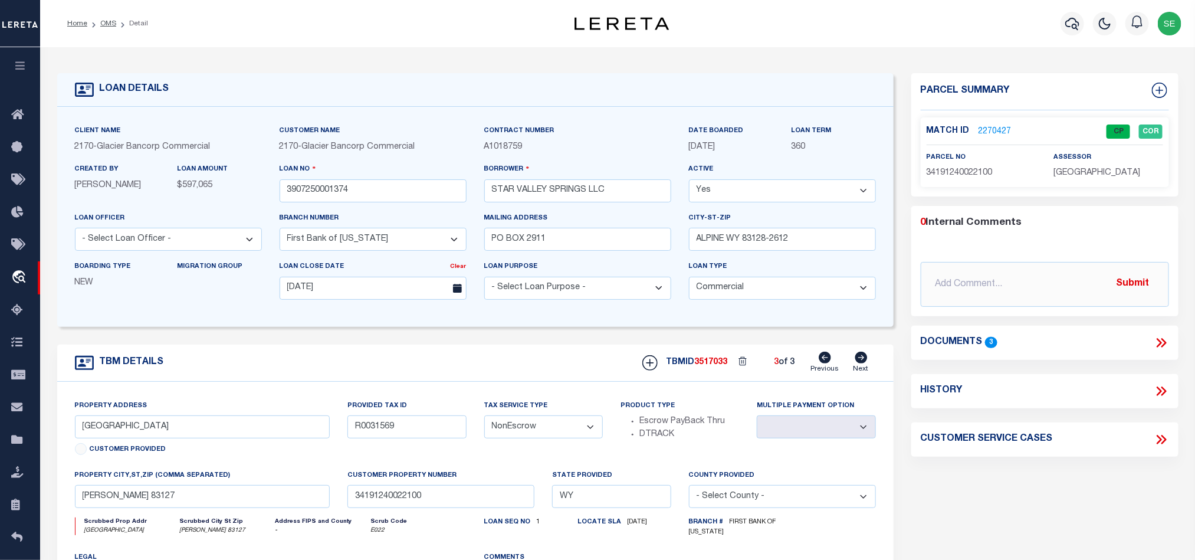
click at [441, 372] on div "TBM DETAILS TBMID 3517033 3 of 3 Next" at bounding box center [475, 362] width 836 height 37
click at [104, 21] on link "OMS" at bounding box center [108, 23] width 16 height 7
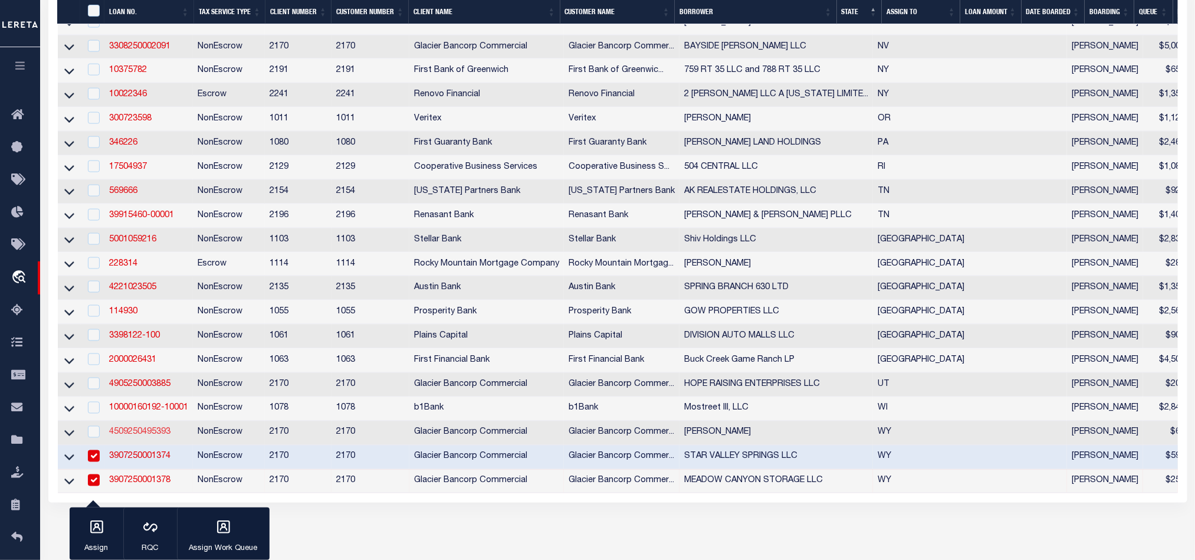
scroll to position [885, 0]
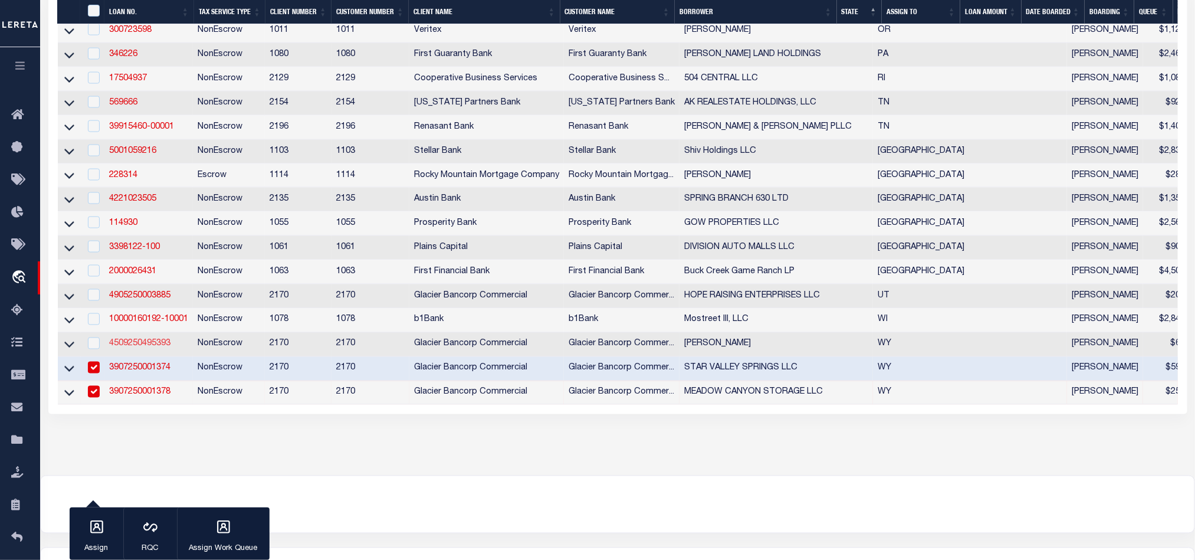
click at [143, 348] on link "4509250495393" at bounding box center [139, 344] width 61 height 8
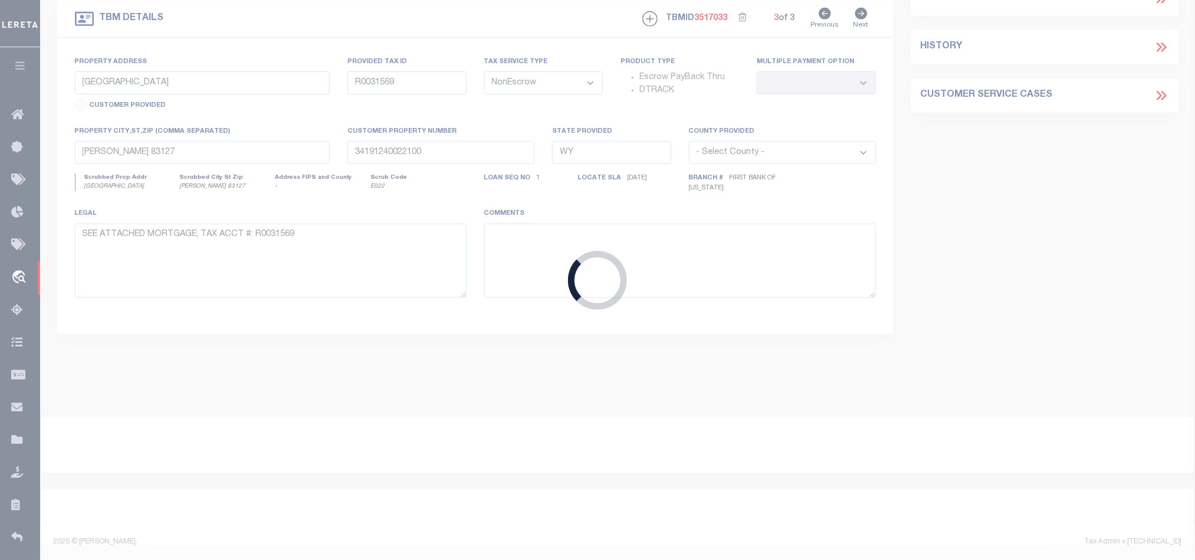
type input "4509250495393"
type input "[PERSON_NAME]"
select select "4578"
type input "[STREET_ADDRESS]"
type input "CASPER WY 82604-9290"
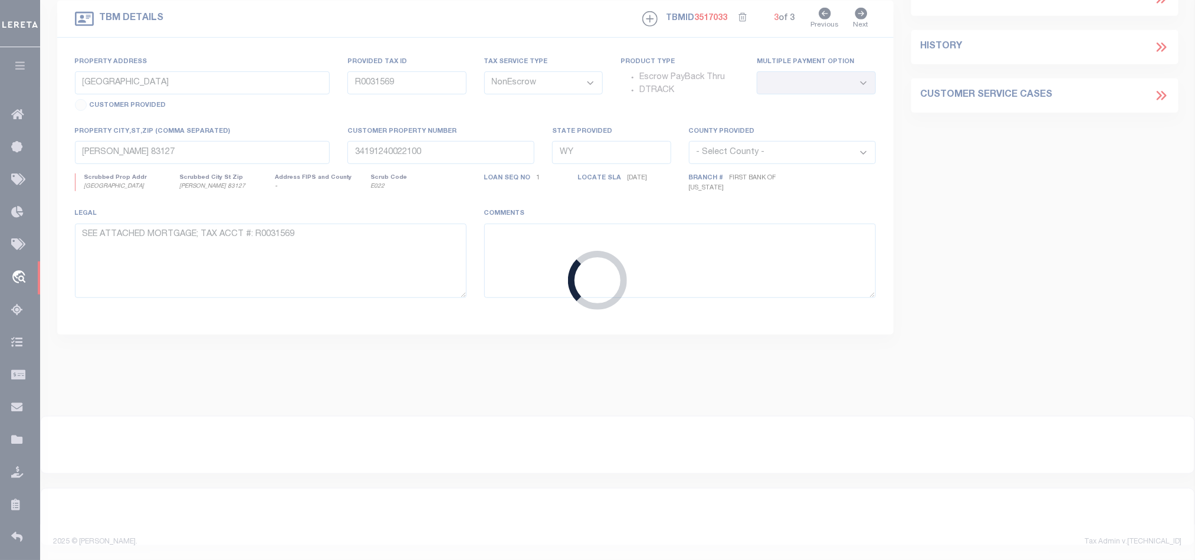
type input "[DATE]"
select select "10"
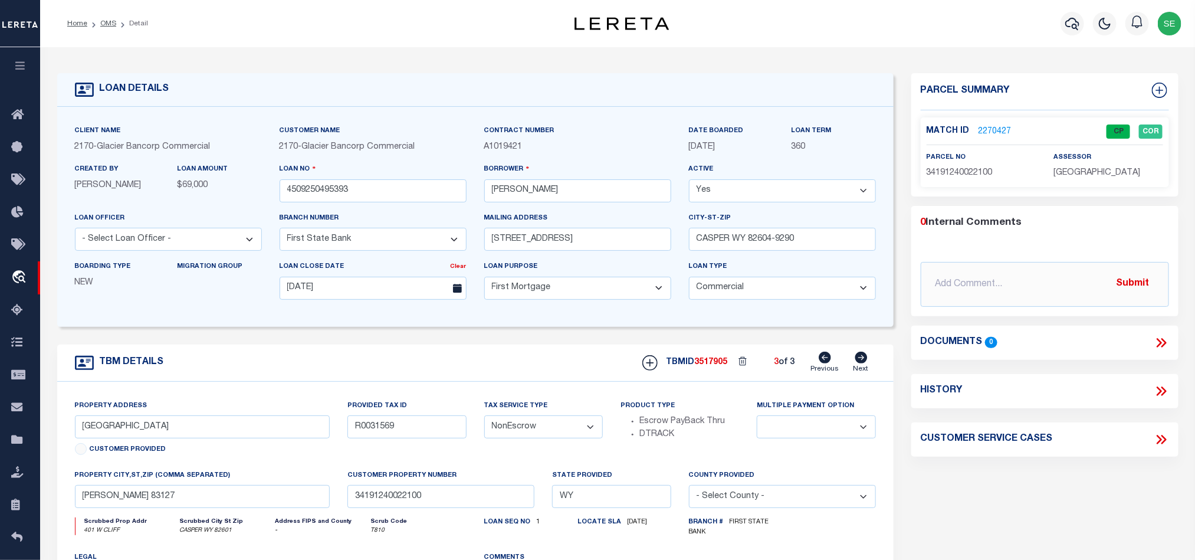
select select "4578"
type input "401 W CLIFF"
type input "32792820100200"
select select
type input "CASPER WY 82601"
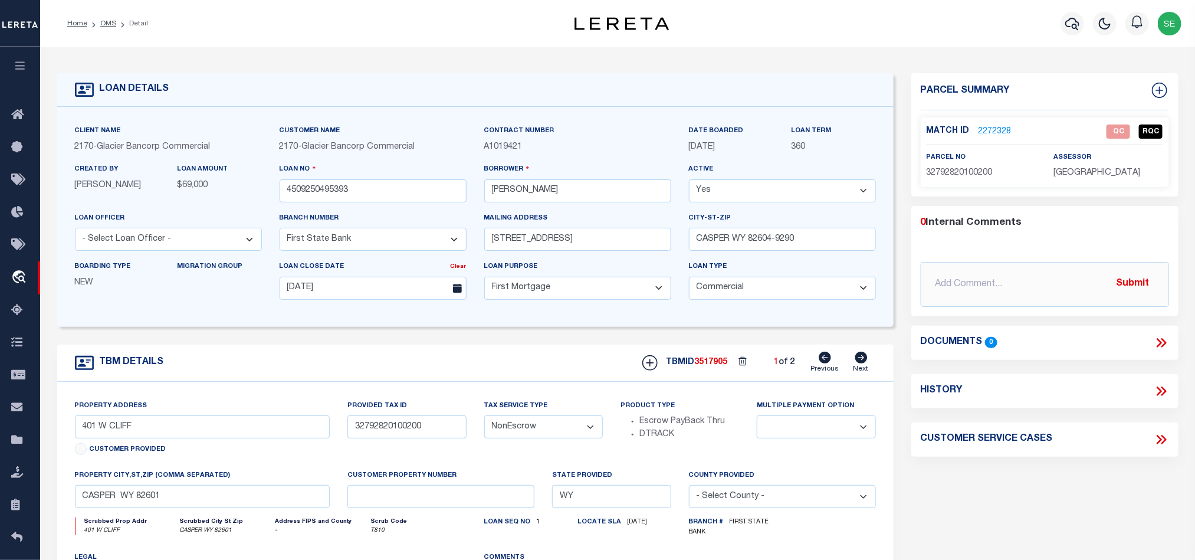
click at [861, 362] on icon at bounding box center [861, 358] width 12 height 12
type input "32792820100700"
select select
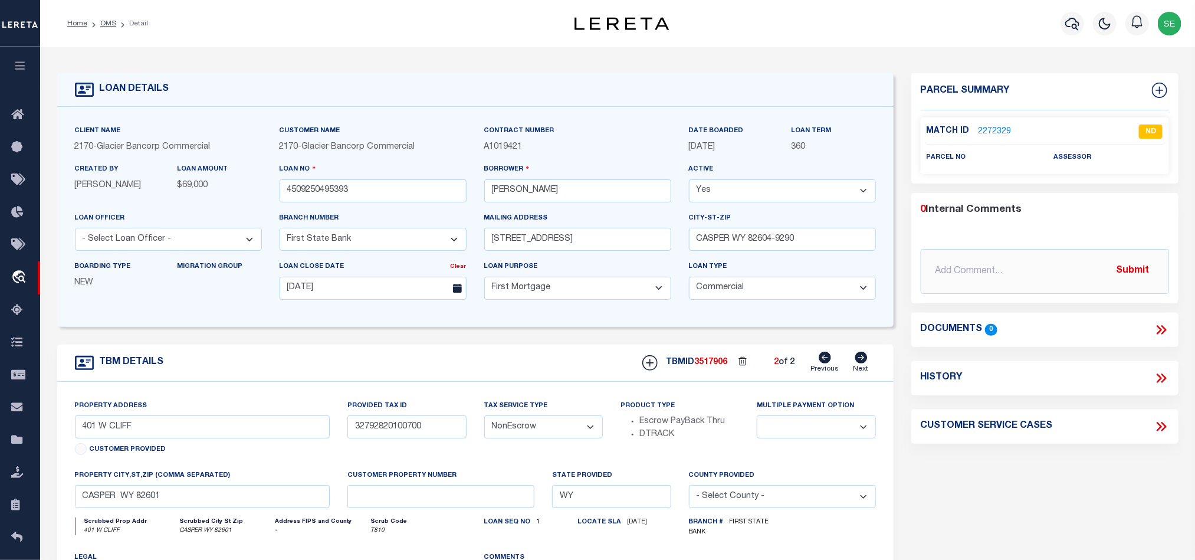
click at [823, 363] on icon at bounding box center [825, 358] width 12 height 12
type input "32792820100200"
select select
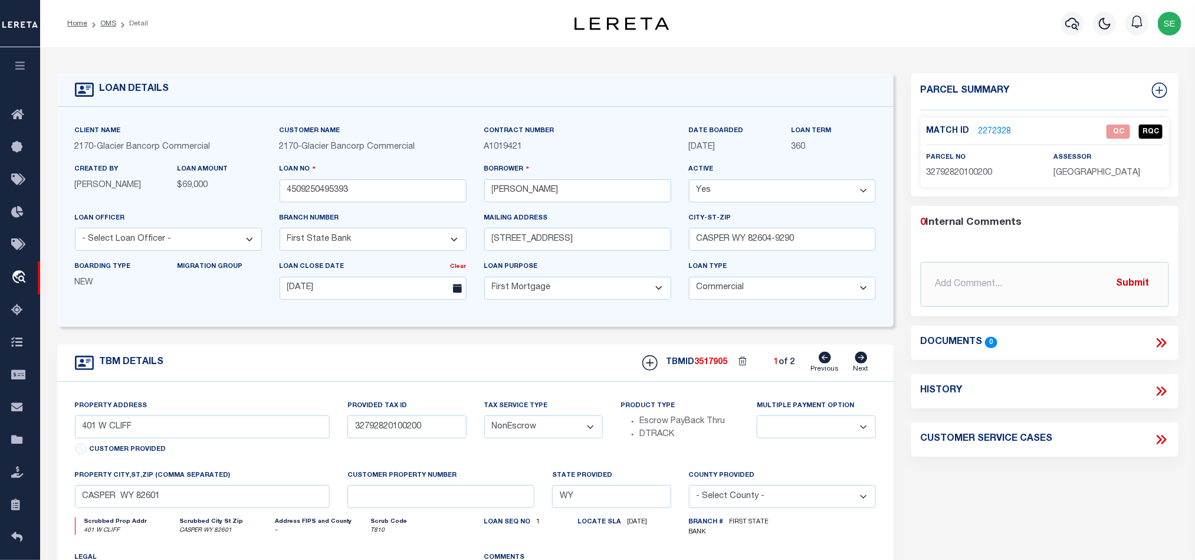
click at [967, 169] on span "32792820100200" at bounding box center [960, 173] width 66 height 8
click at [967, 172] on span "32792820100200" at bounding box center [960, 173] width 66 height 8
copy span "32792820100200"
click at [966, 170] on span "32792820100200" at bounding box center [960, 173] width 66 height 8
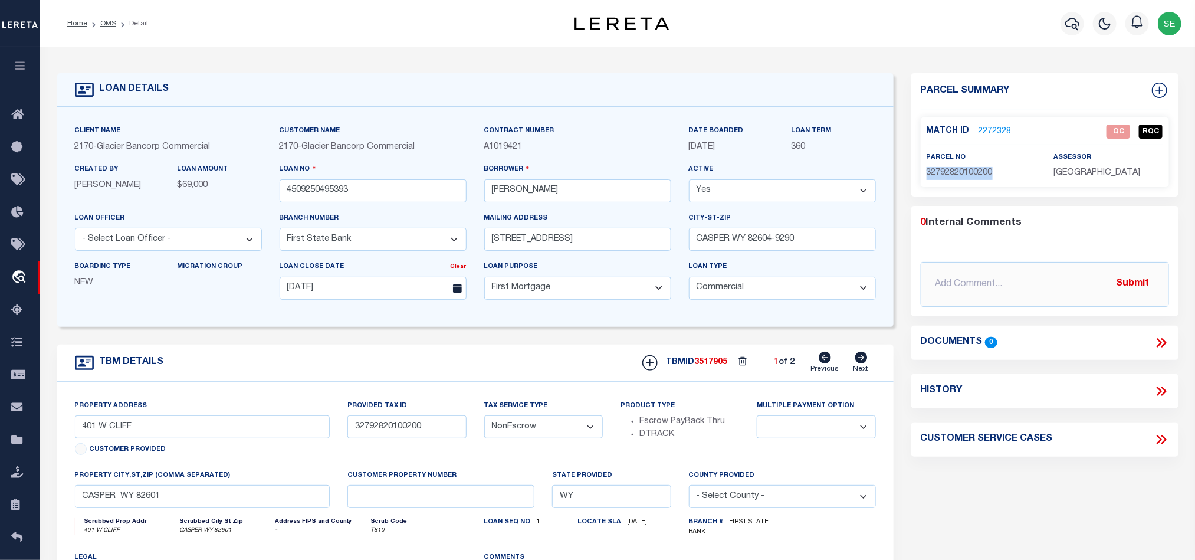
click at [966, 170] on span "32792820100200" at bounding box center [960, 173] width 66 height 8
click at [963, 170] on span "32792820100200" at bounding box center [960, 173] width 66 height 8
click at [1009, 482] on div "Parcel Summary Match ID 2272328 0" at bounding box center [1045, 398] width 285 height 651
click at [1000, 127] on link "2272328" at bounding box center [995, 132] width 33 height 12
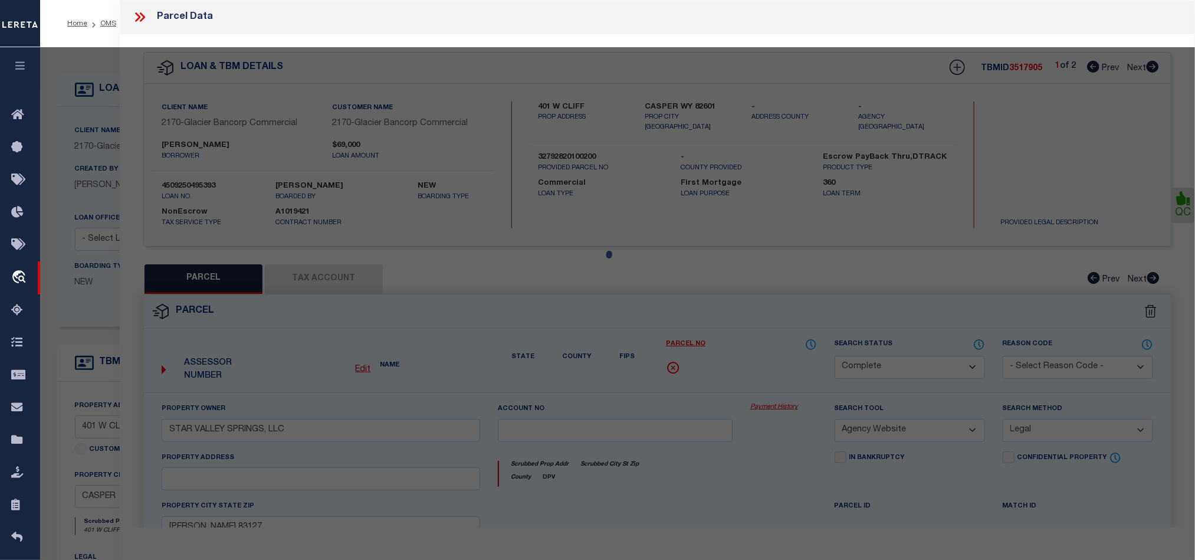
select select "AS"
select select
checkbox input "false"
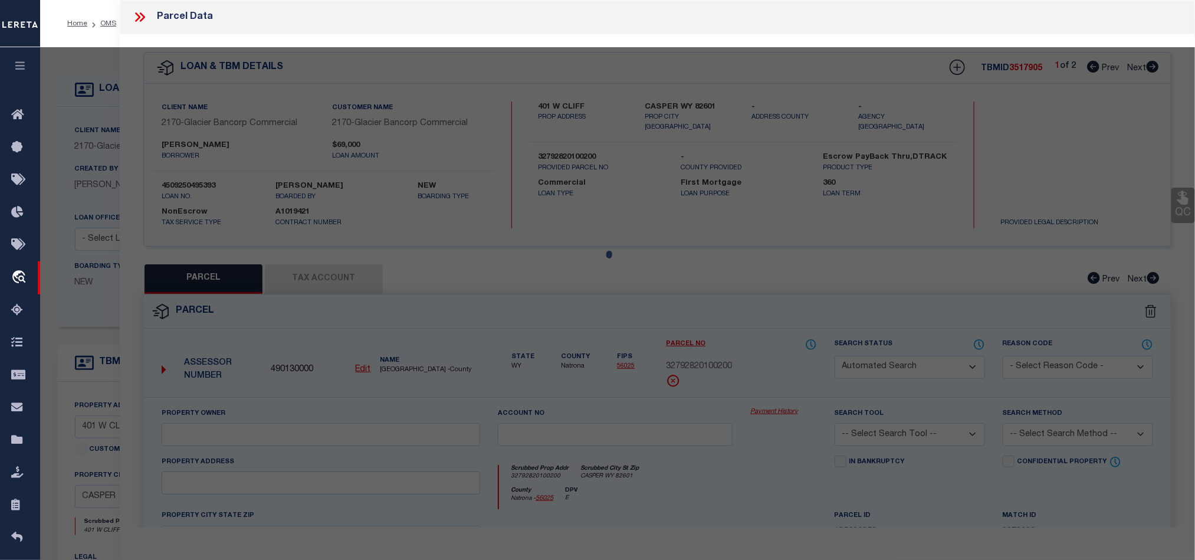
select select "QC"
type input "[PERSON_NAME] & [PERSON_NAME]"
select select "AGW"
select select "ADD"
type input "32792820100200"
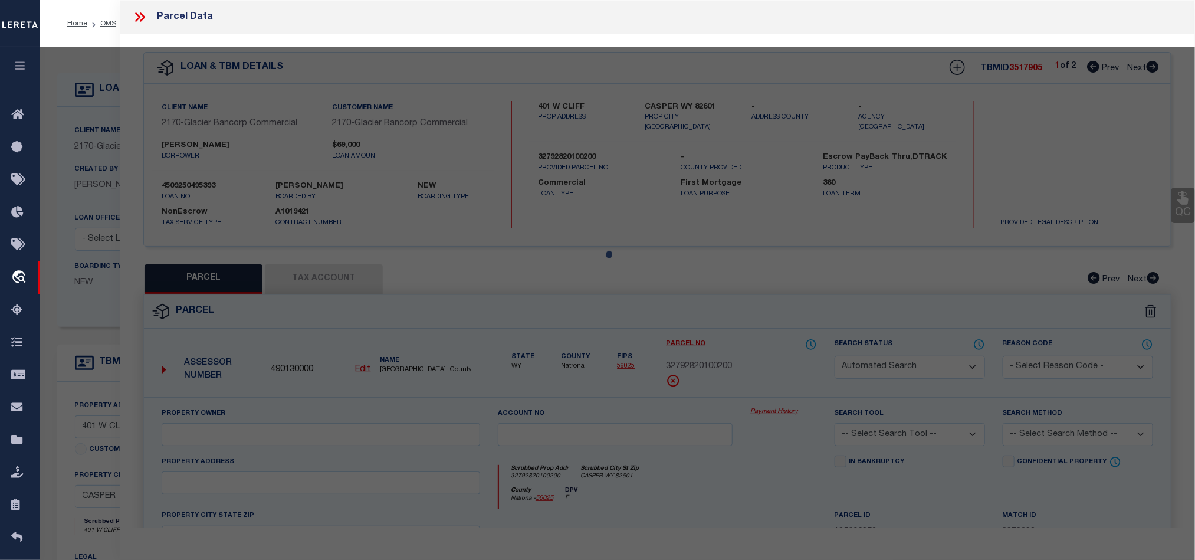
type input "CASPER WY 82601"
type textarea "STARWALLOW #6 LOT 614"
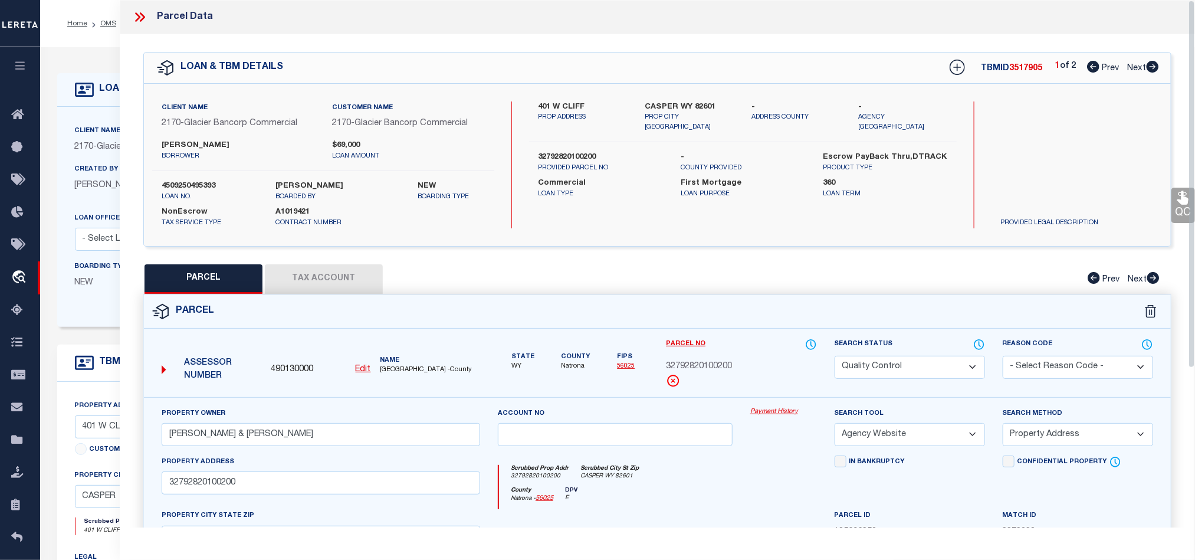
click at [332, 277] on button "Tax Account" at bounding box center [324, 278] width 118 height 29
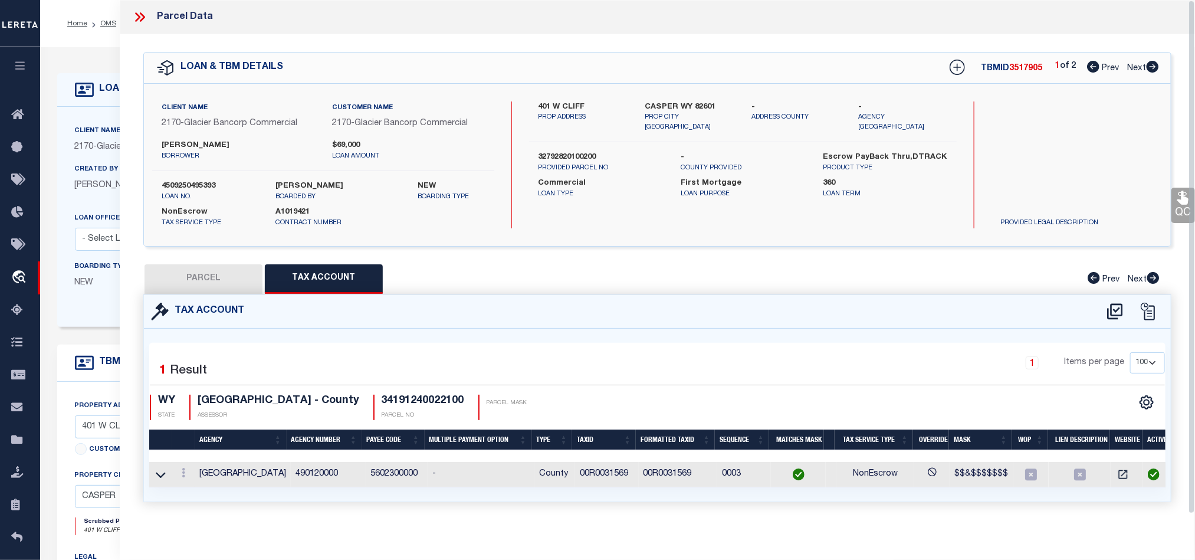
select select "100"
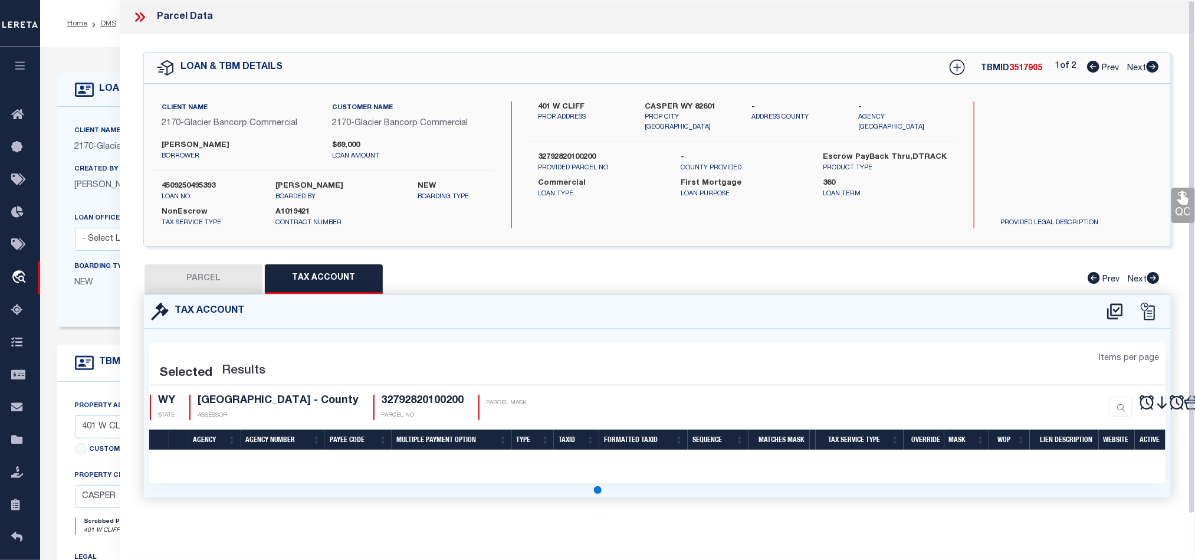
select select "100"
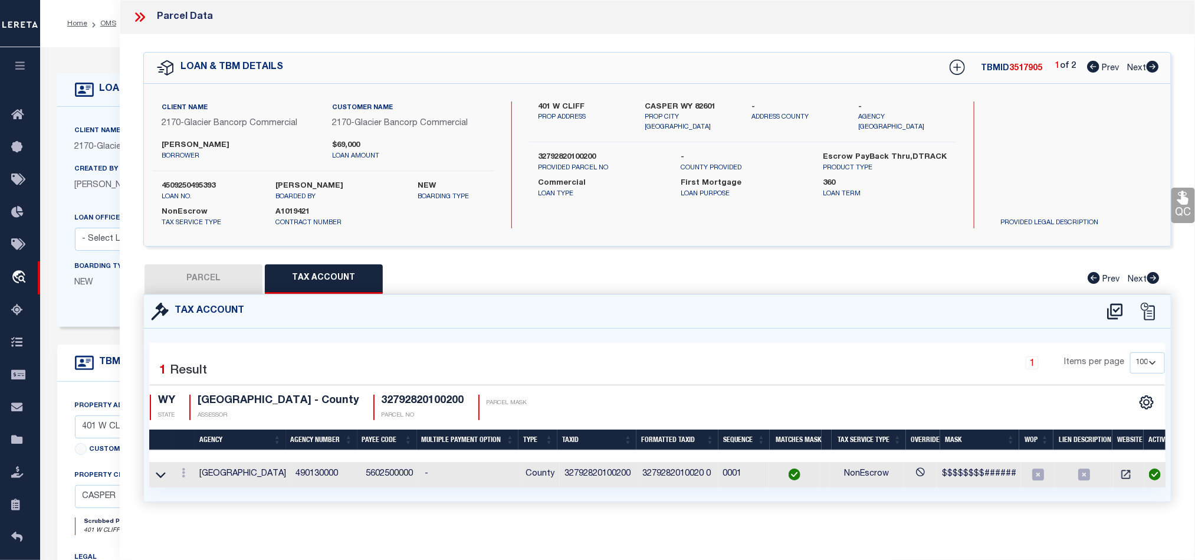
click at [204, 269] on button "PARCEL" at bounding box center [204, 278] width 118 height 29
select select "AS"
select select
checkbox input "false"
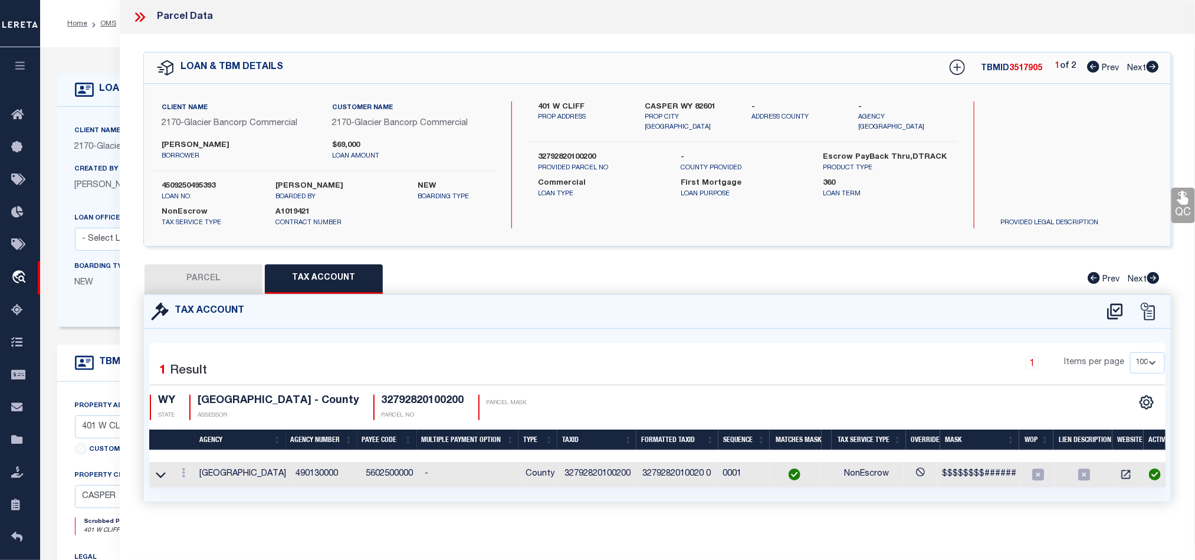
checkbox input "false"
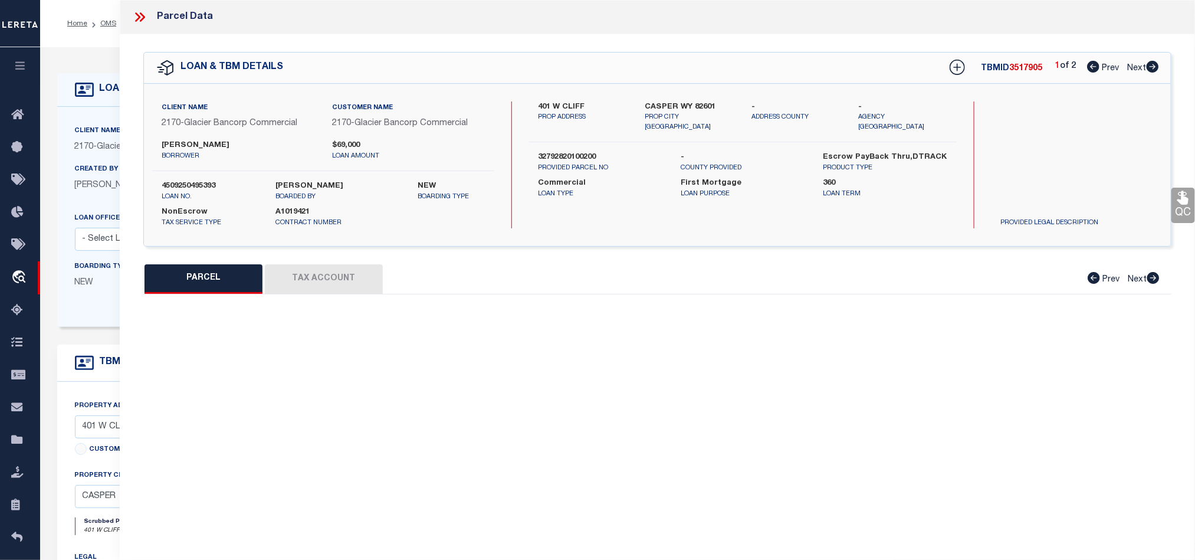
select select "QC"
type input "[PERSON_NAME] & [PERSON_NAME]"
select select "AGW"
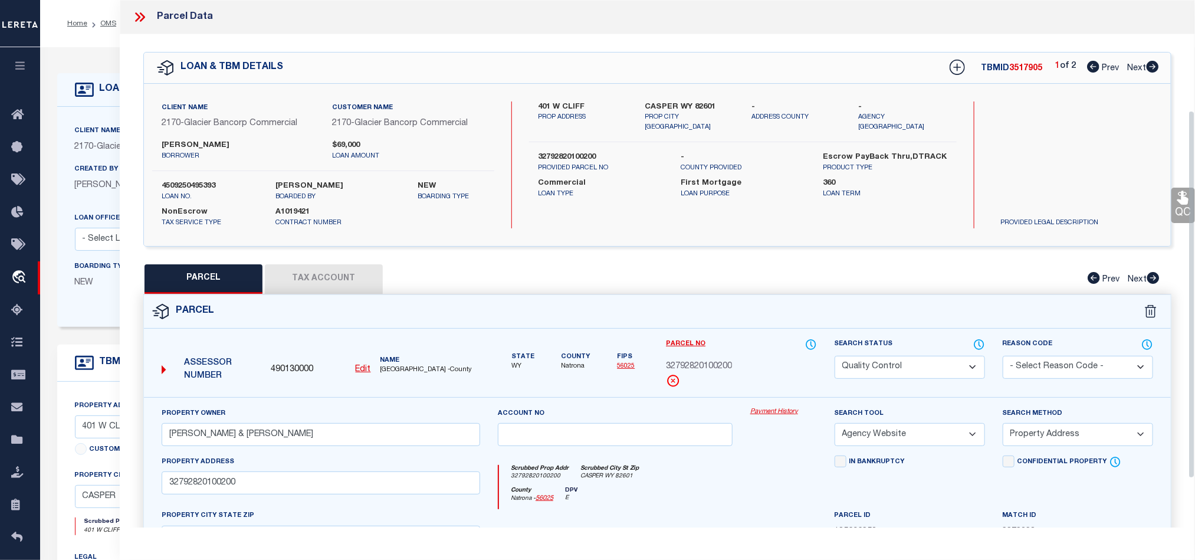
scroll to position [228, 0]
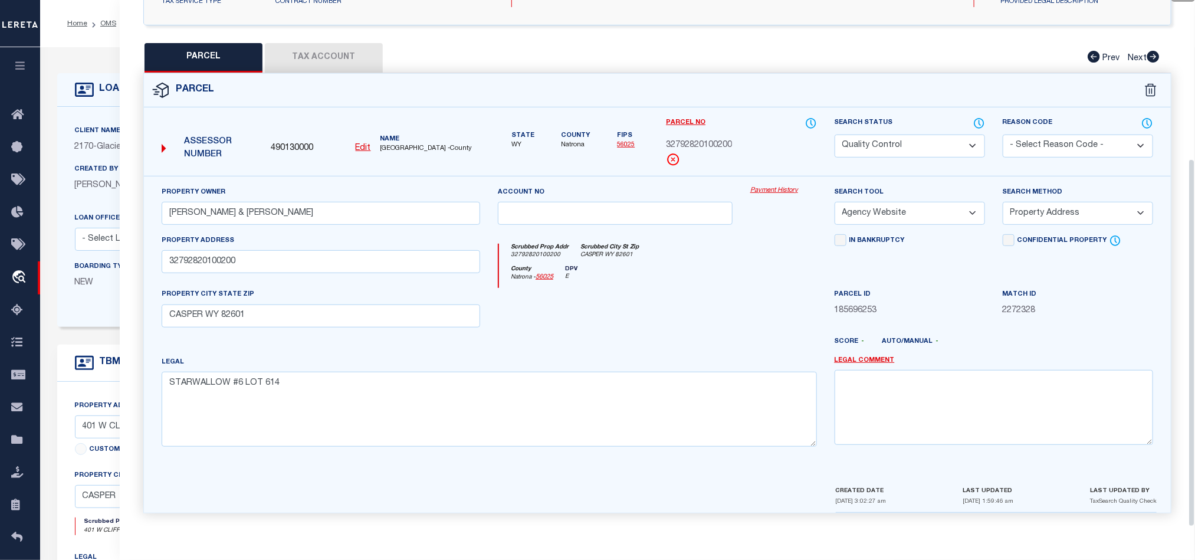
click at [728, 332] on div at bounding box center [615, 312] width 252 height 48
click at [894, 142] on select "Automated Search Bad Parcel Complete Duplicate Parcel High Dollar Reporting In …" at bounding box center [910, 145] width 150 height 23
drag, startPoint x: 648, startPoint y: 236, endPoint x: 1023, endPoint y: 271, distance: 376.8
click at [648, 236] on div "Scrubbed Prop Addr 32792820100200 Scrubbed City [GEOGRAPHIC_DATA] WY 82601 Coun…" at bounding box center [657, 261] width 336 height 54
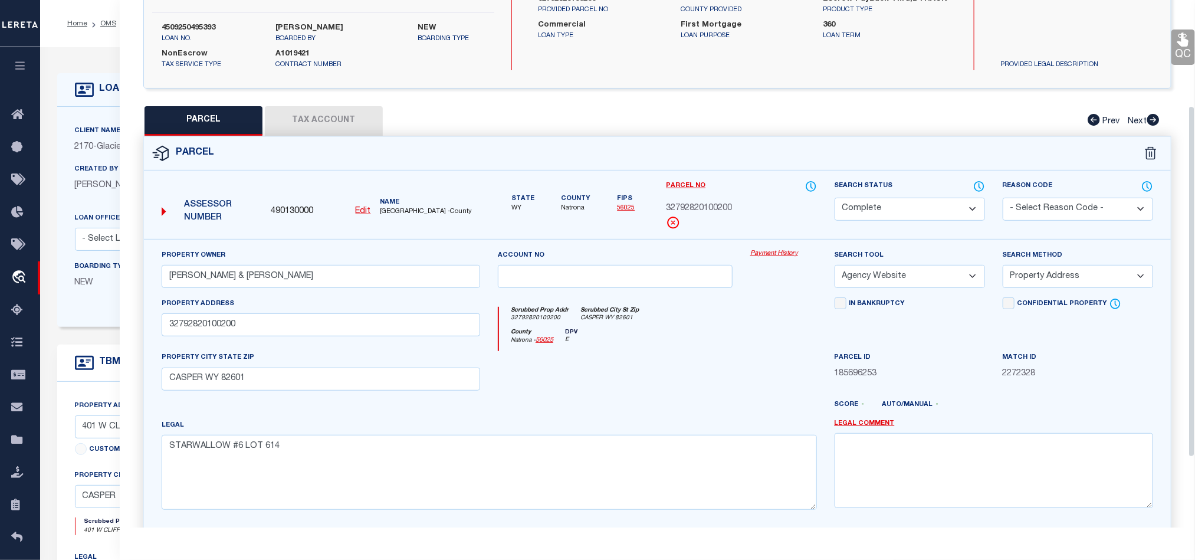
scroll to position [51, 0]
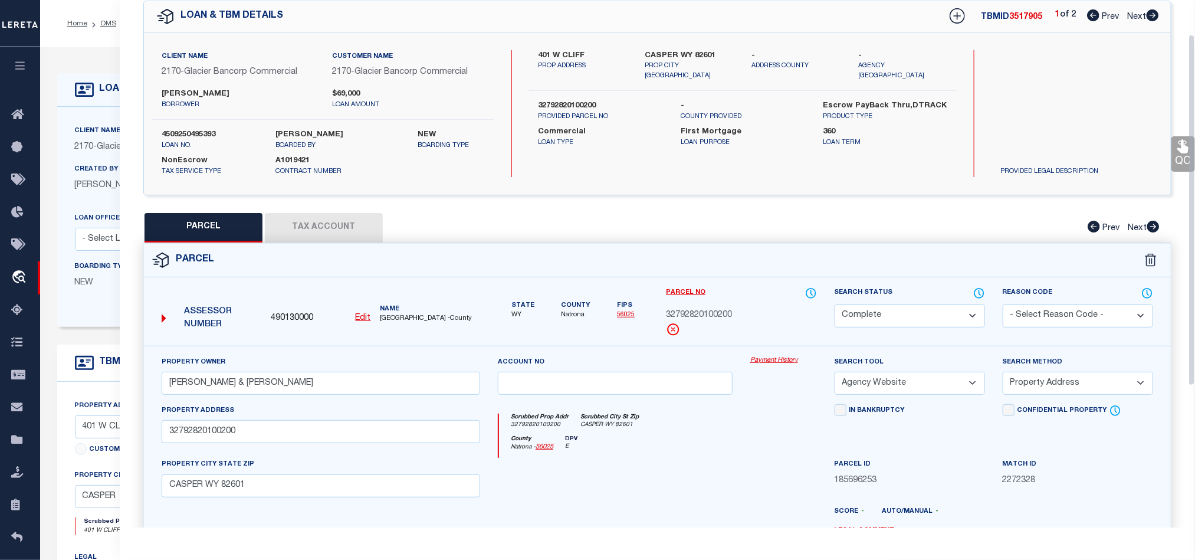
drag, startPoint x: 1180, startPoint y: 151, endPoint x: 1166, endPoint y: 161, distance: 17.3
click at [1180, 151] on icon at bounding box center [1182, 147] width 11 height 14
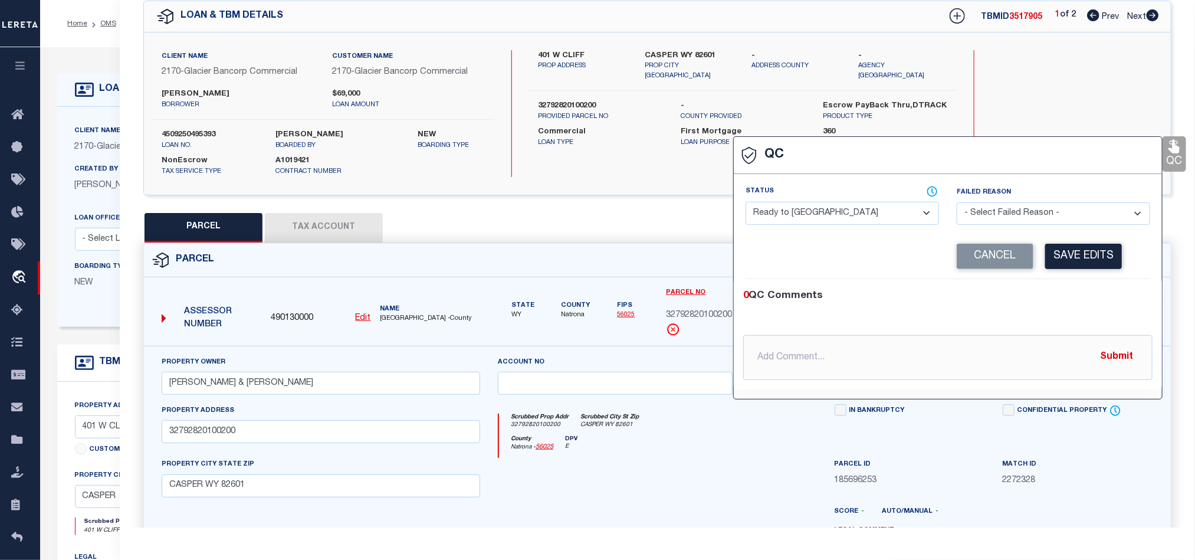
drag, startPoint x: 830, startPoint y: 216, endPoint x: 873, endPoint y: 218, distance: 43.1
click at [830, 216] on select "- Select Status - Ready to QC Correct Incorrect" at bounding box center [842, 213] width 193 height 23
click at [1076, 281] on div "0 QC Comments @[PERSON_NAME] @[PERSON_NAME] @[PERSON_NAME] @[PERSON_NAME] @[PER…" at bounding box center [948, 334] width 428 height 110
click at [1068, 251] on button "Save Edits" at bounding box center [1083, 256] width 77 height 25
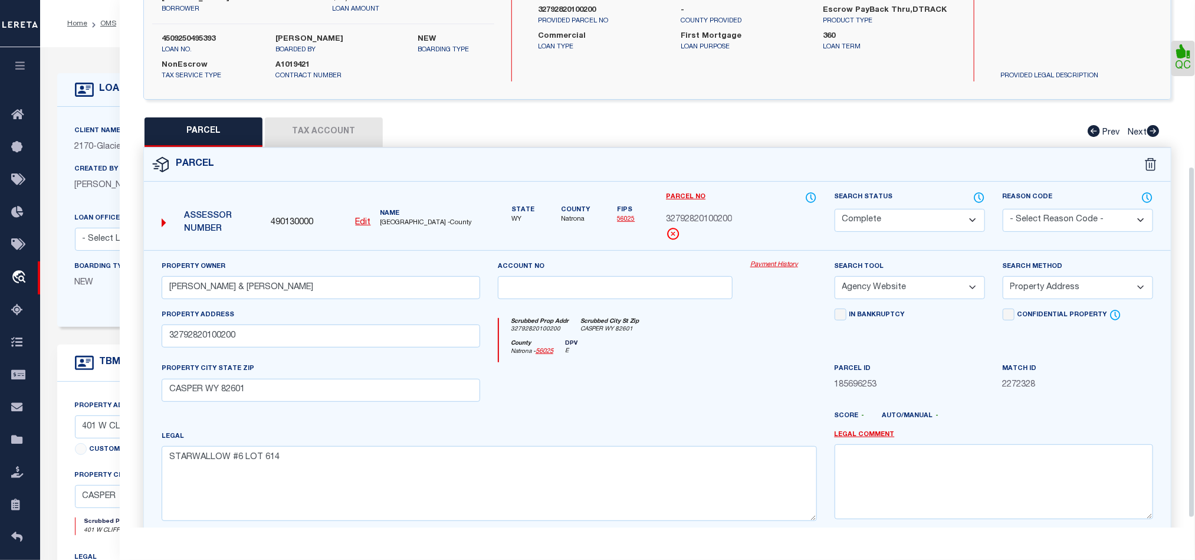
scroll to position [264, 0]
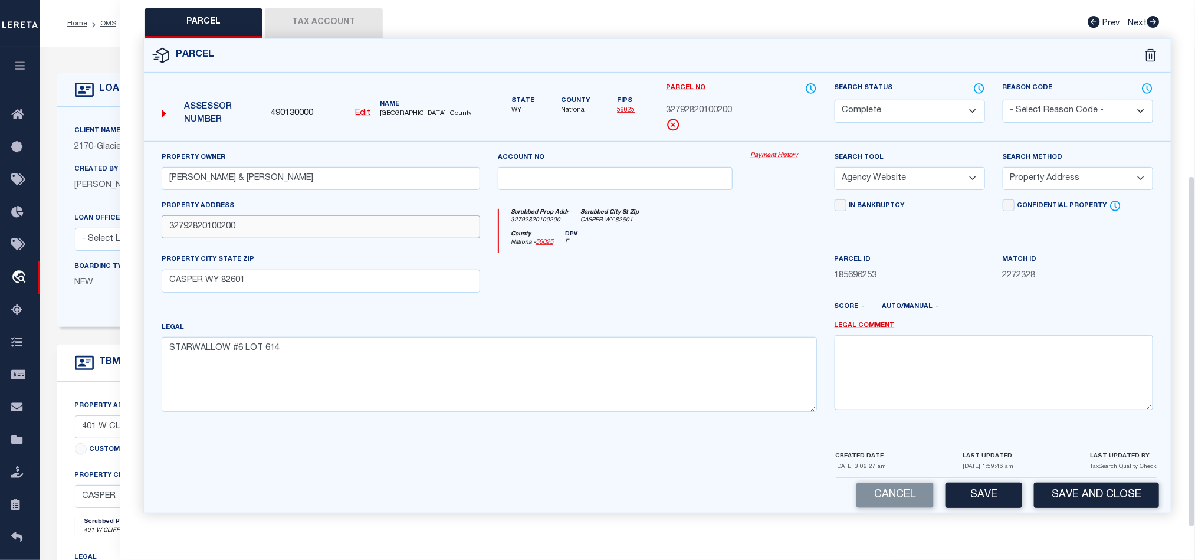
click at [339, 224] on input "32792820100200" at bounding box center [321, 226] width 319 height 23
click at [671, 247] on div "County Natrona - 56025 DPV E" at bounding box center [657, 242] width 317 height 23
click at [1103, 494] on button "Save and Close" at bounding box center [1096, 495] width 125 height 25
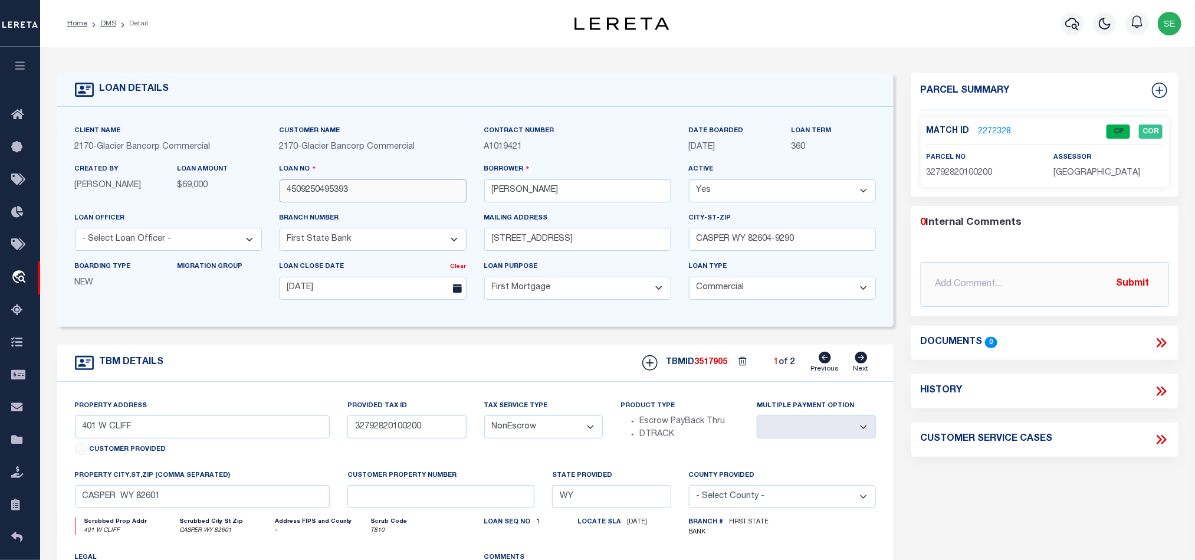
click at [411, 195] on input "4509250495393" at bounding box center [373, 190] width 187 height 23
click at [707, 363] on span "3517905" at bounding box center [711, 362] width 33 height 8
click at [1117, 170] on span "[GEOGRAPHIC_DATA]" at bounding box center [1097, 173] width 87 height 8
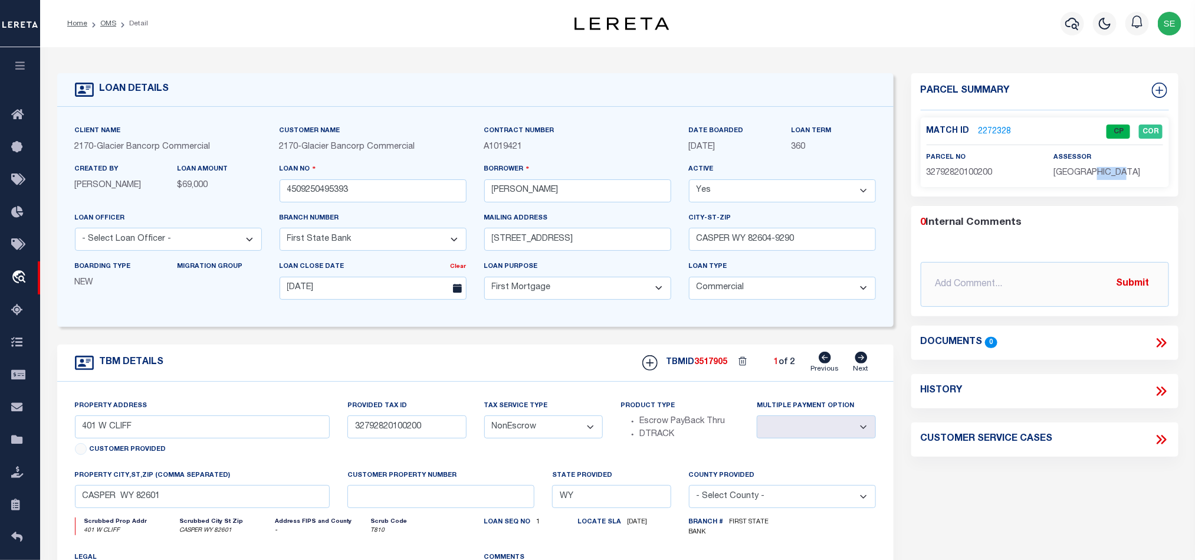
click at [1117, 170] on span "[GEOGRAPHIC_DATA]" at bounding box center [1097, 173] width 87 height 8
click at [968, 176] on span "32792820100200" at bounding box center [960, 173] width 66 height 8
click at [393, 365] on div "TBM DETAILS TBMID 3517905 1 of 2 Next" at bounding box center [475, 362] width 836 height 37
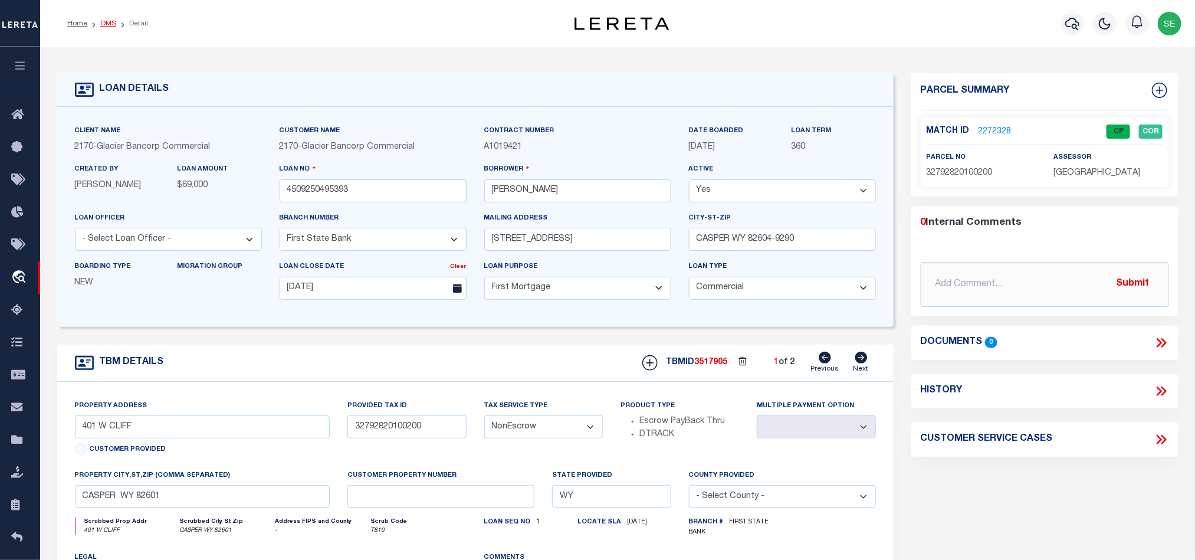
click at [105, 24] on link "OMS" at bounding box center [108, 23] width 16 height 7
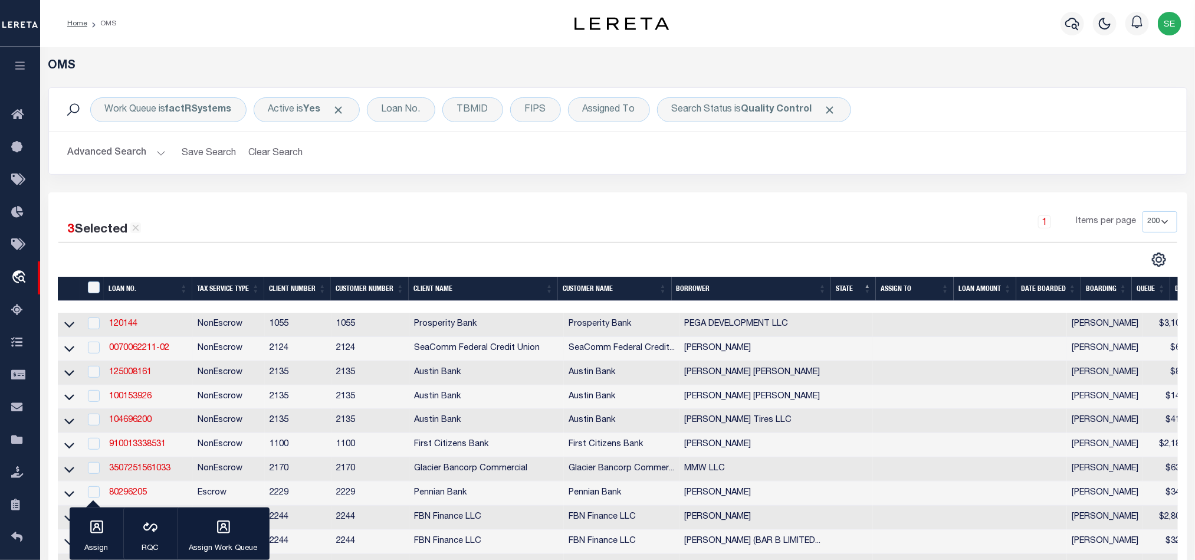
scroll to position [110, 0]
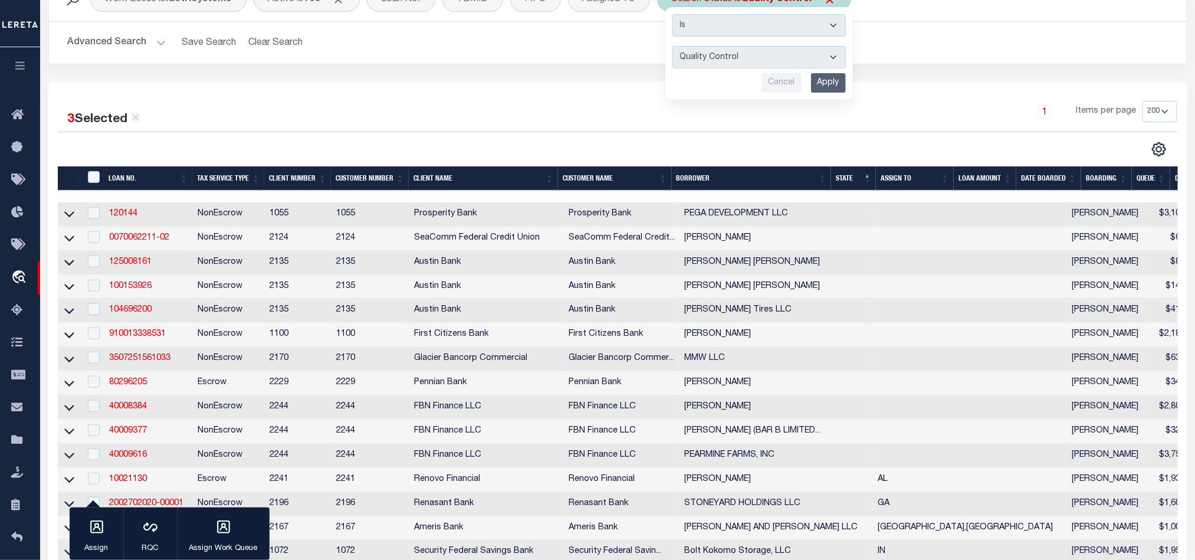
scroll to position [0, 0]
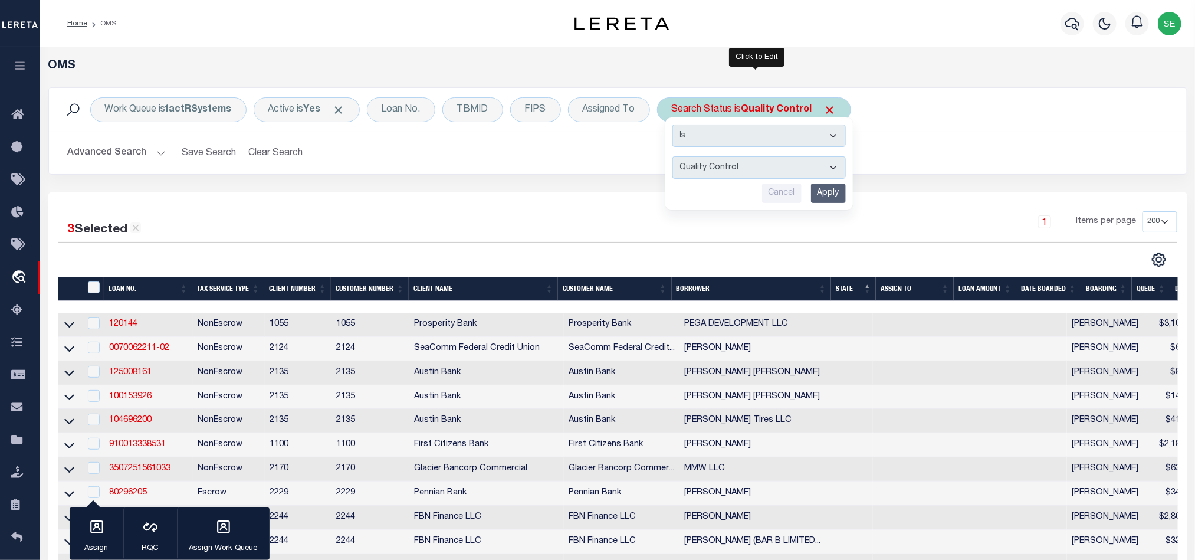
click at [829, 197] on input "Apply" at bounding box center [828, 192] width 35 height 19
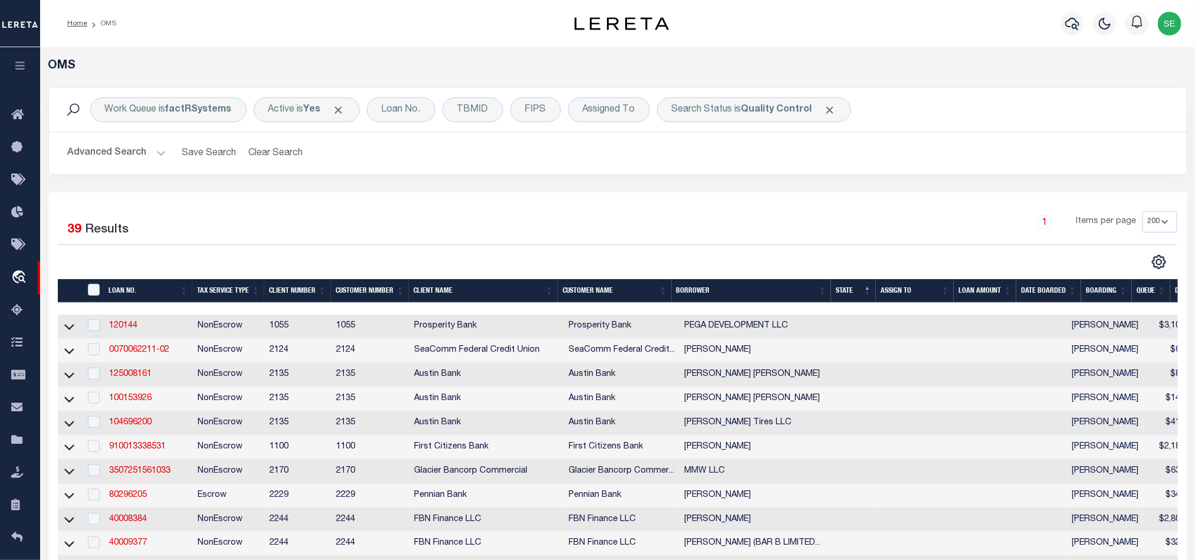
drag, startPoint x: 123, startPoint y: 155, endPoint x: 150, endPoint y: 155, distance: 27.7
click at [123, 155] on button "Advanced Search" at bounding box center [117, 153] width 98 height 23
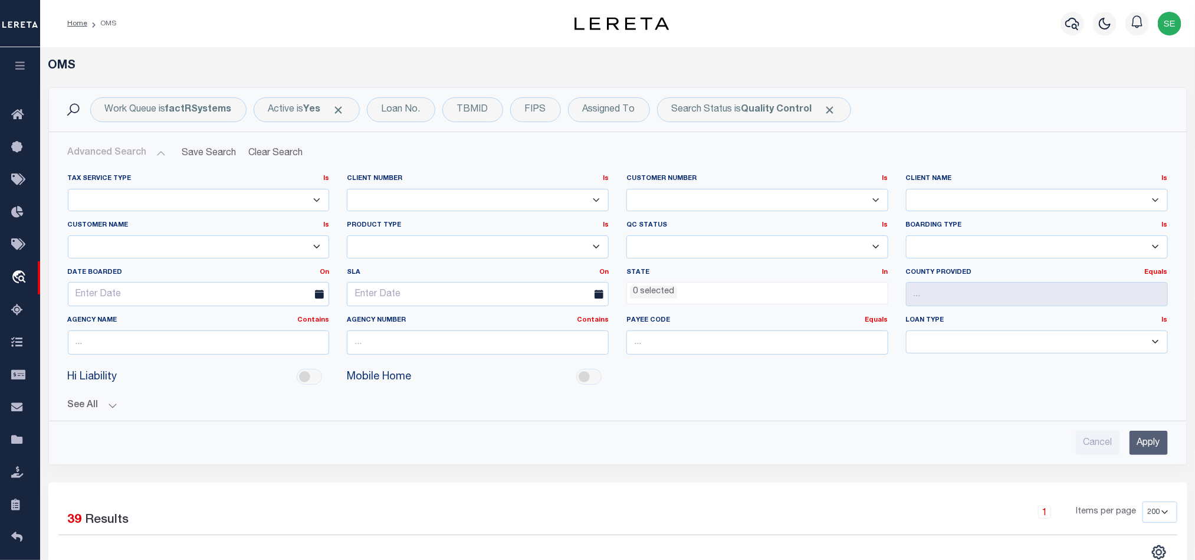
click at [655, 287] on li "0 selected" at bounding box center [653, 292] width 47 height 13
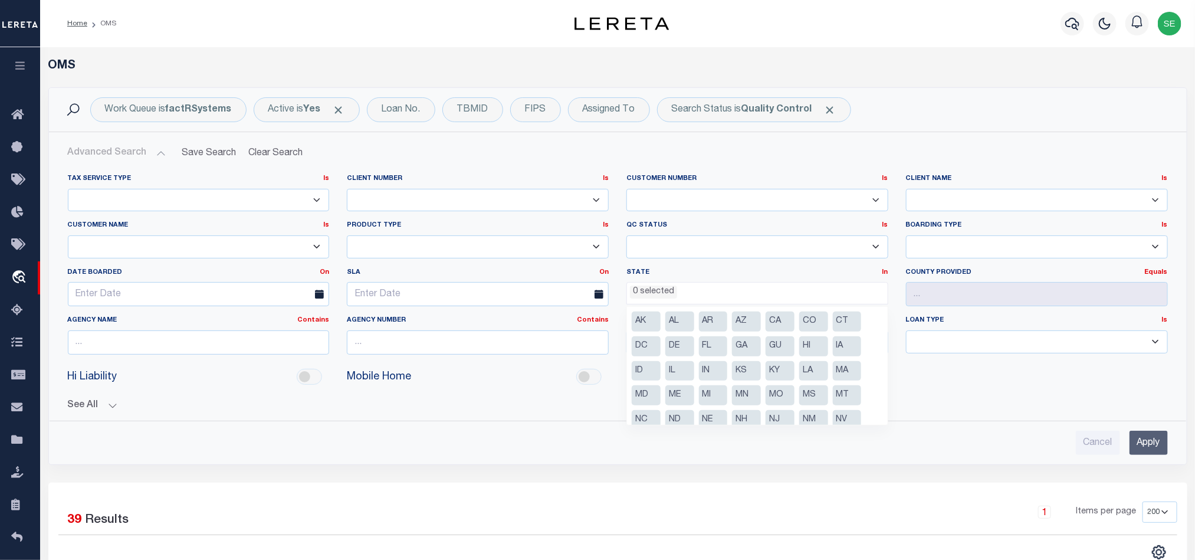
scroll to position [85, 0]
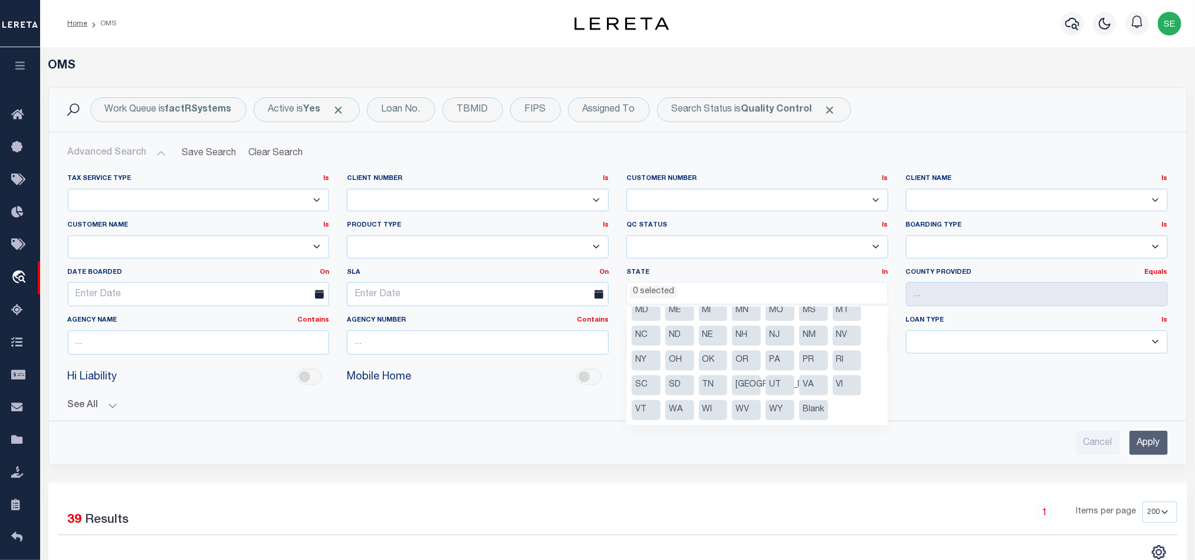
click at [746, 378] on li "[GEOGRAPHIC_DATA]" at bounding box center [746, 385] width 29 height 20
click at [1146, 442] on input "Apply" at bounding box center [1149, 443] width 38 height 24
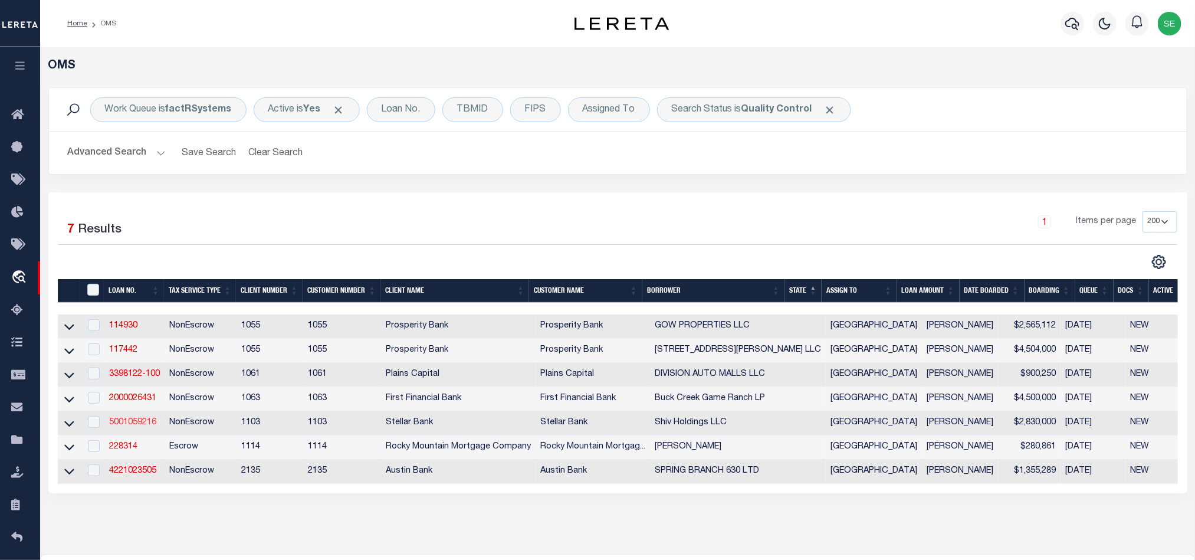
click at [143, 426] on link "5001059216" at bounding box center [132, 422] width 47 height 8
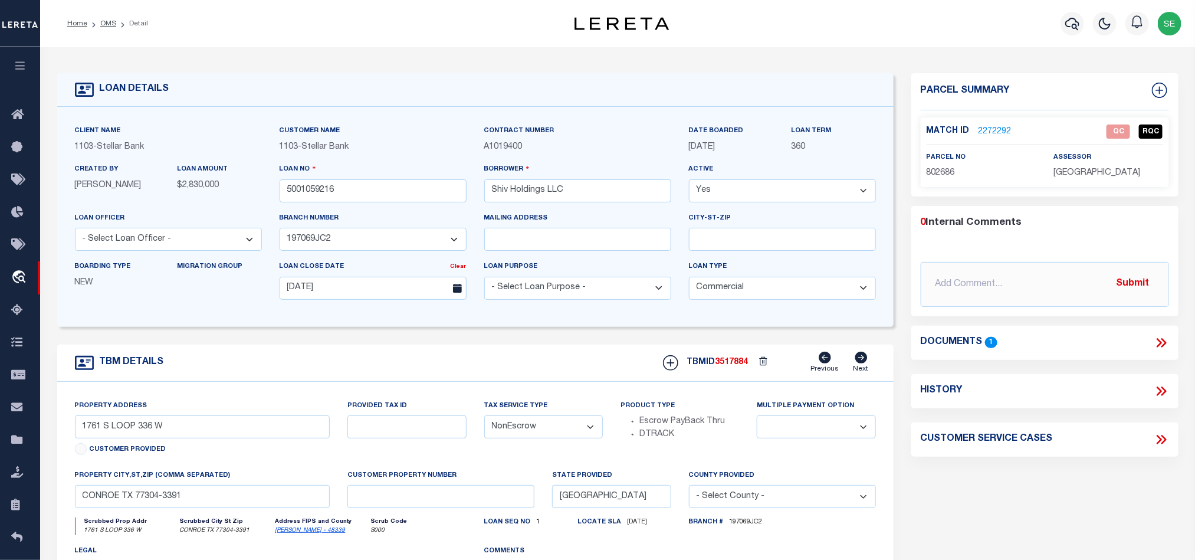
click at [947, 172] on span "802686" at bounding box center [941, 173] width 28 height 8
click at [943, 174] on span "802686" at bounding box center [941, 173] width 28 height 8
drag, startPoint x: 1084, startPoint y: 474, endPoint x: 1115, endPoint y: 421, distance: 61.6
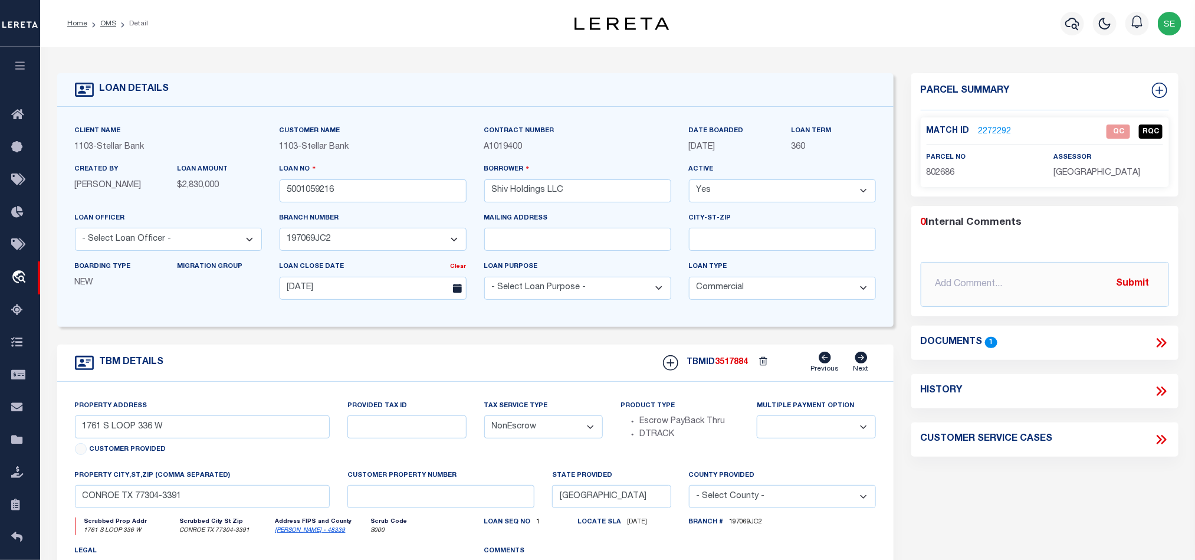
click at [1084, 474] on div "Parcel Summary Match ID 2272292 0" at bounding box center [1045, 395] width 285 height 645
click at [1167, 343] on icon at bounding box center [1161, 342] width 15 height 15
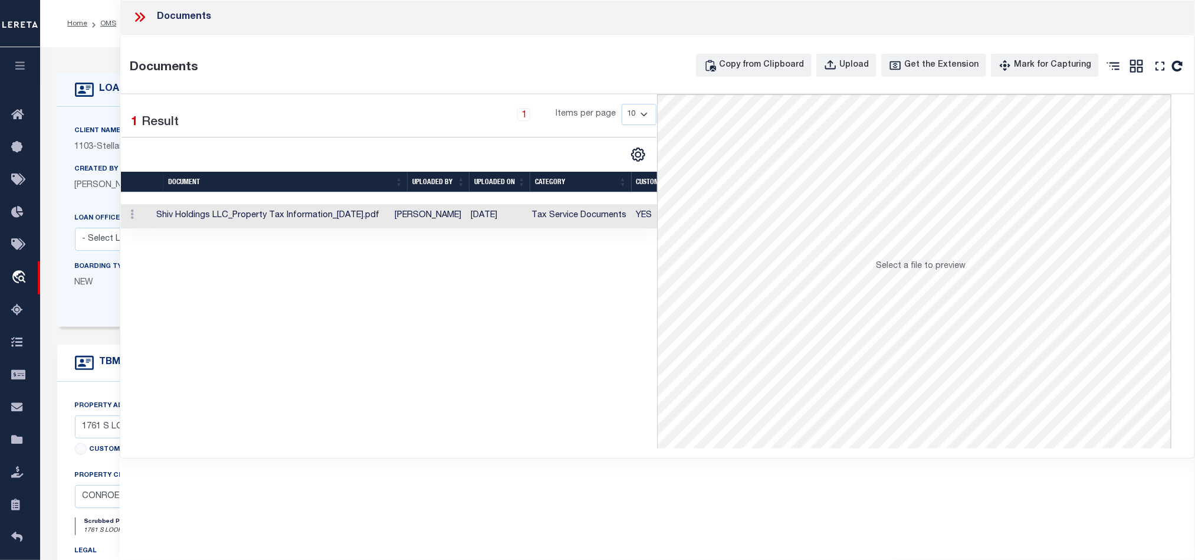
click at [533, 223] on td "Tax Service Documents" at bounding box center [579, 216] width 104 height 24
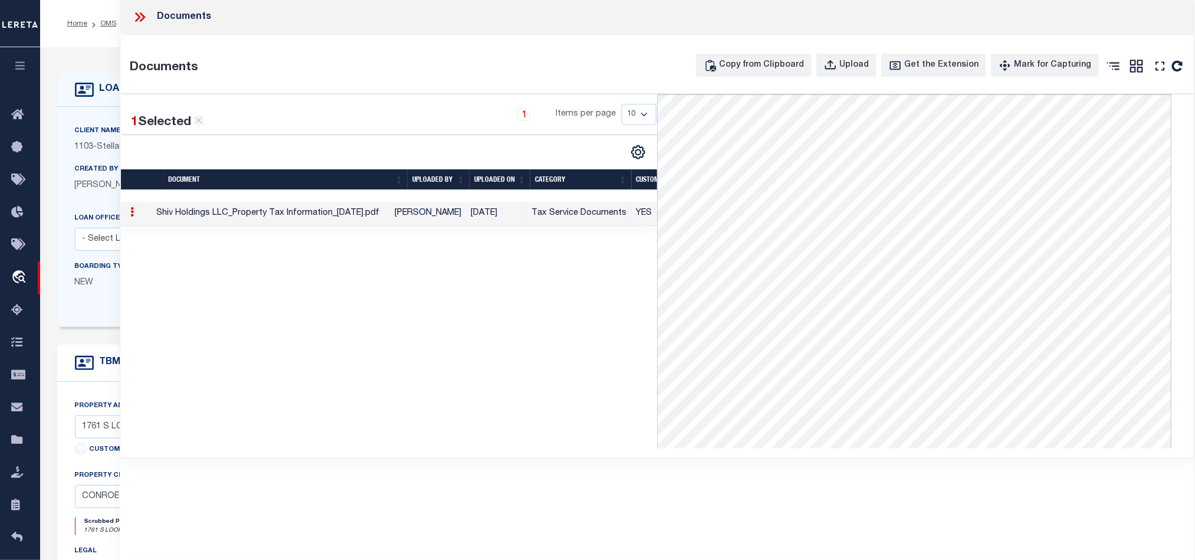
click at [144, 14] on icon at bounding box center [139, 16] width 15 height 15
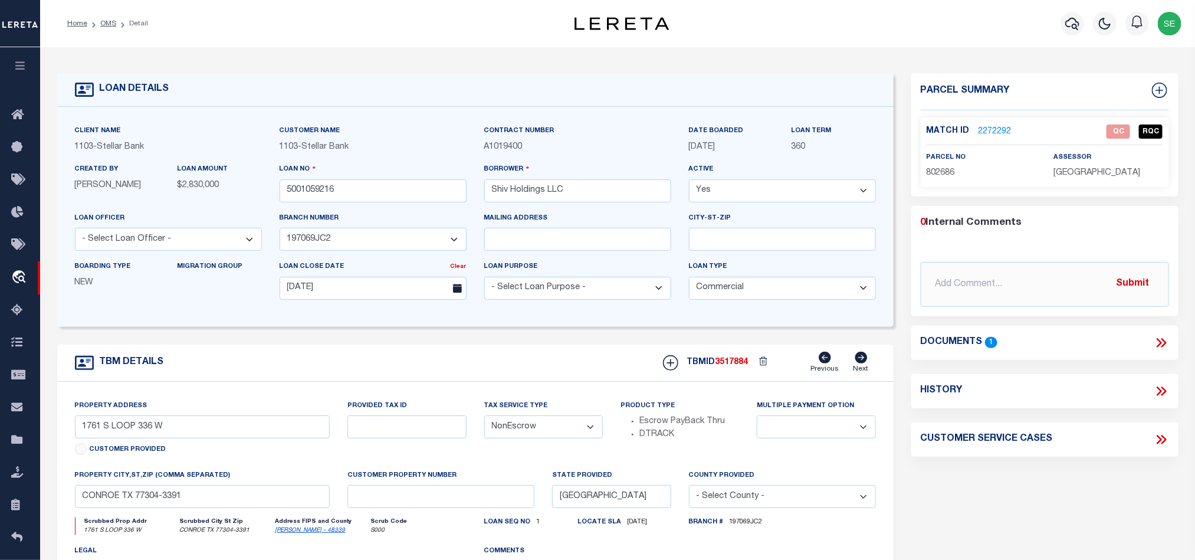
click at [1161, 338] on icon at bounding box center [1161, 342] width 15 height 15
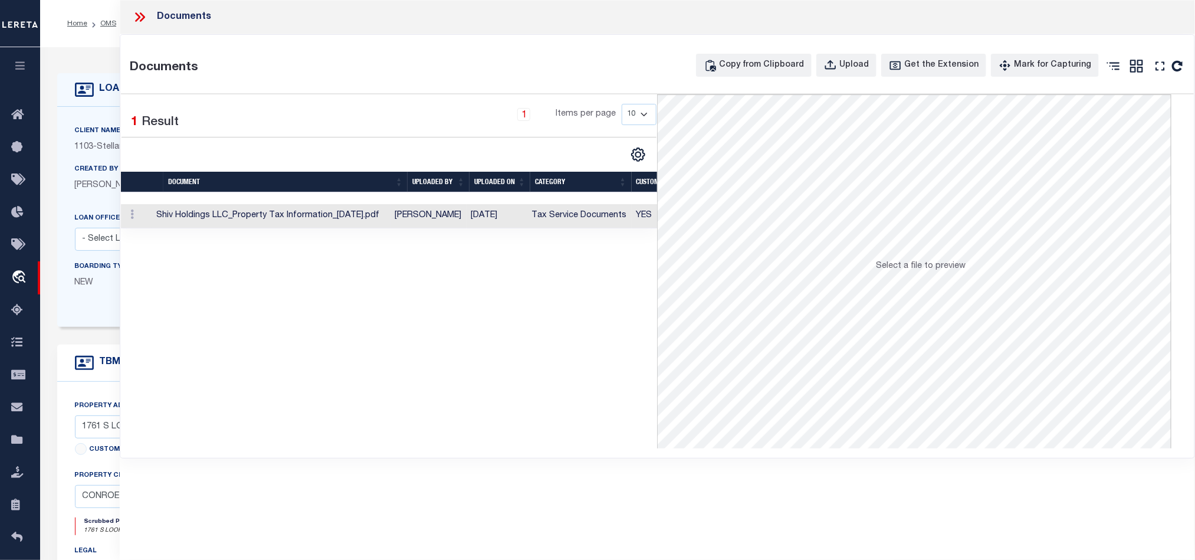
click at [560, 209] on td "Tax Service Documents" at bounding box center [579, 216] width 104 height 24
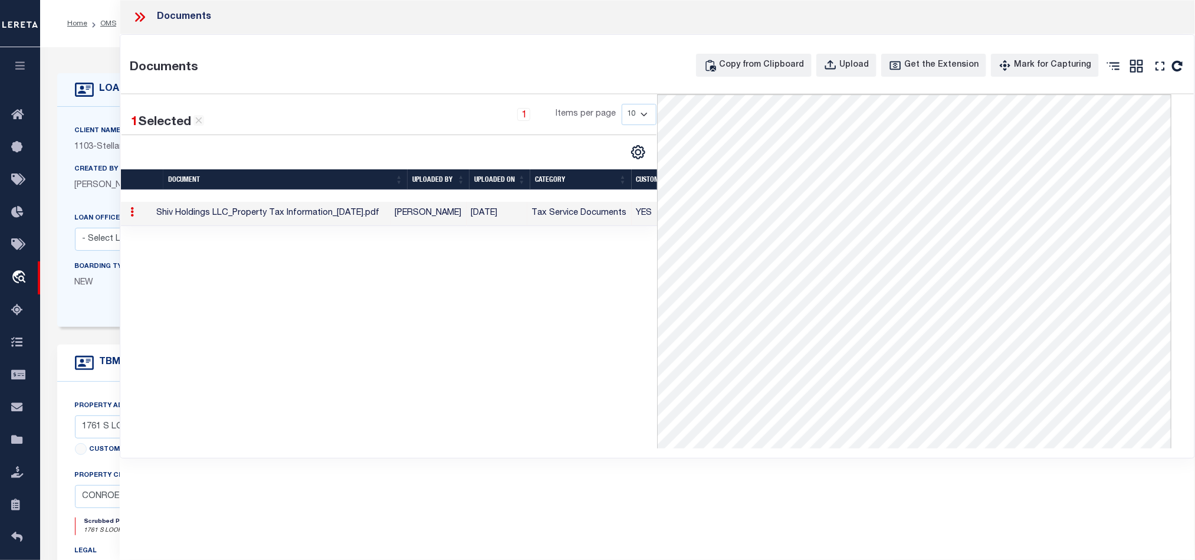
click at [142, 15] on icon at bounding box center [142, 16] width 5 height 9
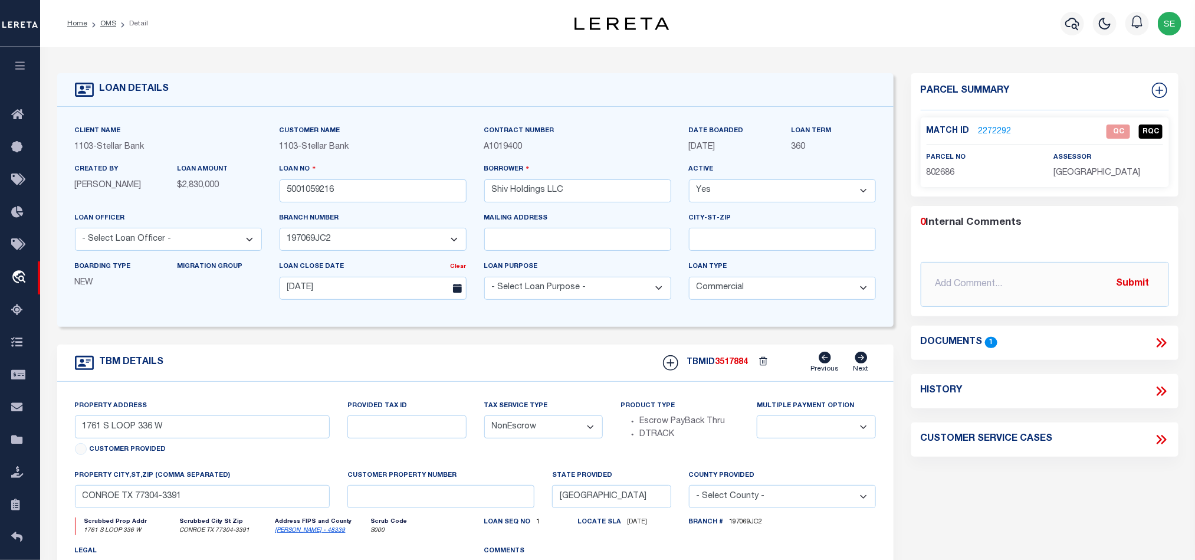
click at [999, 131] on link "2272292" at bounding box center [995, 132] width 33 height 12
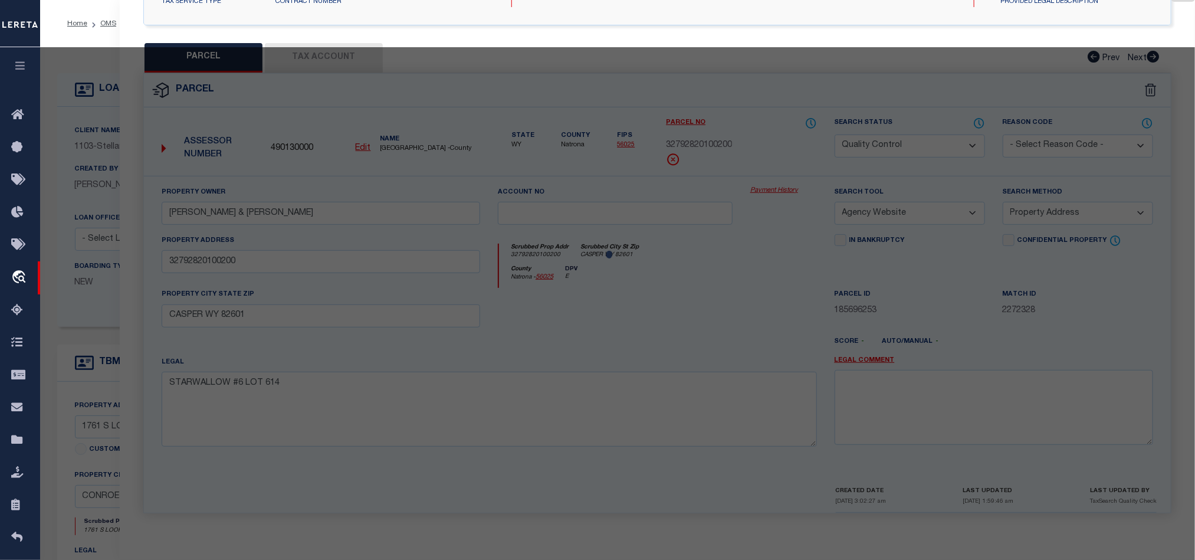
scroll to position [228, 0]
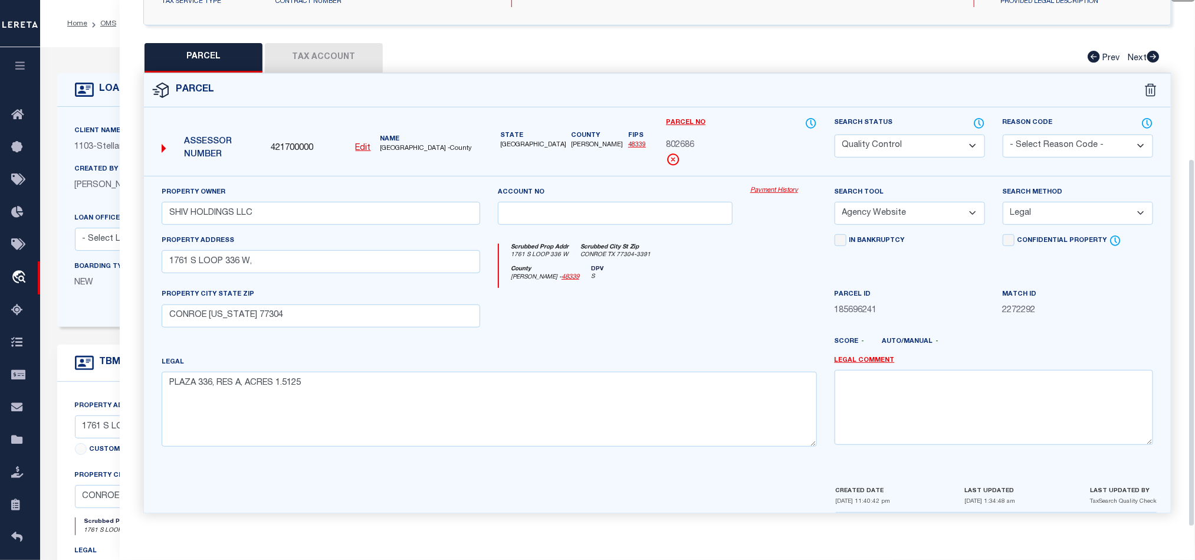
click at [333, 63] on button "Tax Account" at bounding box center [324, 57] width 118 height 29
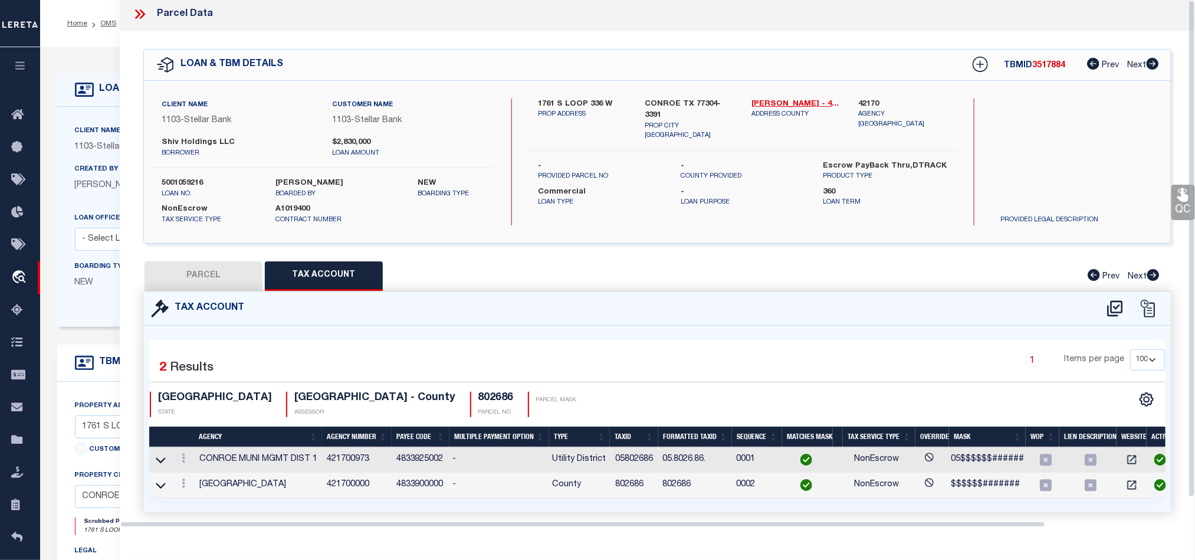
scroll to position [0, 0]
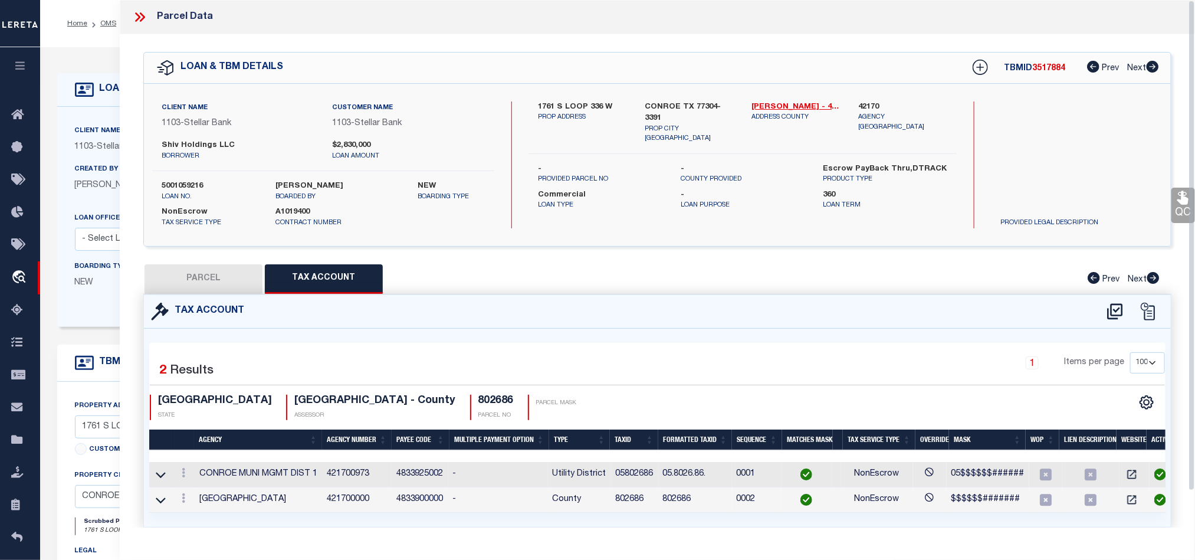
click at [197, 278] on button "PARCEL" at bounding box center [204, 278] width 118 height 29
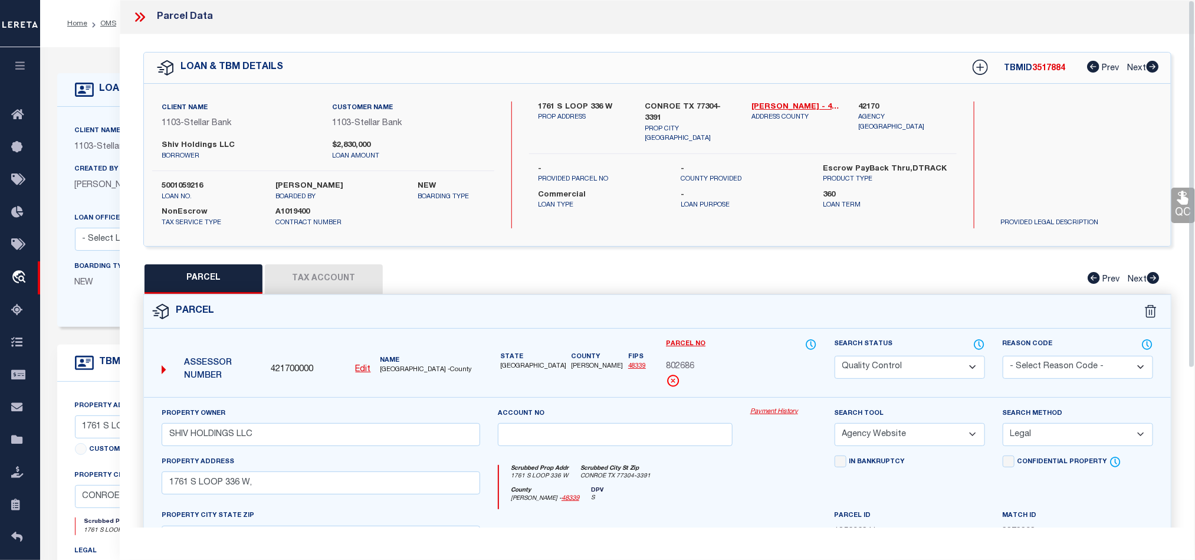
click at [890, 366] on select "Automated Search Bad Parcel Complete Duplicate Parcel High Dollar Reporting In …" at bounding box center [910, 367] width 150 height 23
drag, startPoint x: 747, startPoint y: 466, endPoint x: 1200, endPoint y: 285, distance: 487.9
click at [747, 466] on div "Scrubbed Prop Addr 1761 S LOOP 336 W [GEOGRAPHIC_DATA]-3391 [GEOGRAPHIC_DATA][P…" at bounding box center [657, 482] width 336 height 54
click at [1184, 209] on link "QC" at bounding box center [1184, 205] width 24 height 35
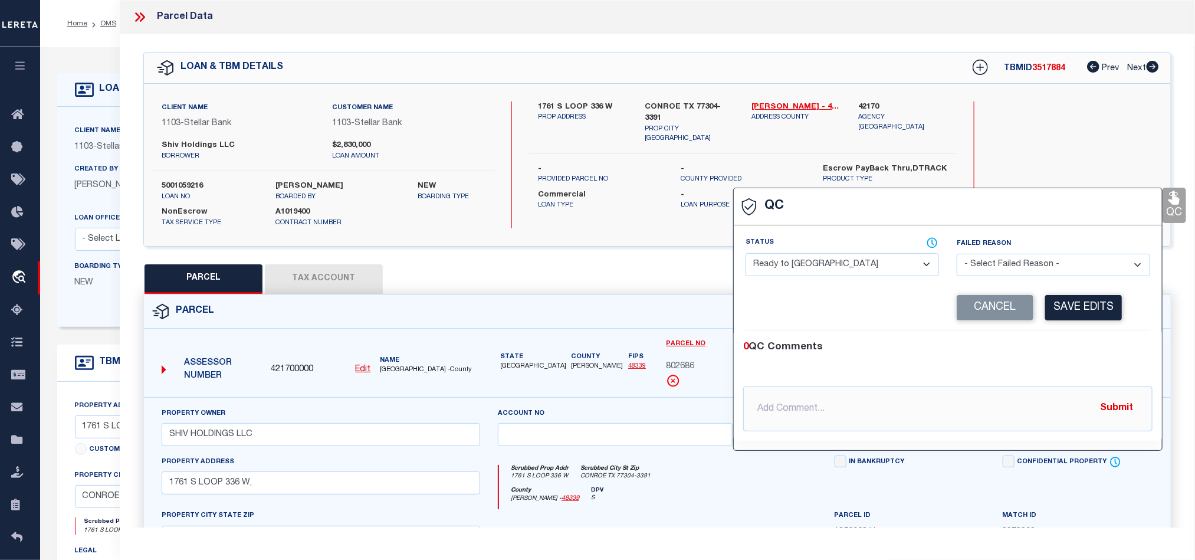
drag, startPoint x: 845, startPoint y: 274, endPoint x: 951, endPoint y: 298, distance: 108.8
click at [845, 274] on select "- Select Status - Ready to QC Correct Incorrect" at bounding box center [842, 264] width 193 height 23
click at [1039, 344] on div "0 QC Comments" at bounding box center [945, 347] width 405 height 15
click at [1068, 301] on button "Save Edits" at bounding box center [1083, 307] width 77 height 25
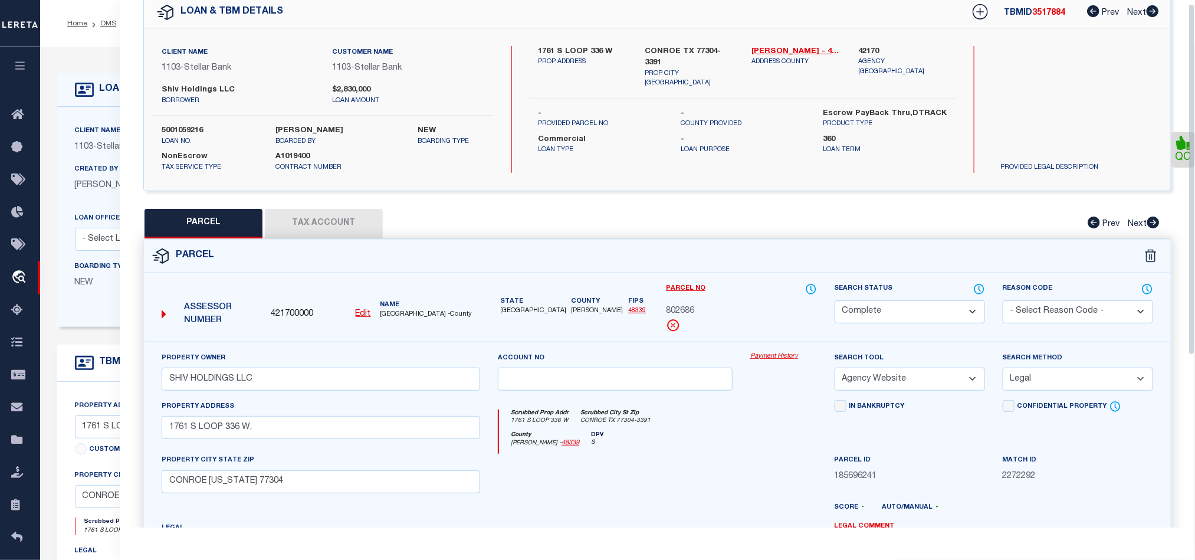
scroll to position [264, 0]
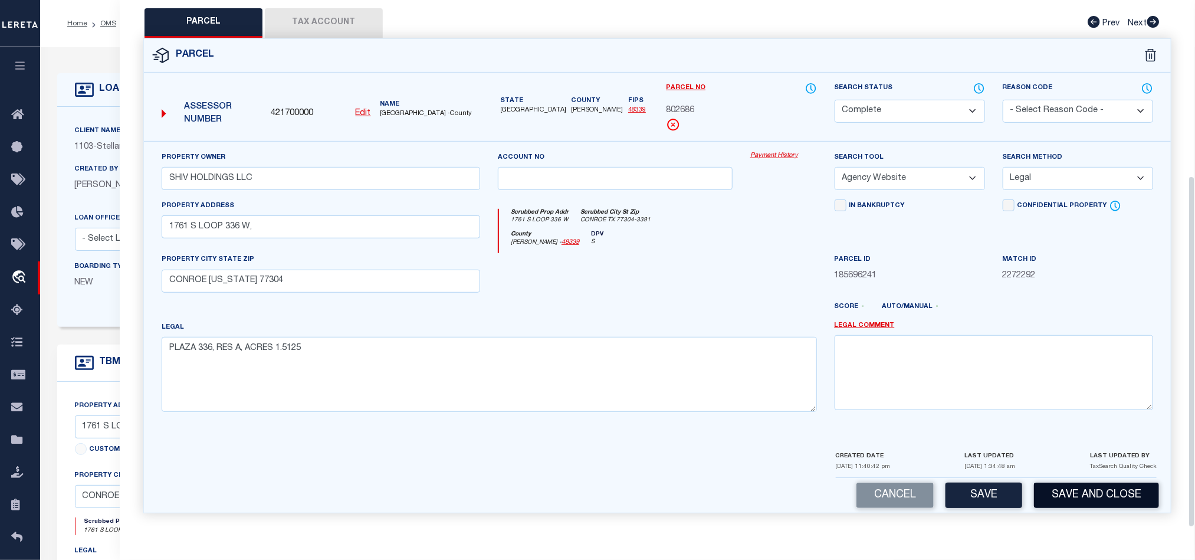
click at [1104, 487] on button "Save and Close" at bounding box center [1096, 495] width 125 height 25
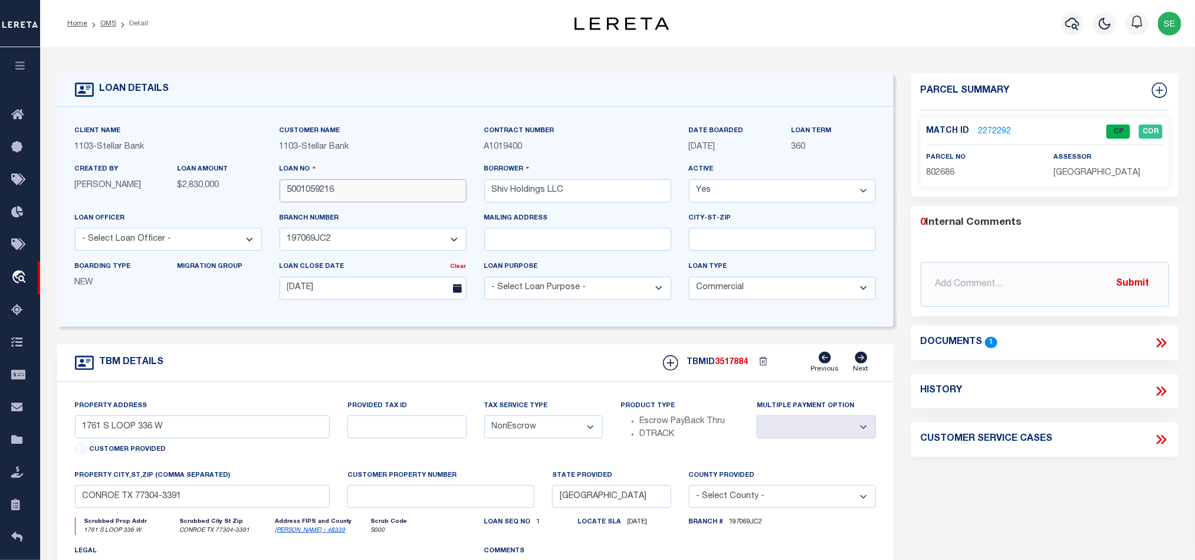
click at [399, 192] on input "5001059216" at bounding box center [373, 190] width 187 height 23
click at [990, 134] on link "2272292" at bounding box center [995, 132] width 33 height 12
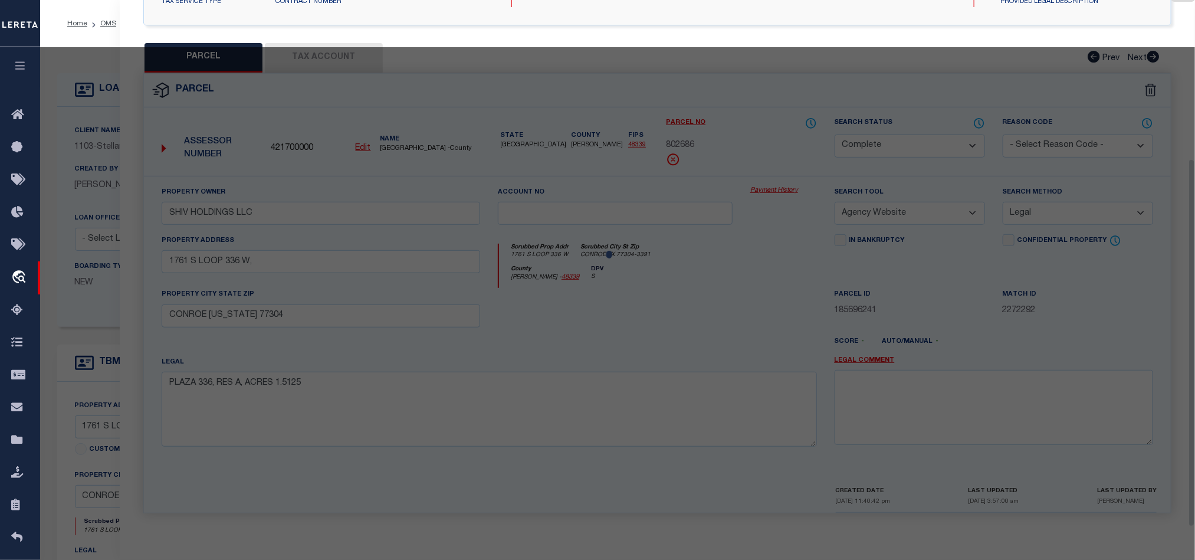
scroll to position [228, 0]
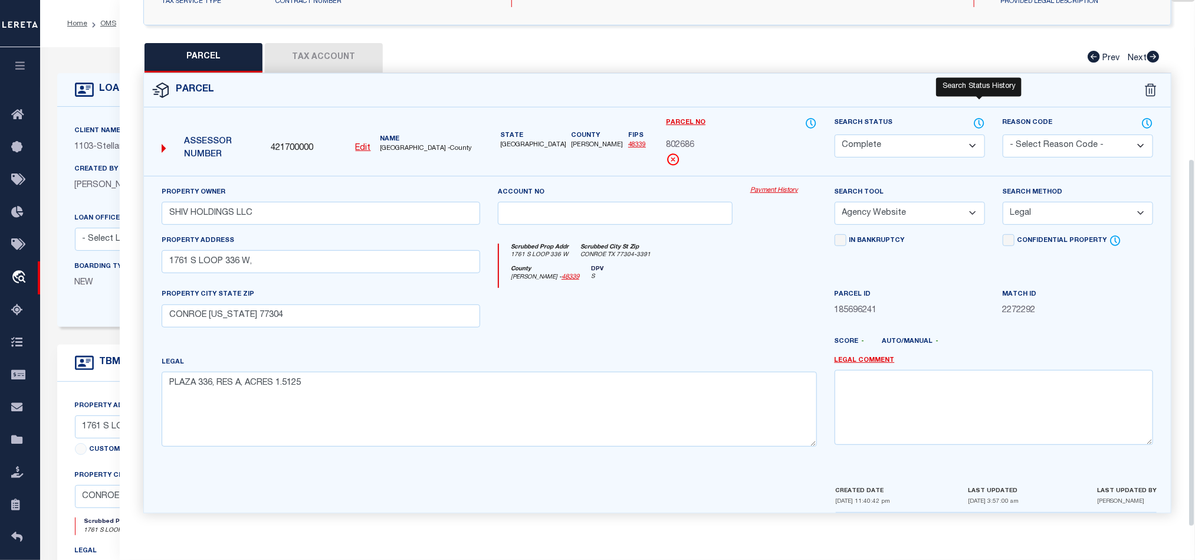
click at [979, 120] on icon at bounding box center [979, 122] width 1 height 5
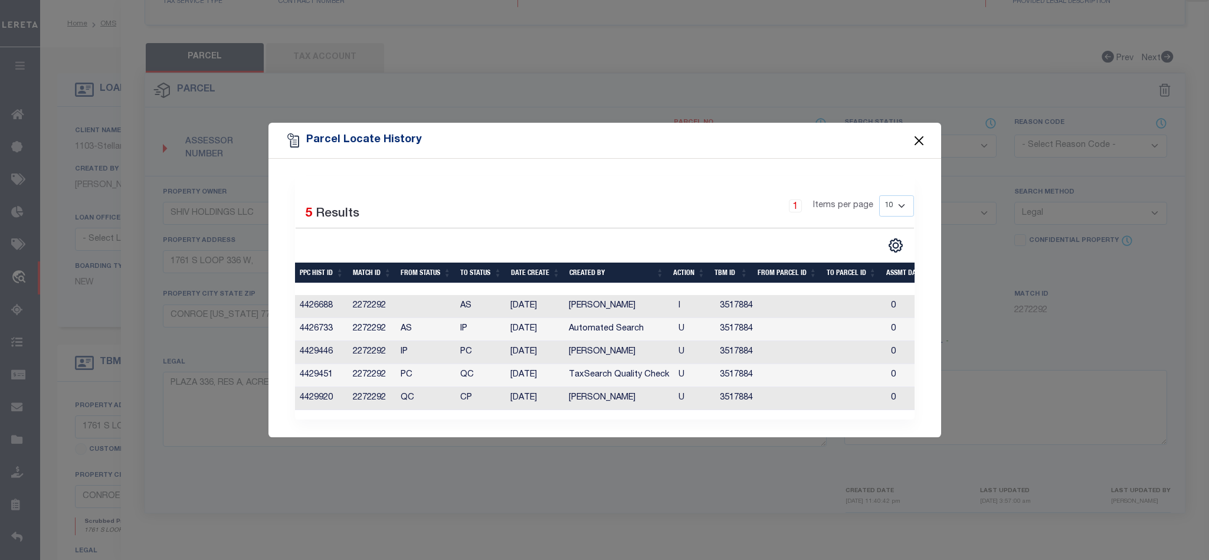
click at [916, 137] on button "Close" at bounding box center [918, 140] width 15 height 15
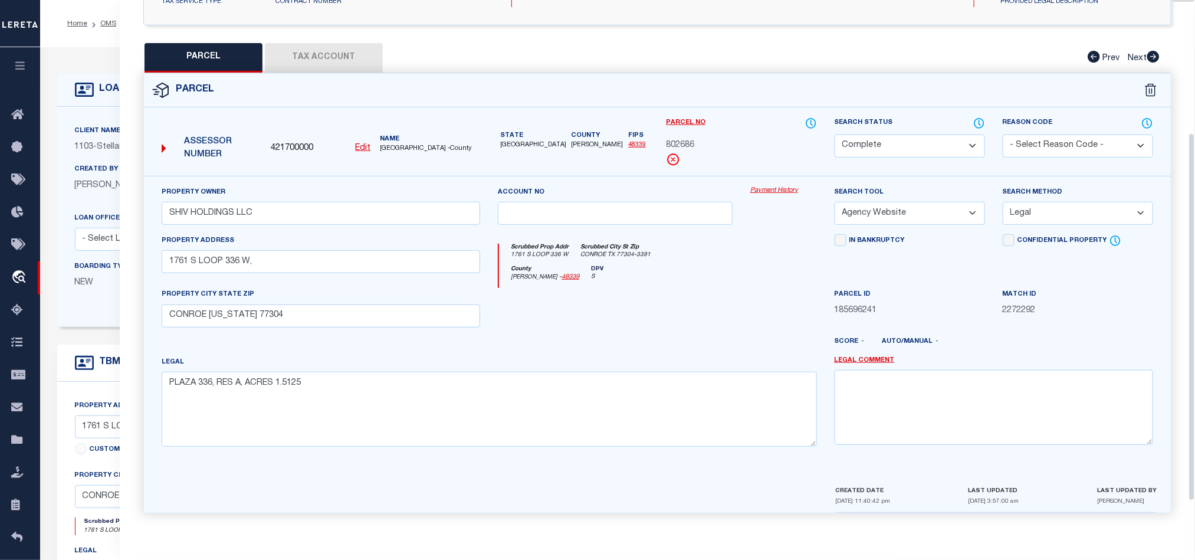
scroll to position [0, 0]
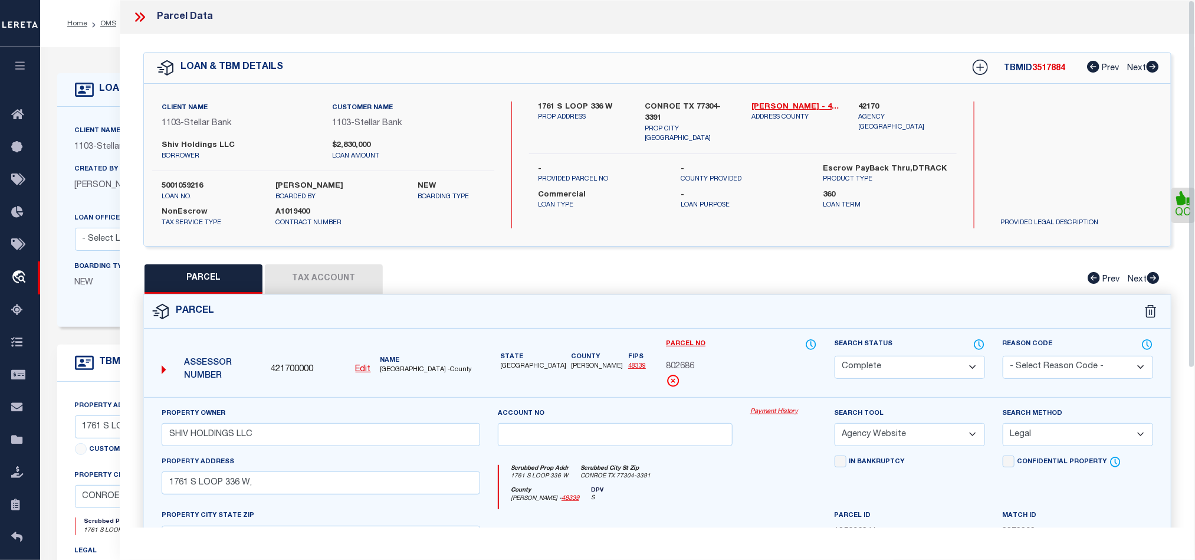
click at [143, 19] on icon at bounding box center [142, 16] width 5 height 9
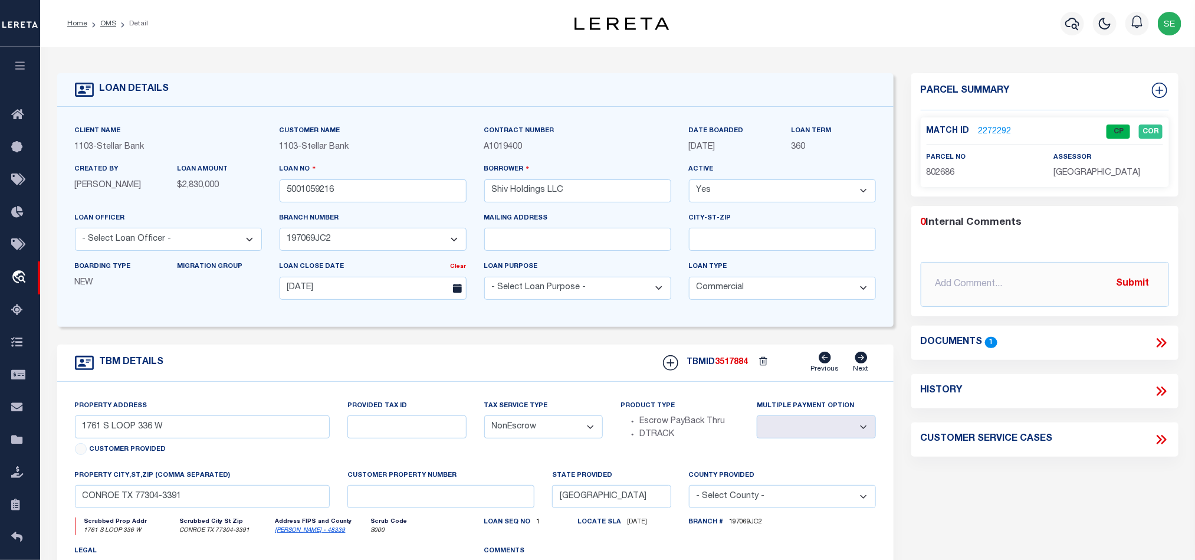
click at [729, 366] on span "3517884" at bounding box center [732, 362] width 33 height 8
click at [1085, 174] on span "[GEOGRAPHIC_DATA]" at bounding box center [1097, 173] width 87 height 8
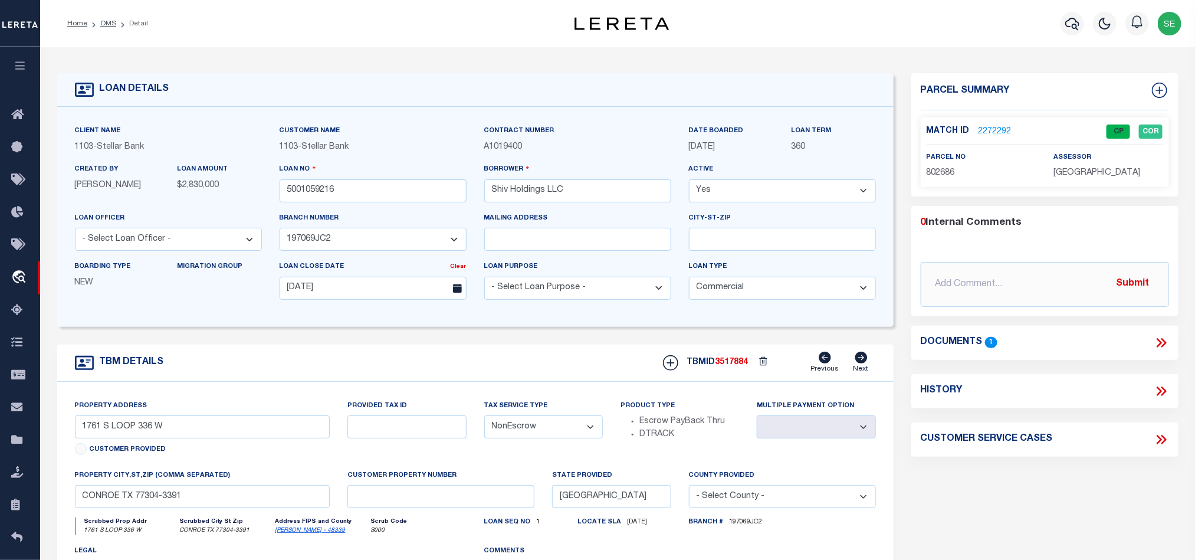
click at [951, 172] on span "802686" at bounding box center [941, 173] width 28 height 8
drag, startPoint x: 513, startPoint y: 369, endPoint x: 439, endPoint y: 280, distance: 116.0
click at [513, 369] on div "TBM DETAILS TBMID 3517884 Previous Next" at bounding box center [475, 362] width 836 height 37
drag, startPoint x: 111, startPoint y: 22, endPoint x: 415, endPoint y: 133, distance: 323.1
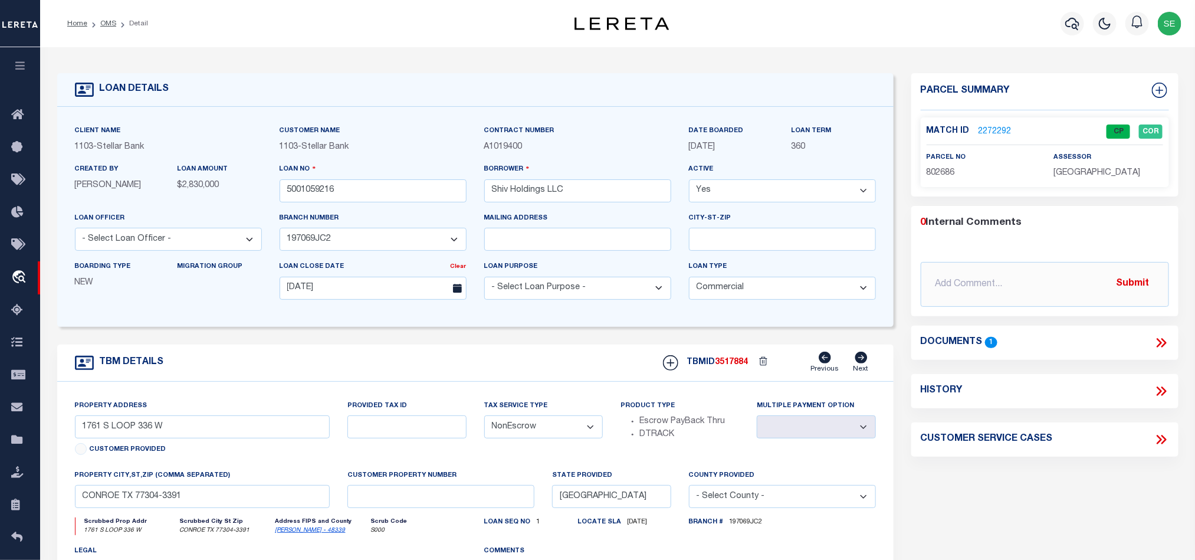
click at [111, 22] on link "OMS" at bounding box center [108, 23] width 16 height 7
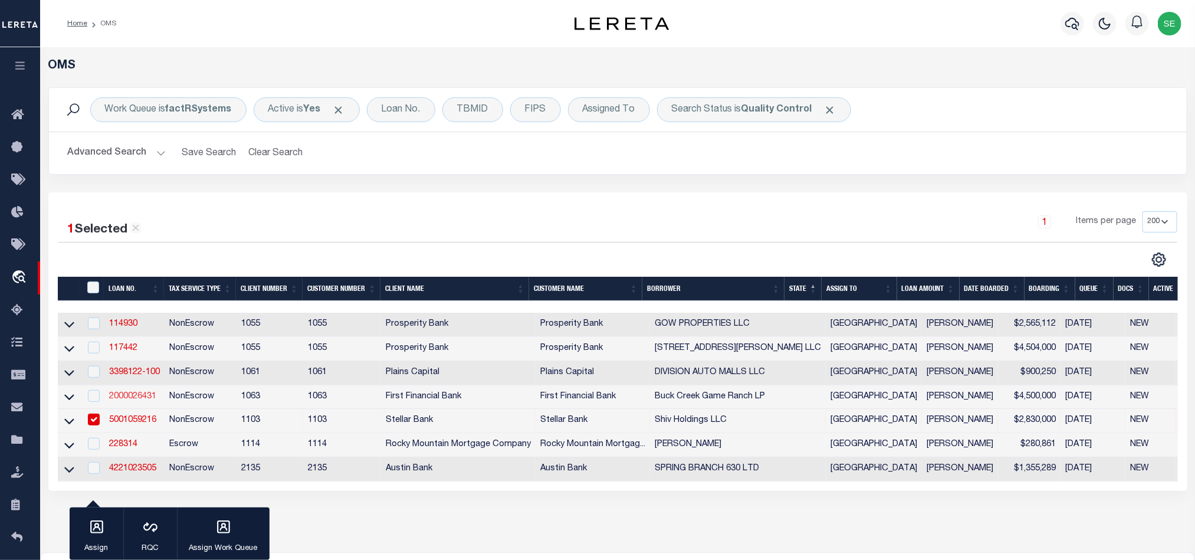
scroll to position [88, 0]
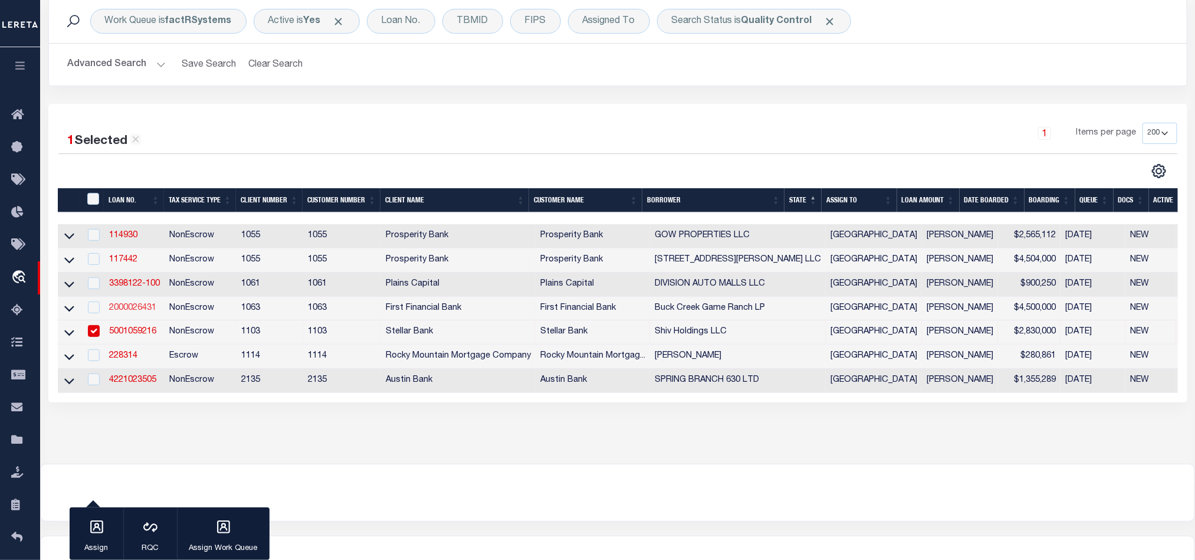
click at [134, 306] on link "2000026431" at bounding box center [132, 308] width 47 height 8
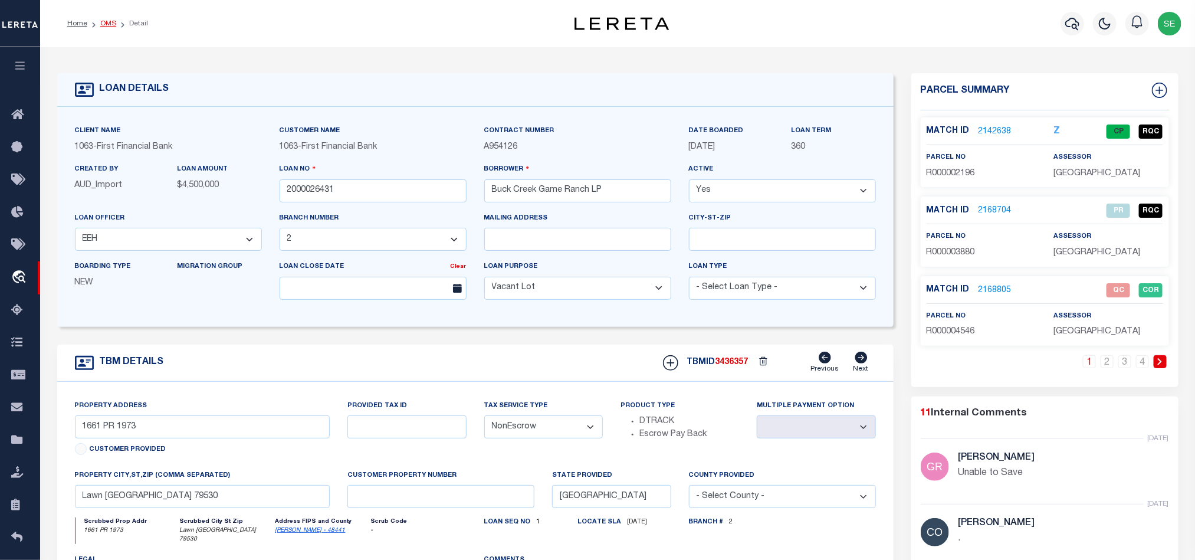
click at [110, 25] on link "OMS" at bounding box center [108, 23] width 16 height 7
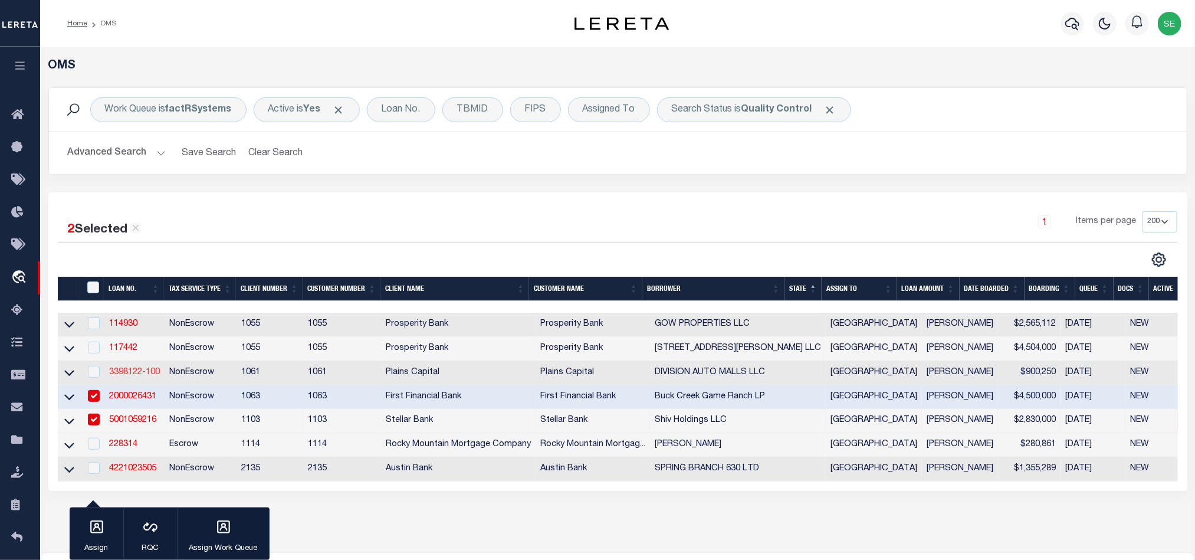
click at [126, 372] on link "3398122-100" at bounding box center [134, 372] width 51 height 8
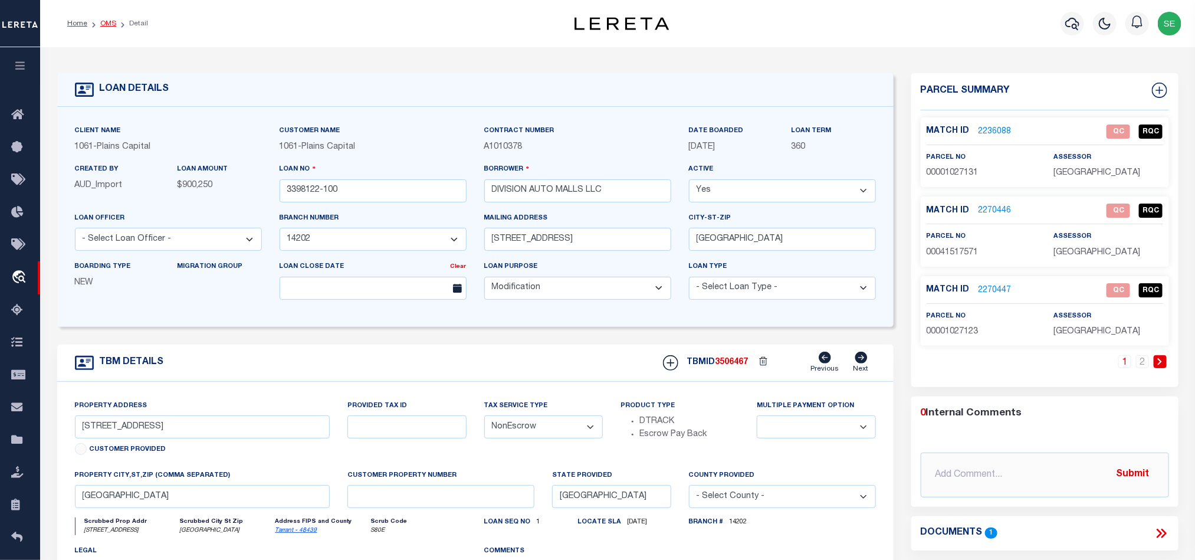
click at [110, 22] on link "OMS" at bounding box center [108, 23] width 16 height 7
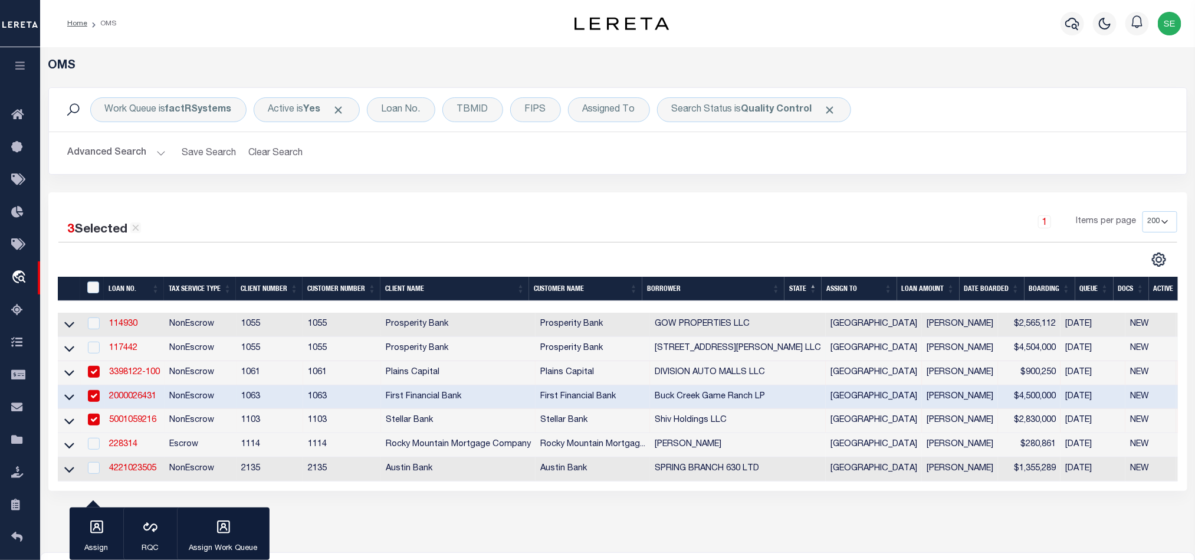
click at [123, 347] on link "117442" at bounding box center [123, 348] width 28 height 8
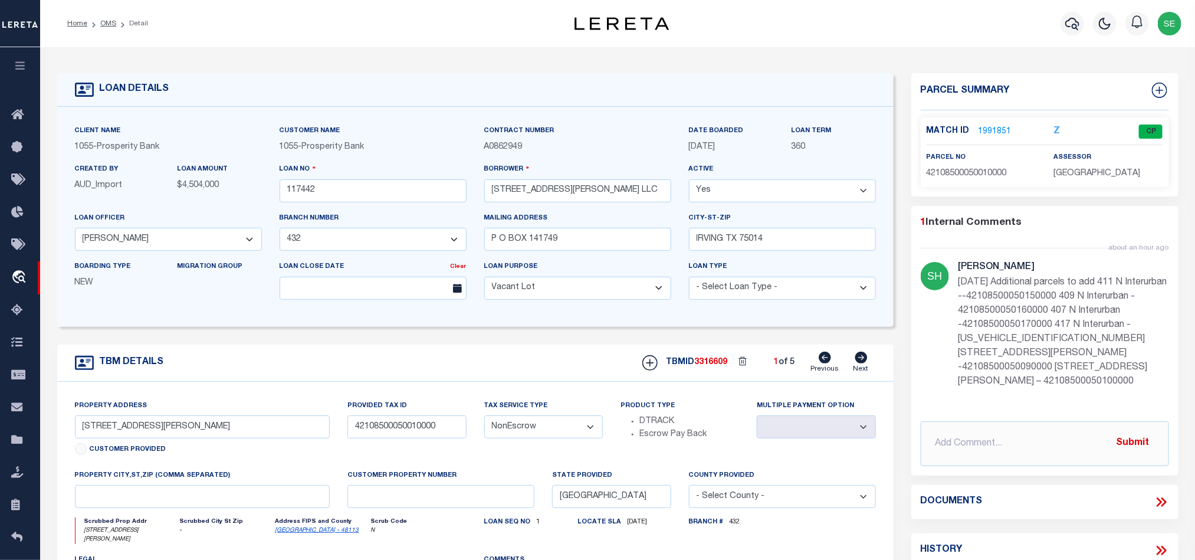
click at [861, 363] on icon at bounding box center [861, 358] width 12 height 12
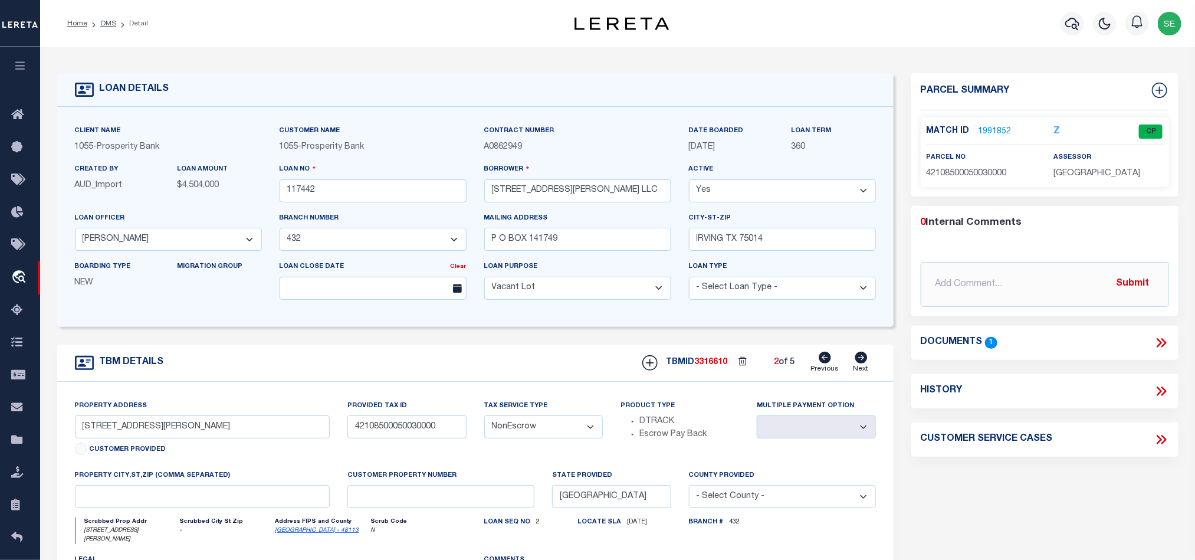
click at [861, 363] on icon at bounding box center [861, 358] width 12 height 12
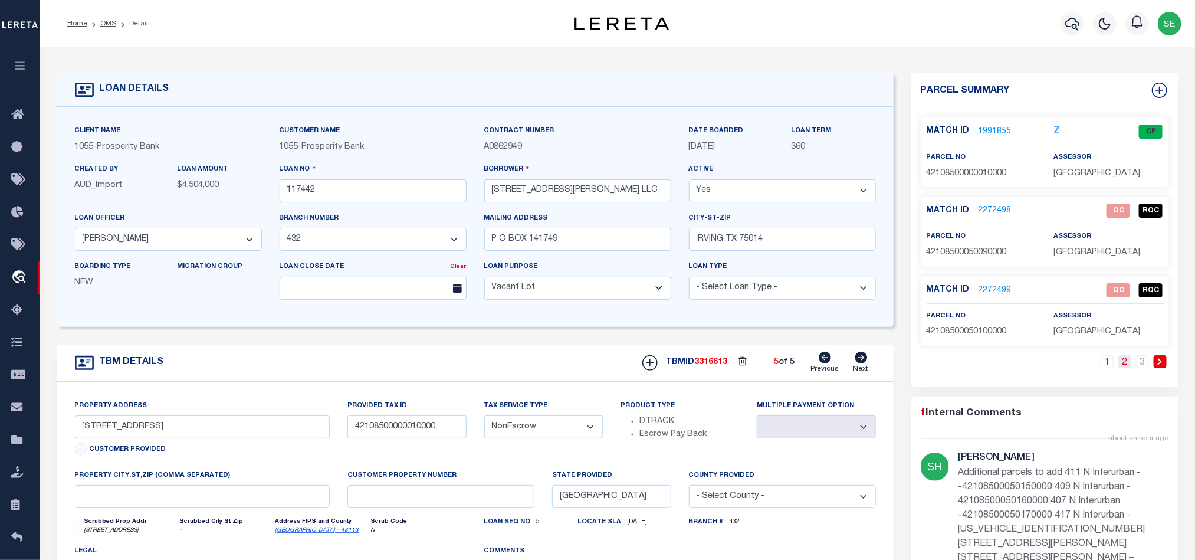
click at [1124, 363] on link "2" at bounding box center [1124, 361] width 13 height 13
click at [1143, 365] on link "3" at bounding box center [1142, 361] width 13 height 13
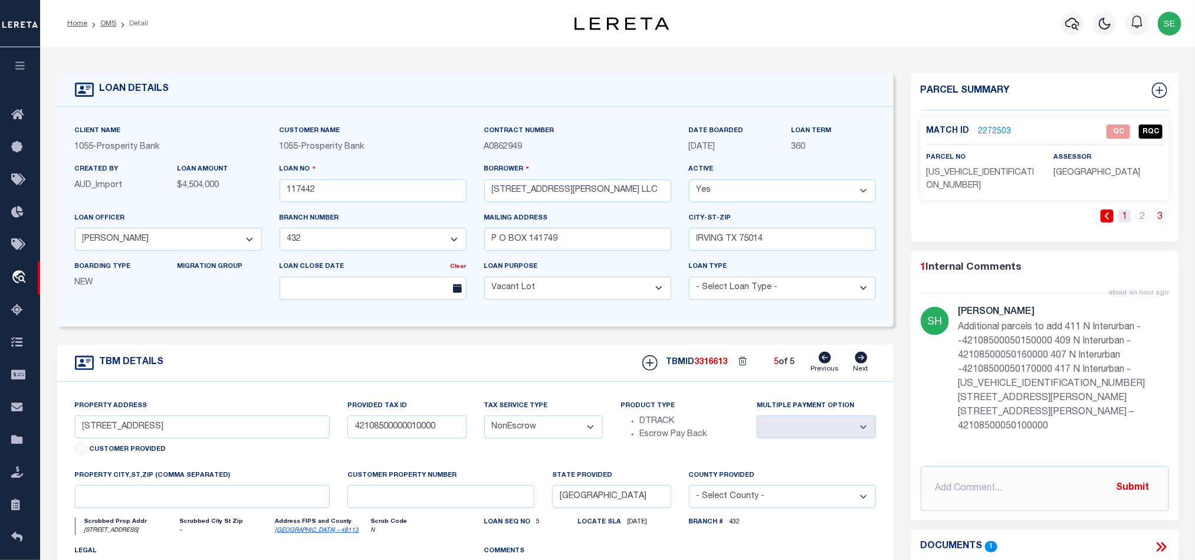
click at [1120, 209] on link "1" at bounding box center [1124, 215] width 13 height 13
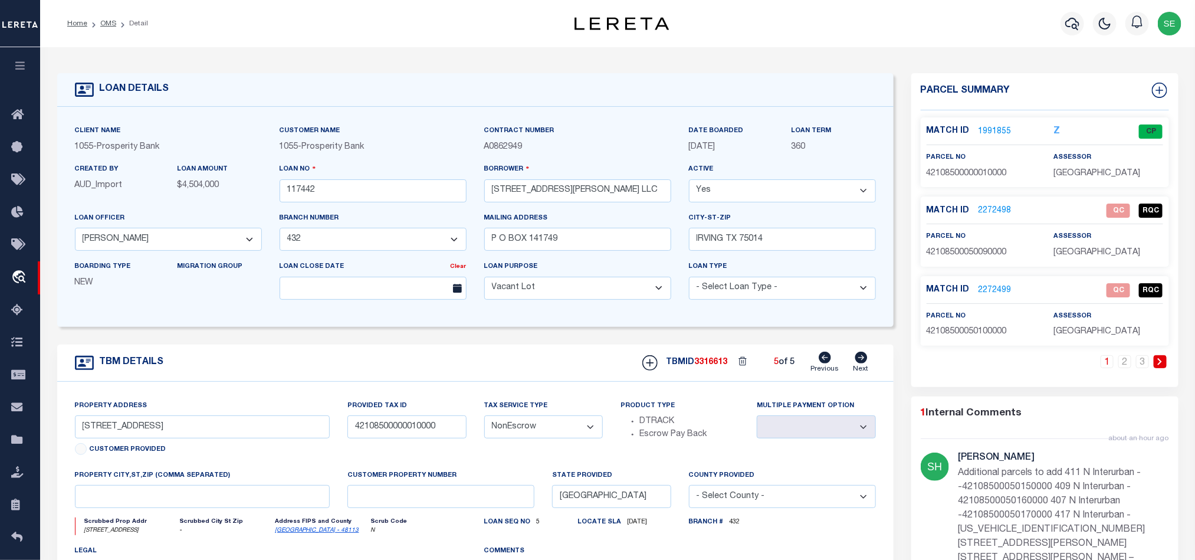
scroll to position [88, 0]
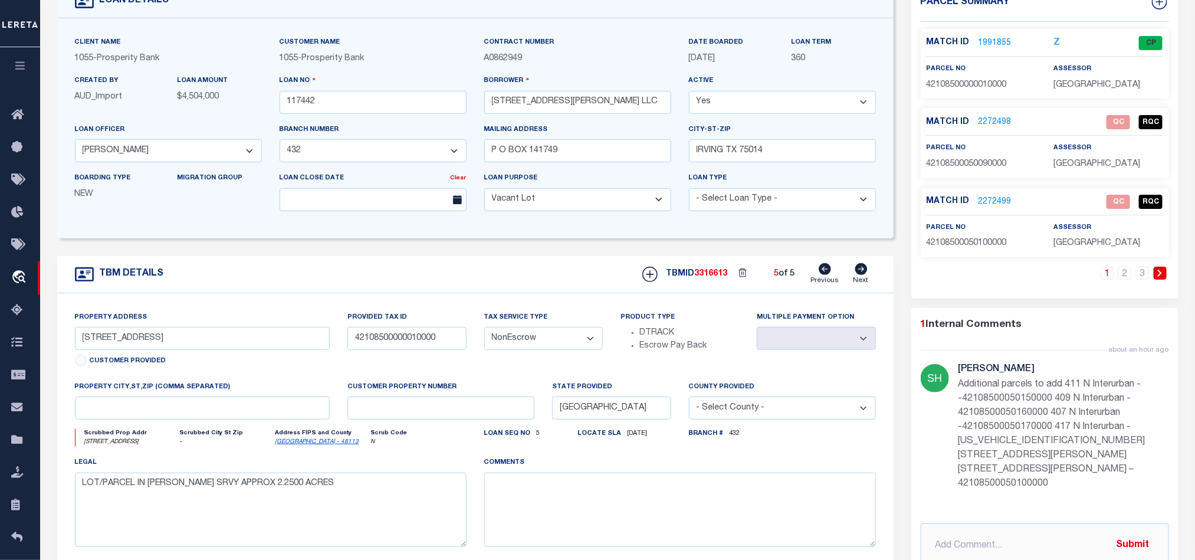
click at [528, 284] on div "TBM DETAILS TBMID 3316613 5 of 5 Next" at bounding box center [475, 274] width 836 height 37
click at [471, 282] on div "TBM DETAILS TBMID 3316613 5 of 5 Next" at bounding box center [475, 274] width 836 height 37
click at [556, 283] on div "TBM DETAILS TBMID 3316613 5 of 5 Next" at bounding box center [475, 274] width 836 height 37
click at [546, 278] on div "TBM DETAILS TBMID 3316613 5 of 5 Next" at bounding box center [475, 274] width 836 height 37
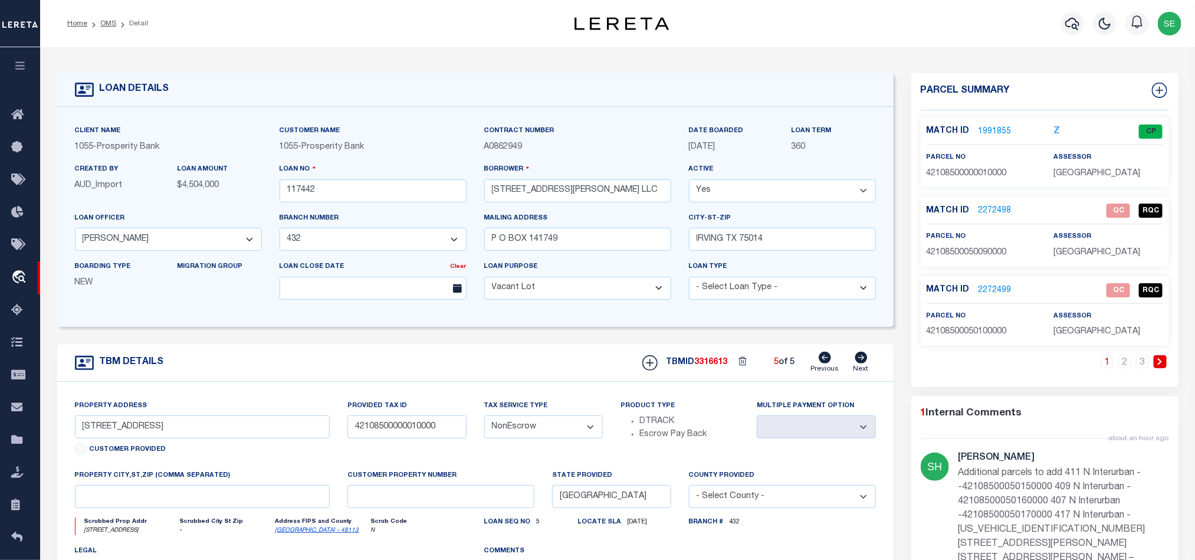
drag, startPoint x: 106, startPoint y: 20, endPoint x: 764, endPoint y: 278, distance: 707.0
click at [106, 20] on link "OMS" at bounding box center [108, 23] width 16 height 7
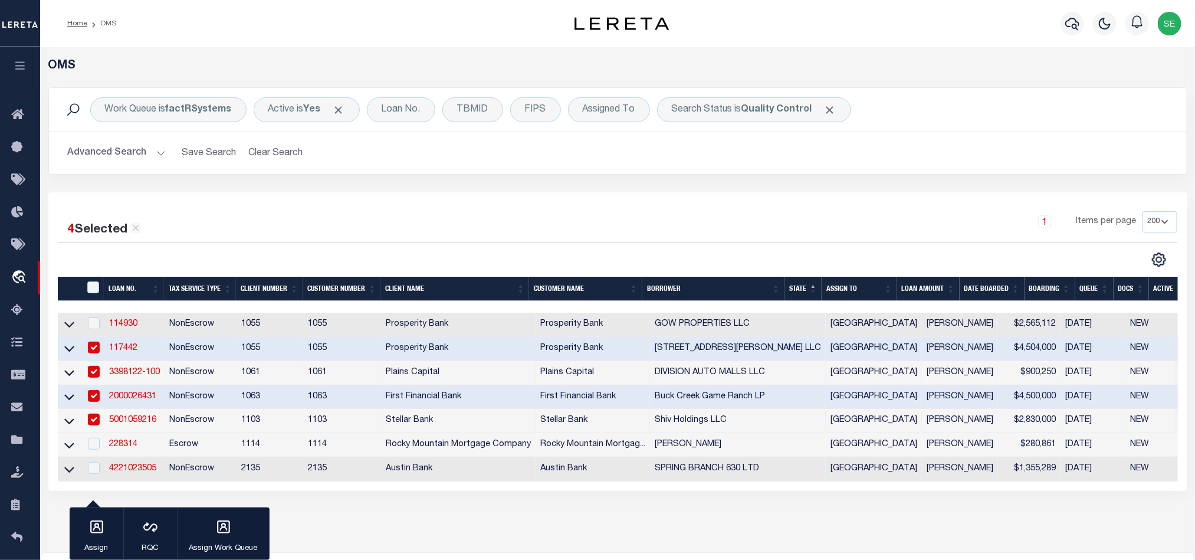
scroll to position [88, 0]
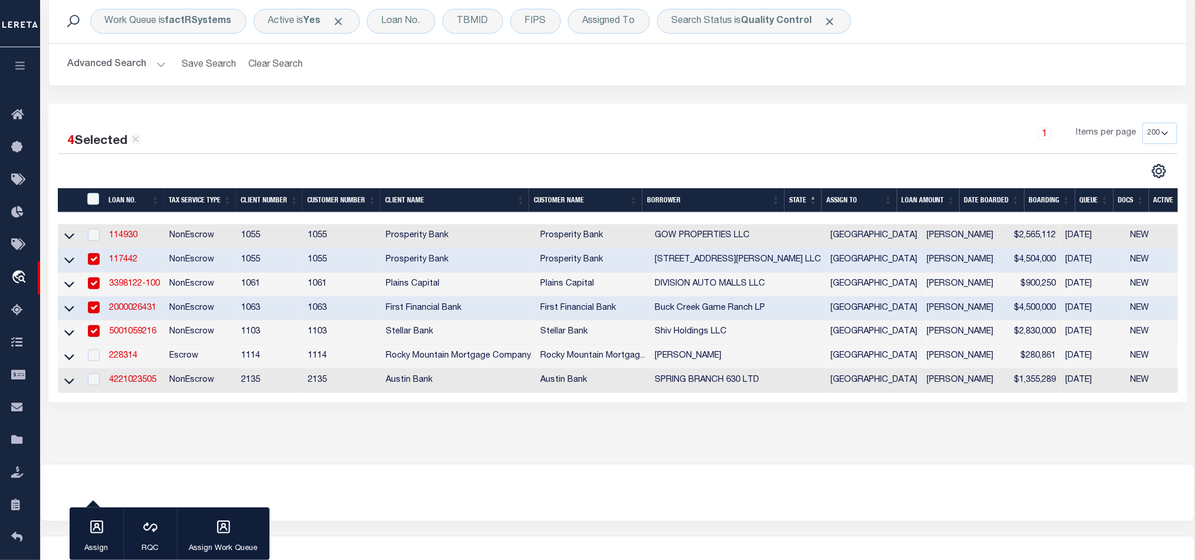
click at [713, 145] on div "1 Items per page 10 25 50 100 200" at bounding box center [759, 138] width 835 height 31
click at [762, 17] on b "Quality Control" at bounding box center [776, 21] width 71 height 9
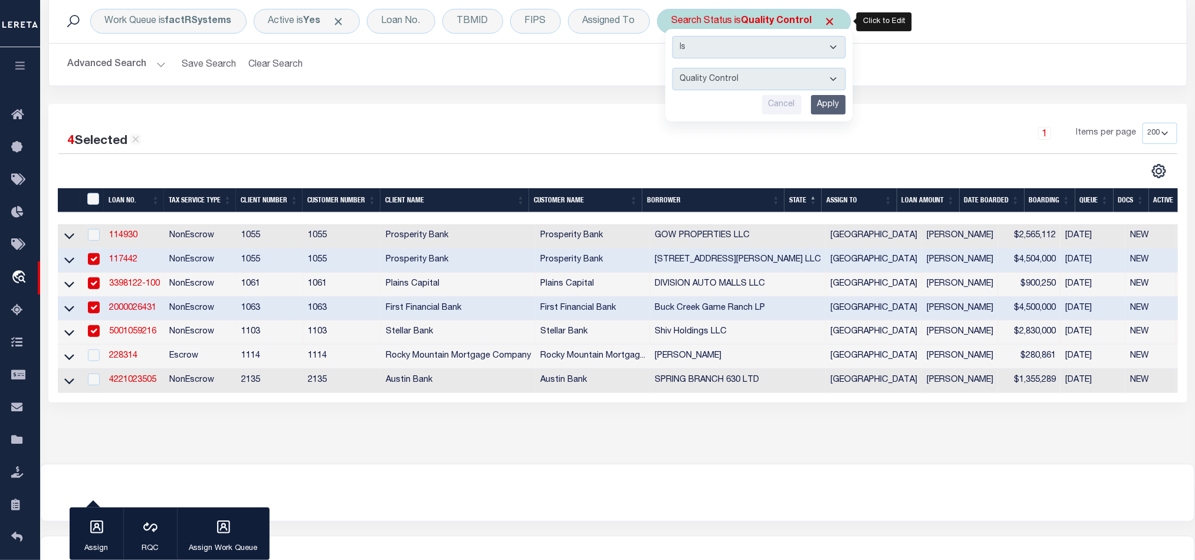
click at [828, 97] on input "Apply" at bounding box center [828, 104] width 35 height 19
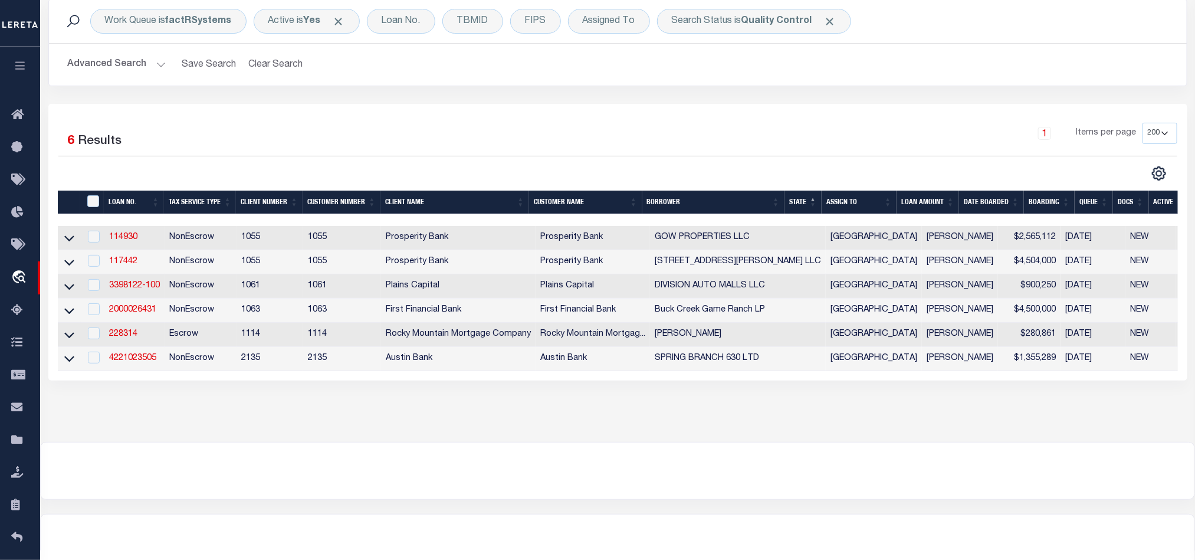
click at [782, 129] on div "1 Items per page 10 25 50 100 200" at bounding box center [759, 138] width 835 height 31
click at [114, 65] on button "Advanced Search" at bounding box center [117, 64] width 98 height 23
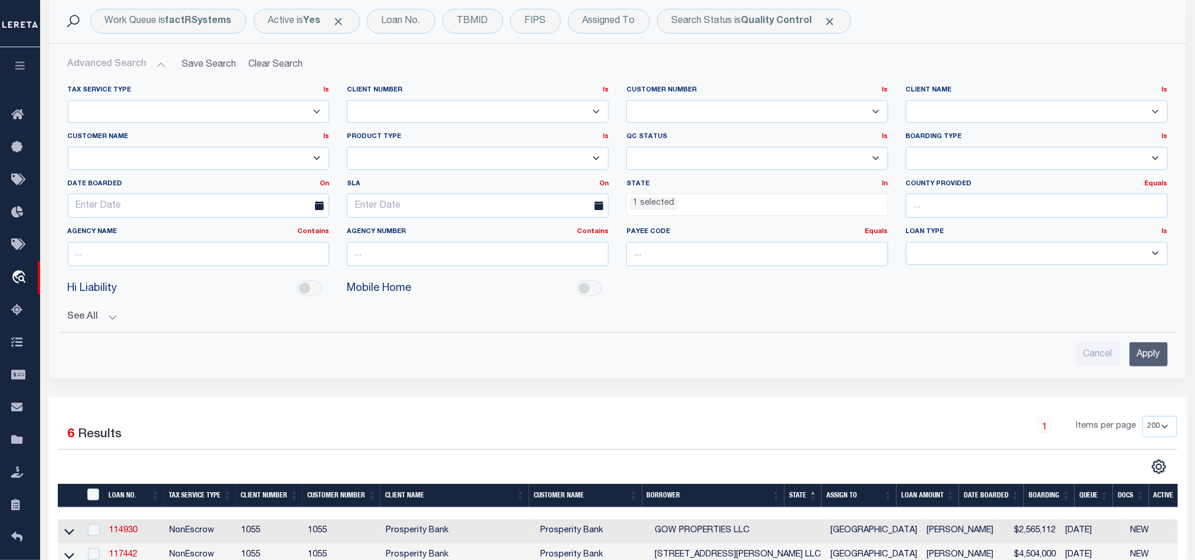
click at [711, 207] on ul "1 selected" at bounding box center [757, 202] width 261 height 16
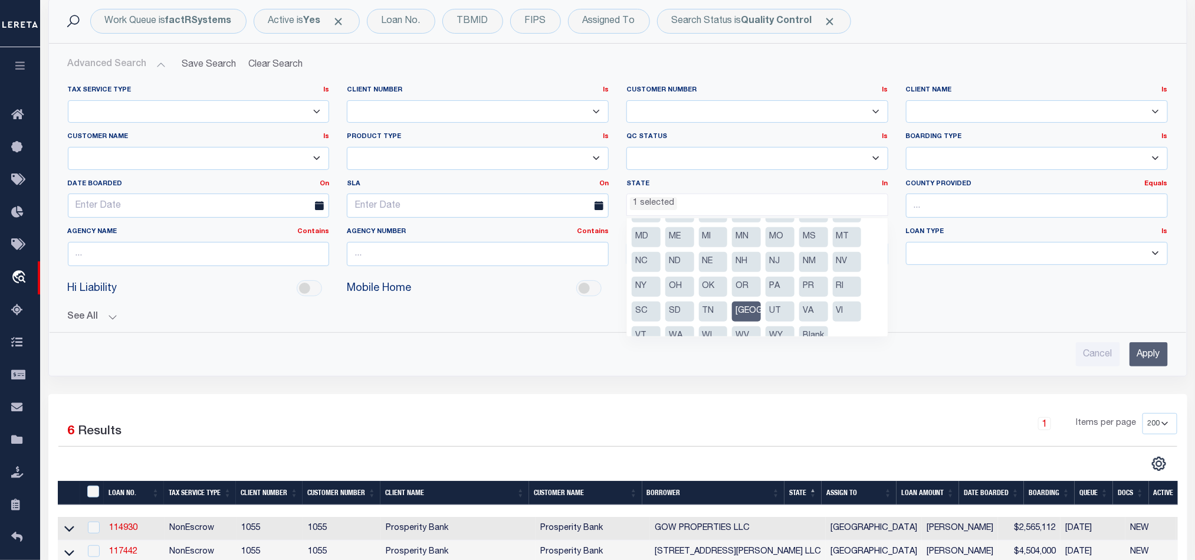
scroll to position [85, 0]
click at [749, 294] on li "[GEOGRAPHIC_DATA]" at bounding box center [746, 297] width 29 height 20
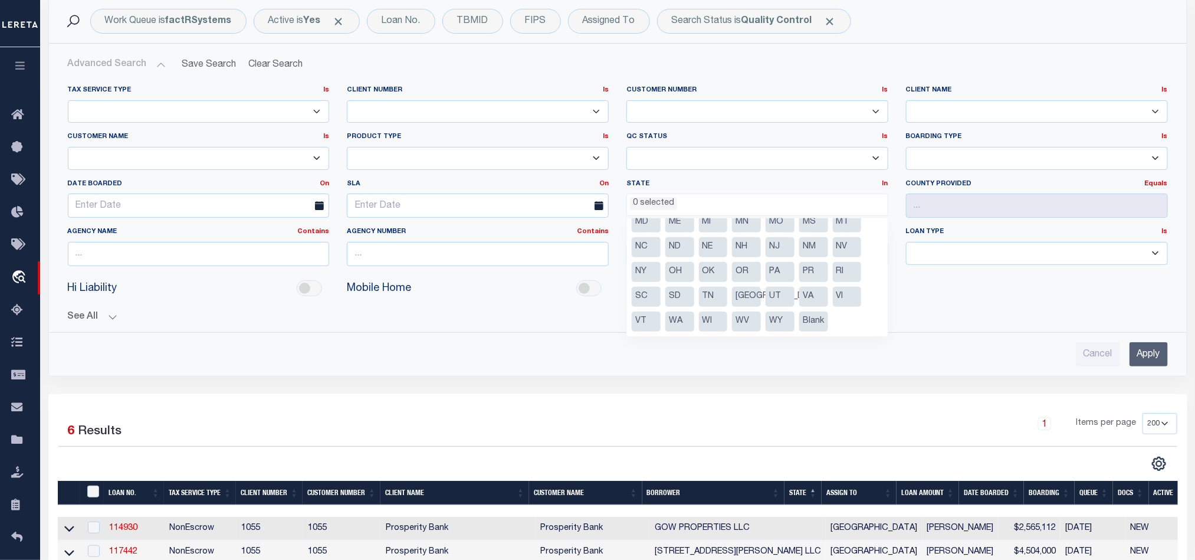
click at [1149, 352] on input "Apply" at bounding box center [1149, 354] width 38 height 24
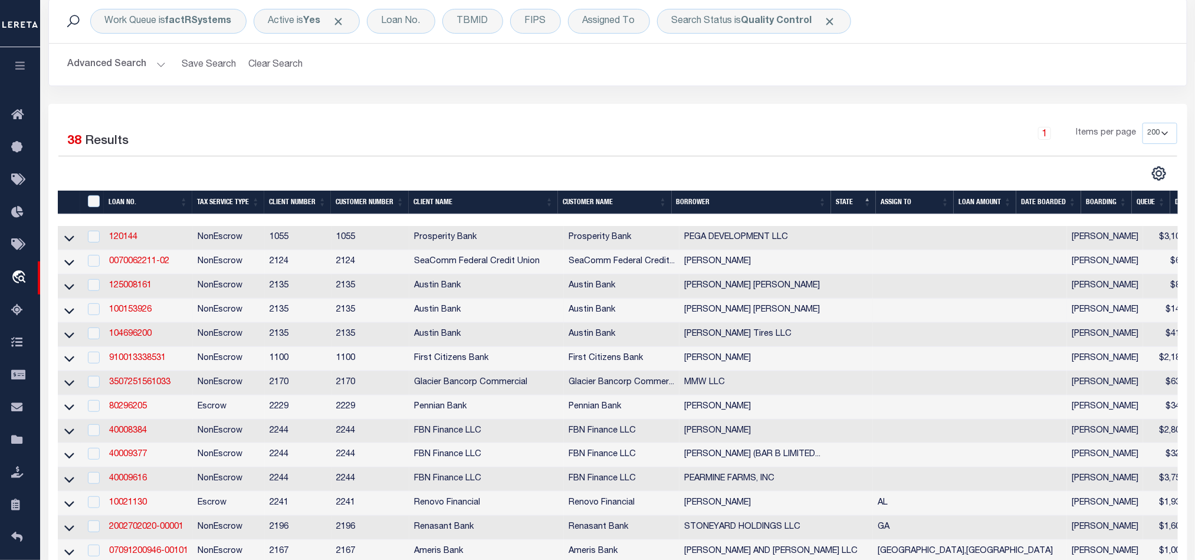
scroll to position [265, 0]
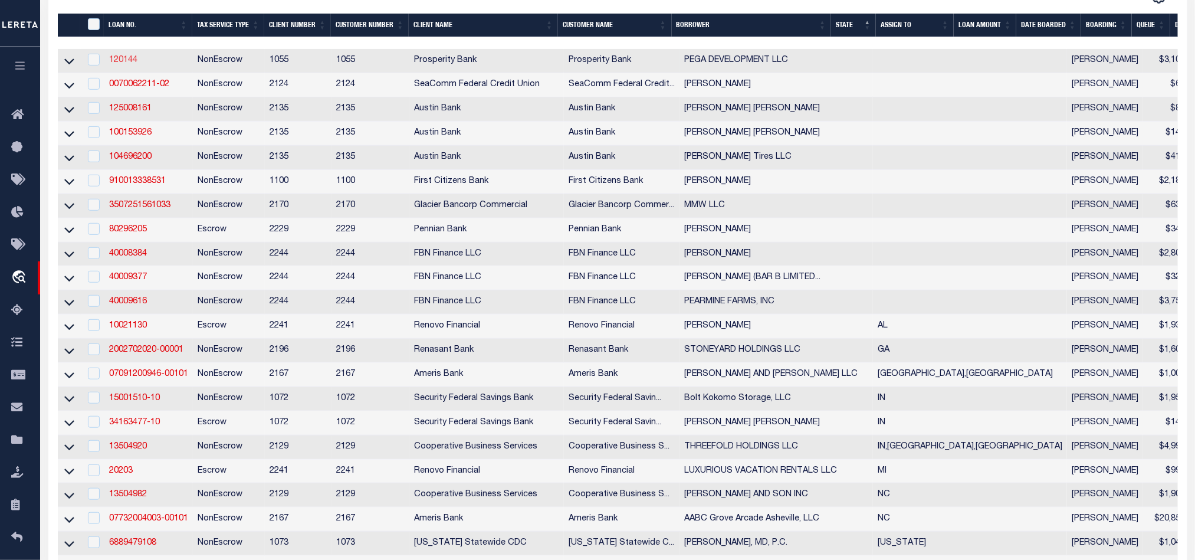
click at [131, 63] on link "120144" at bounding box center [123, 60] width 28 height 8
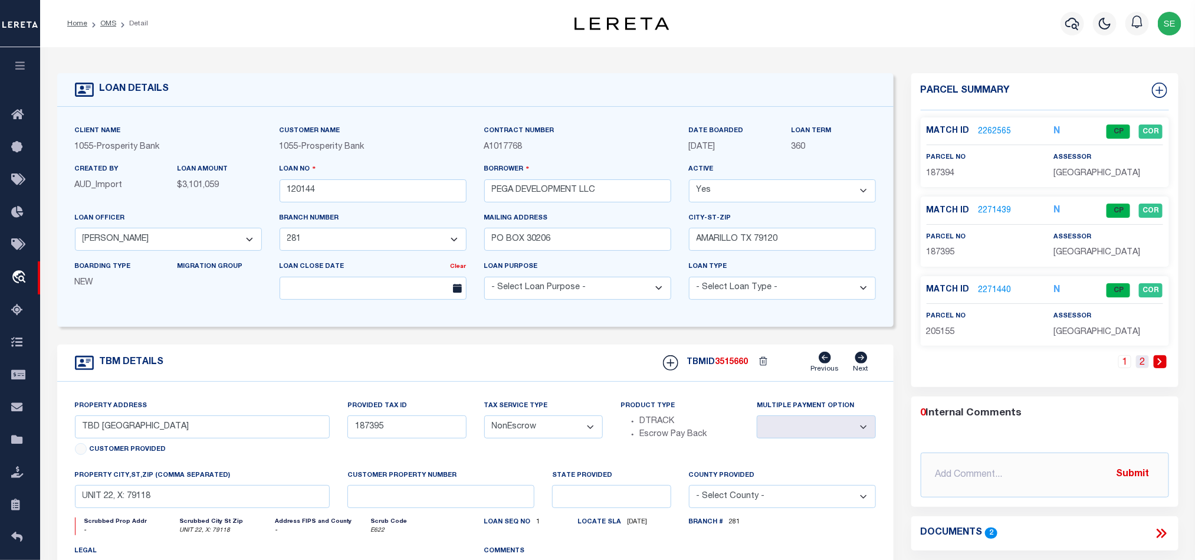
click at [1140, 365] on link "2" at bounding box center [1142, 361] width 13 height 13
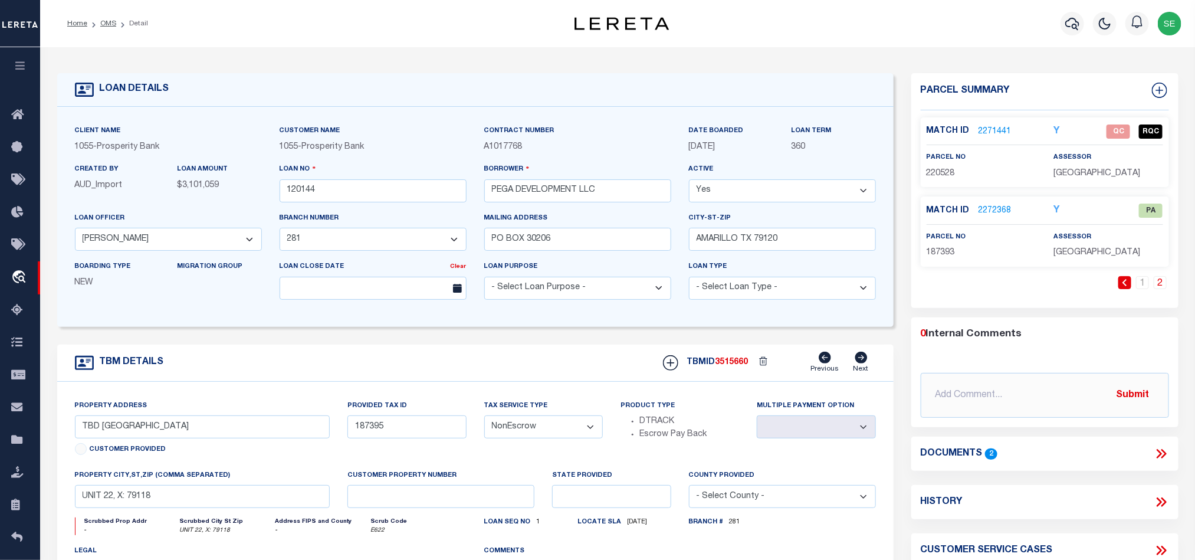
click at [986, 128] on link "2271441" at bounding box center [995, 132] width 33 height 12
